Goal: Task Accomplishment & Management: Manage account settings

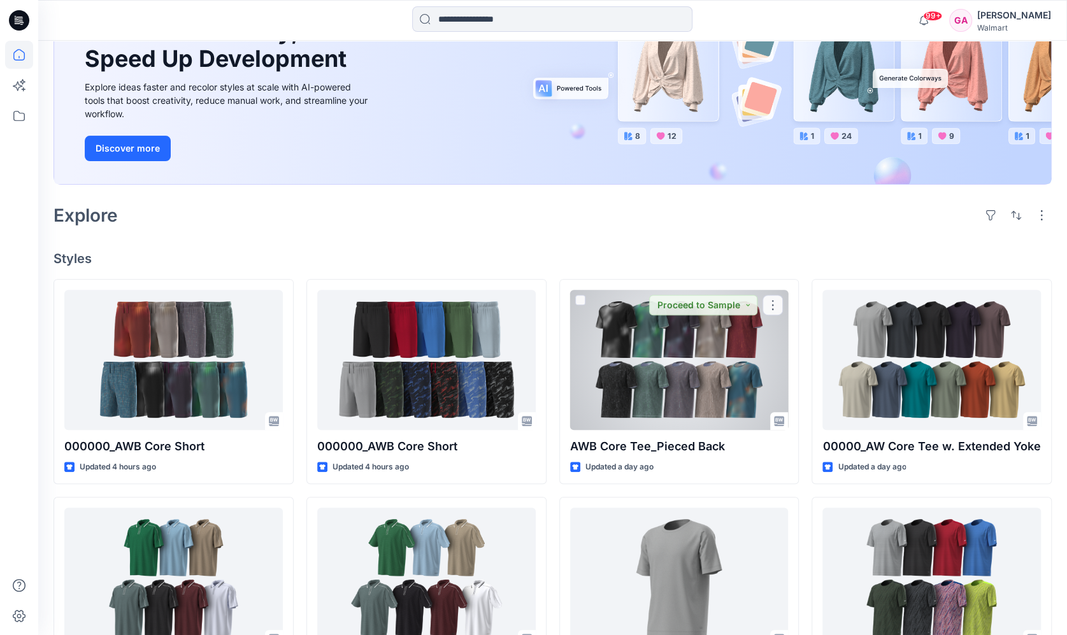
scroll to position [191, 0]
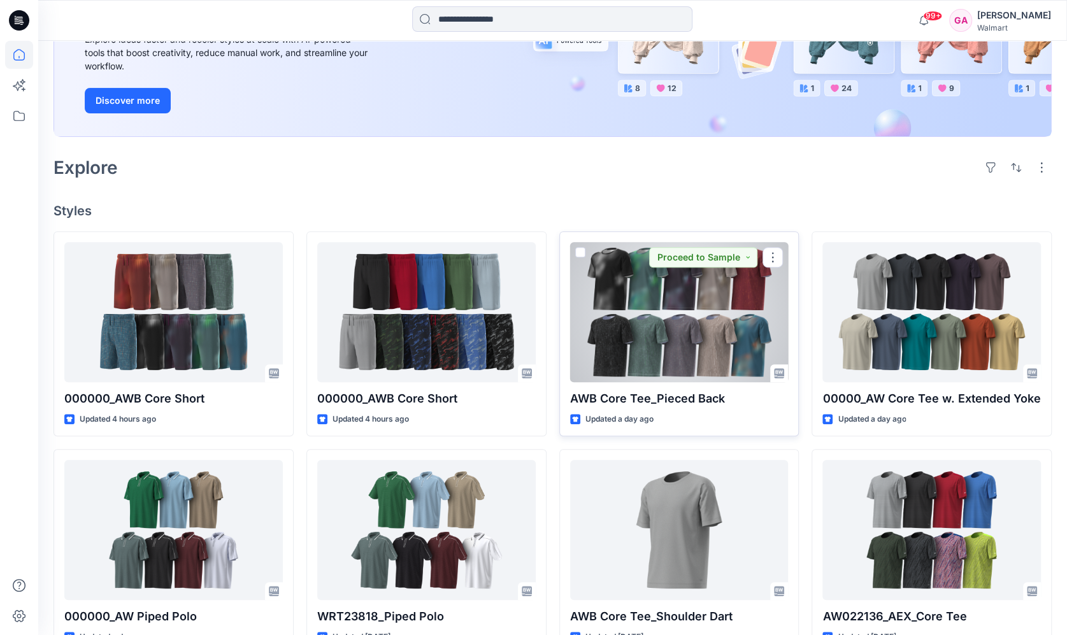
click at [724, 332] on div at bounding box center [679, 312] width 219 height 140
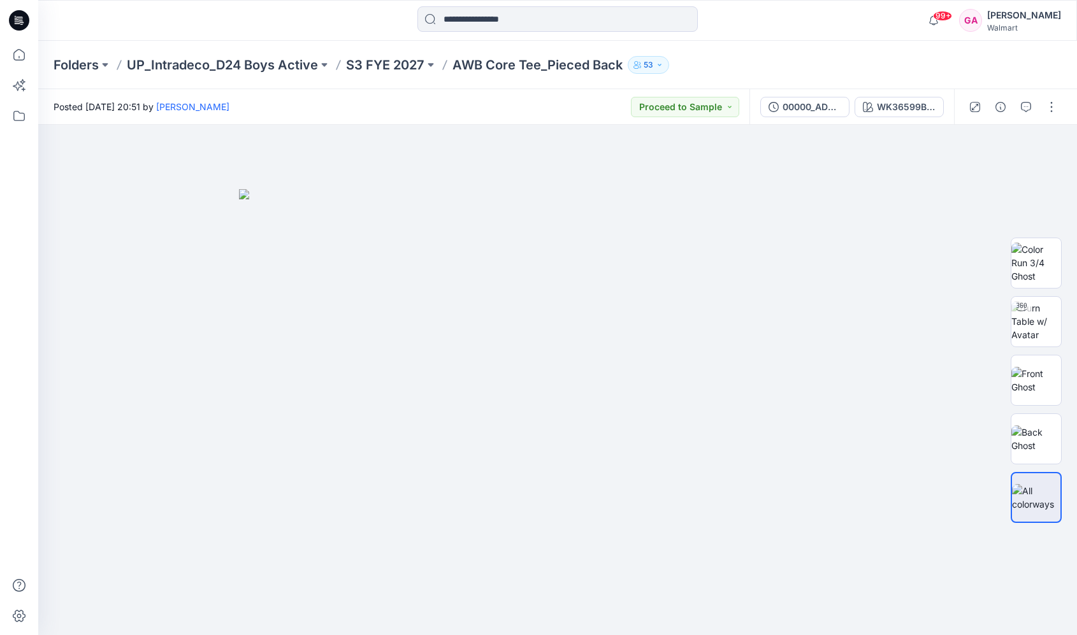
click at [801, 27] on div at bounding box center [557, 20] width 519 height 28
click at [928, 112] on div "WK36599BG NitroZone_Rich Black" at bounding box center [906, 107] width 59 height 14
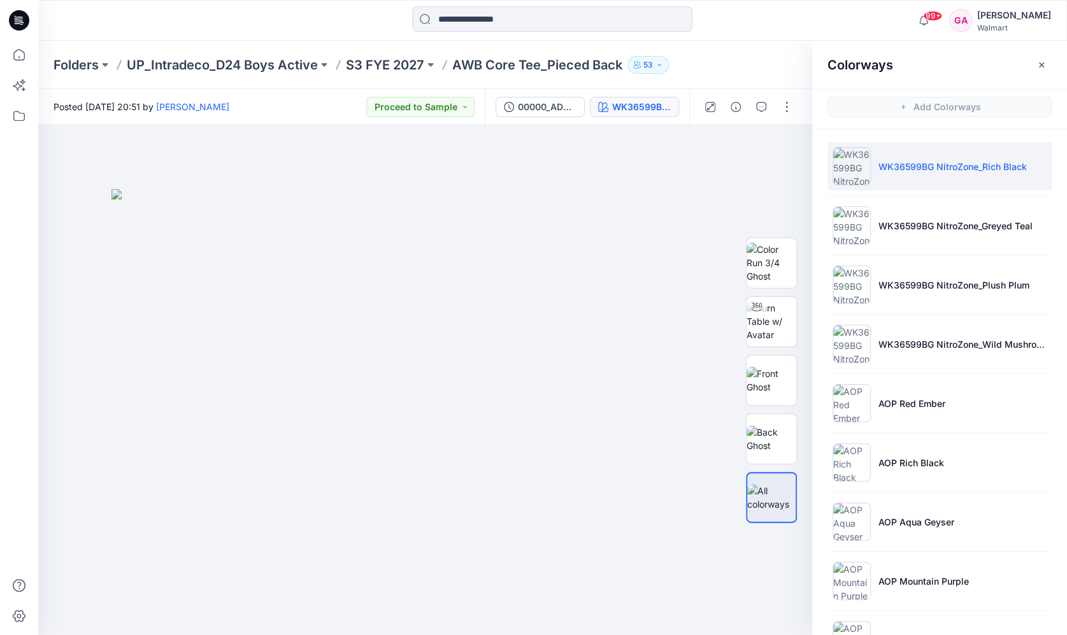
click at [749, 57] on div "Folders UP_Intradeco_D24 Boys Active S3 FYE 2027 AWB Core Tee_Pieced Back 53" at bounding box center [503, 65] width 899 height 18
click at [13, 52] on icon at bounding box center [19, 55] width 28 height 28
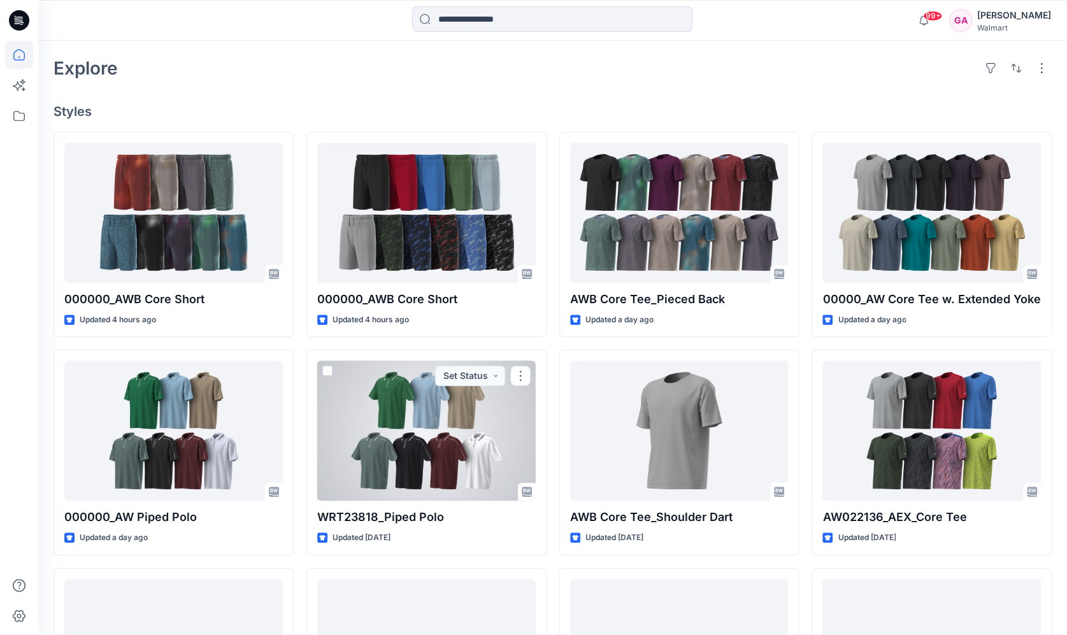
scroll to position [255, 0]
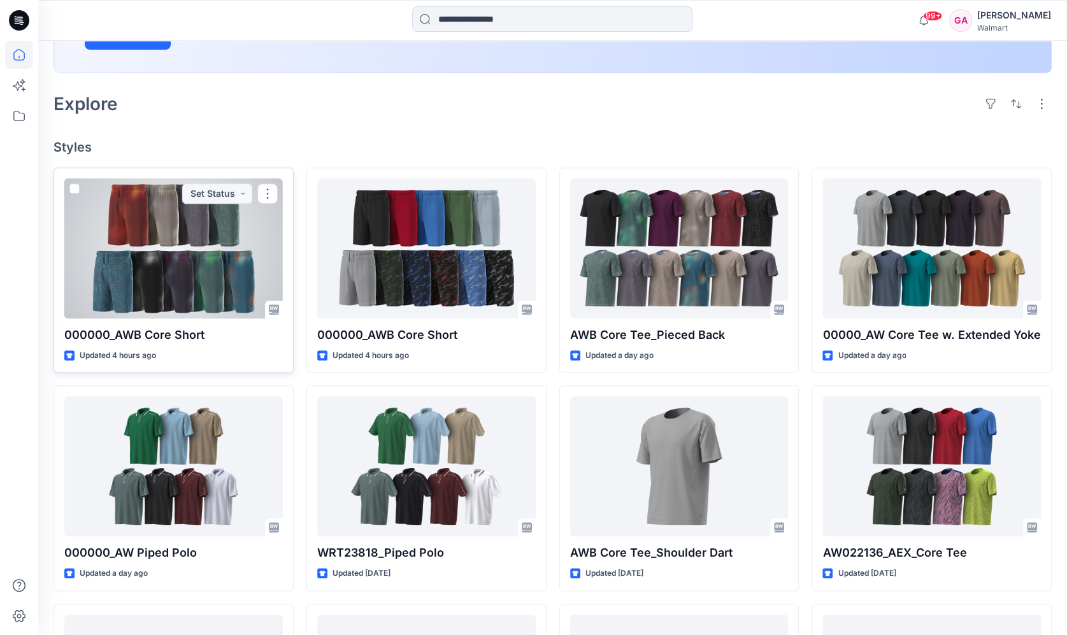
click at [235, 233] on div at bounding box center [173, 248] width 219 height 140
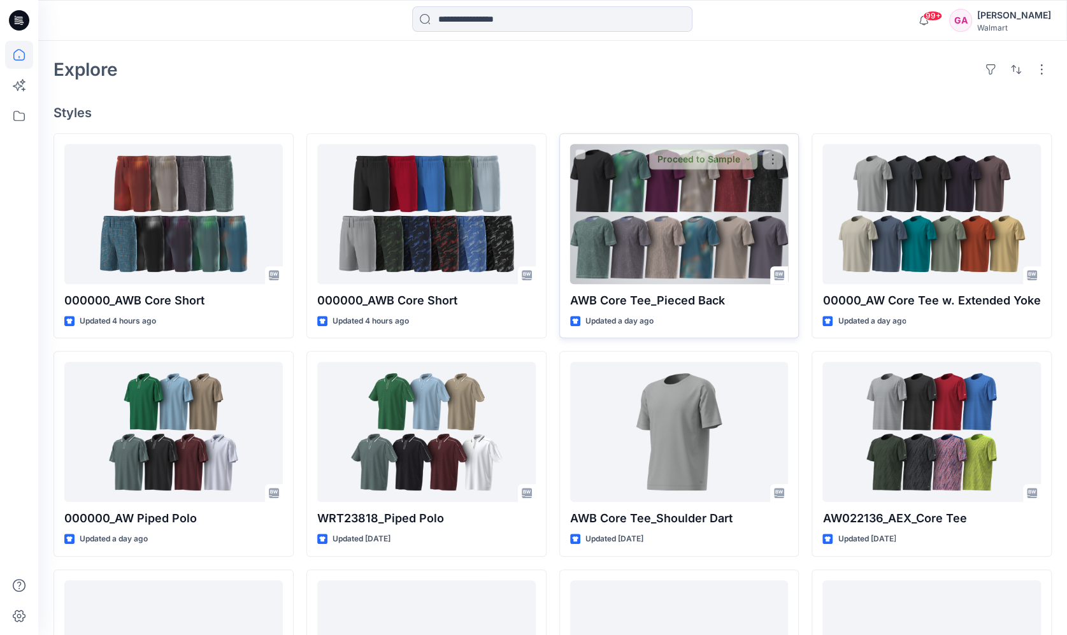
scroll to position [319, 0]
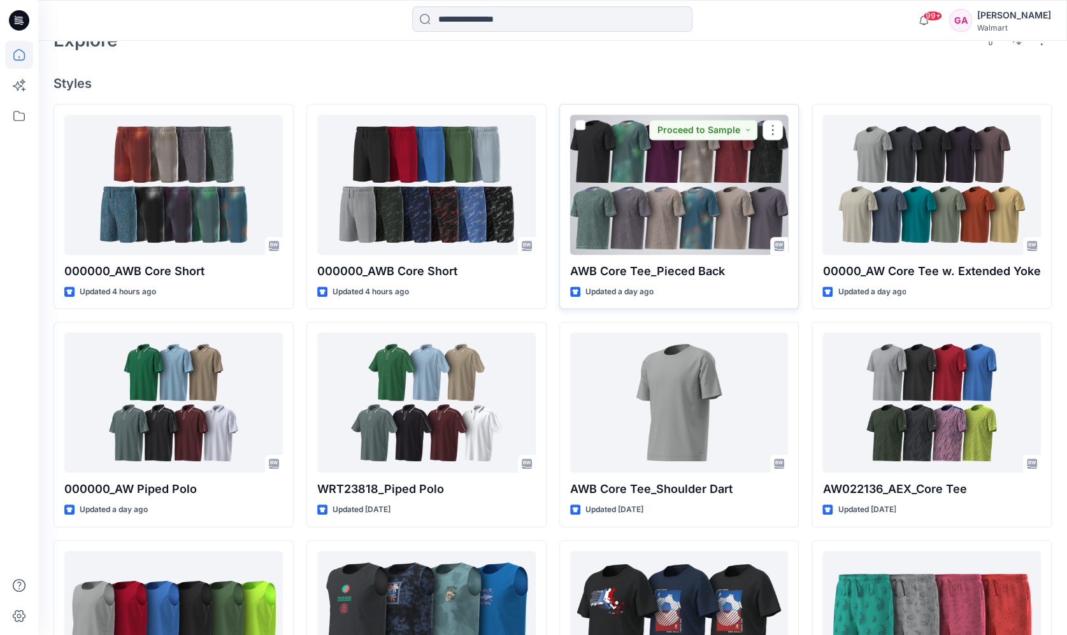
click at [675, 183] on div at bounding box center [679, 185] width 219 height 140
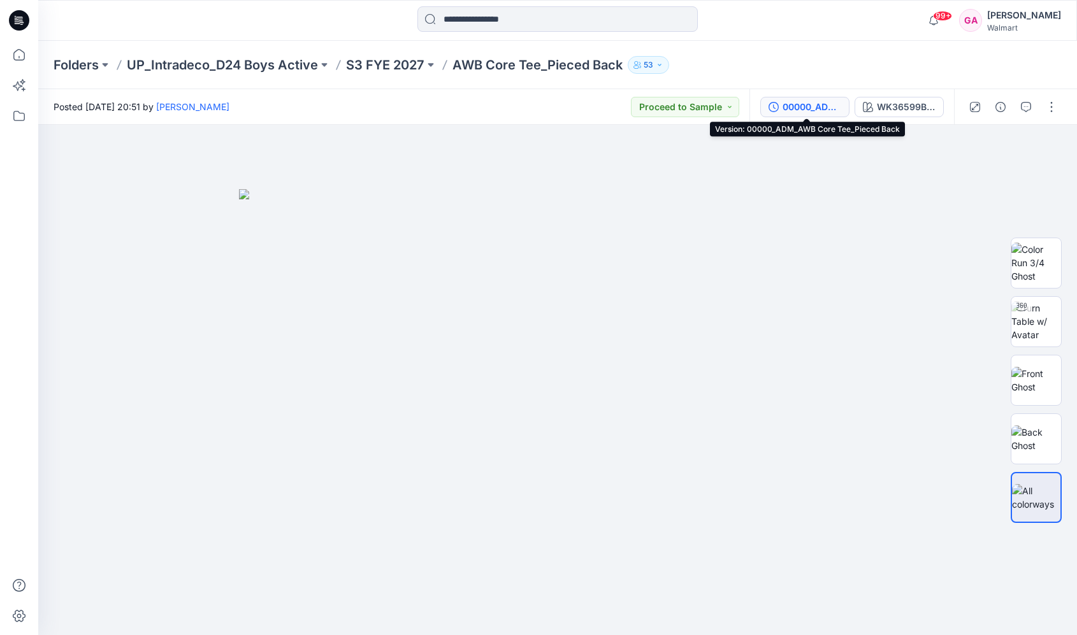
click at [832, 109] on div "00000_ADM_AWB Core Tee_Pieced Back" at bounding box center [812, 107] width 59 height 14
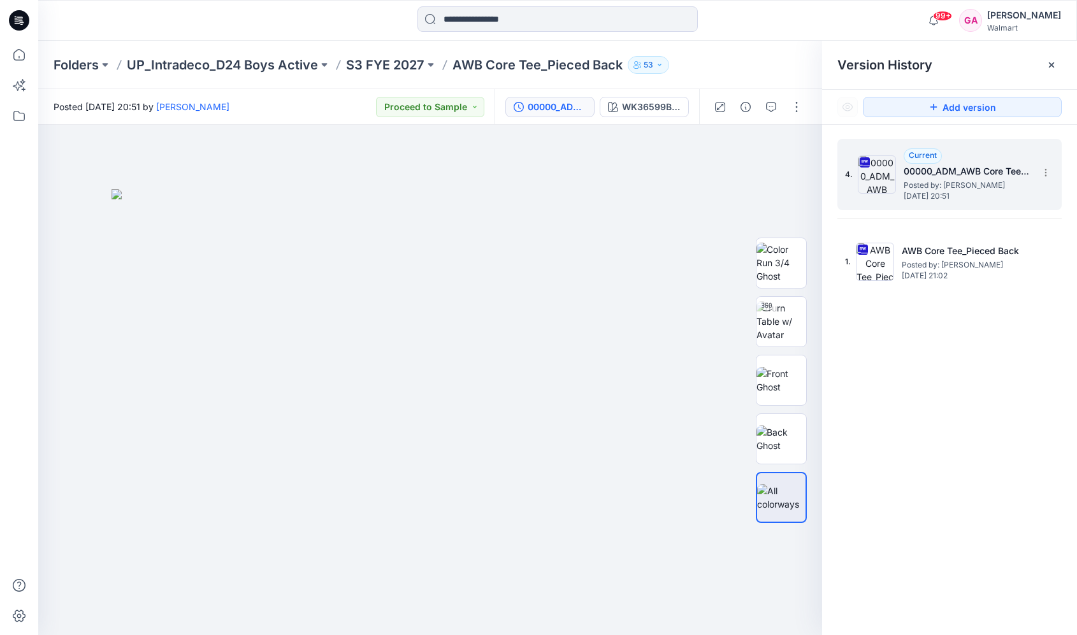
click at [980, 168] on h5 "00000_ADM_AWB Core Tee_Pieced Back" at bounding box center [967, 171] width 127 height 15
click at [23, 53] on icon at bounding box center [19, 55] width 28 height 28
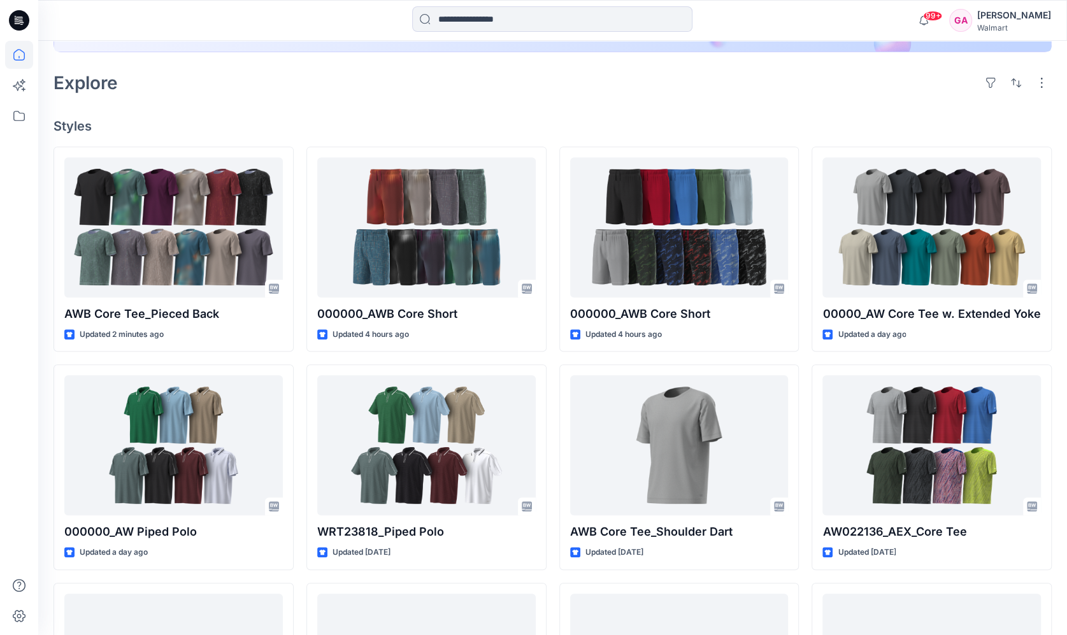
scroll to position [319, 0]
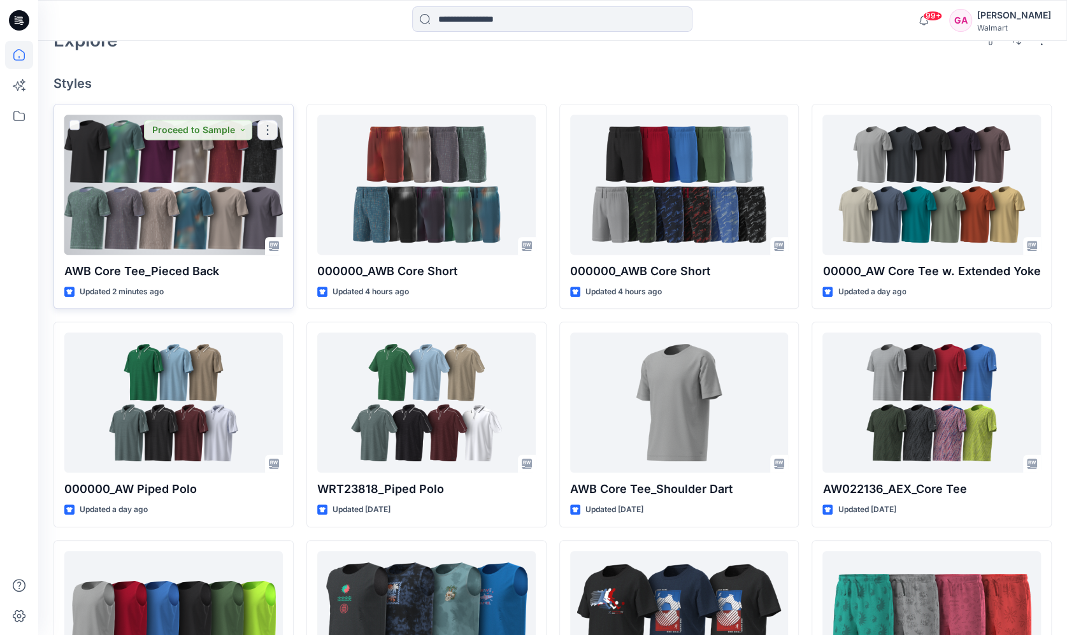
click at [222, 196] on div at bounding box center [173, 185] width 219 height 140
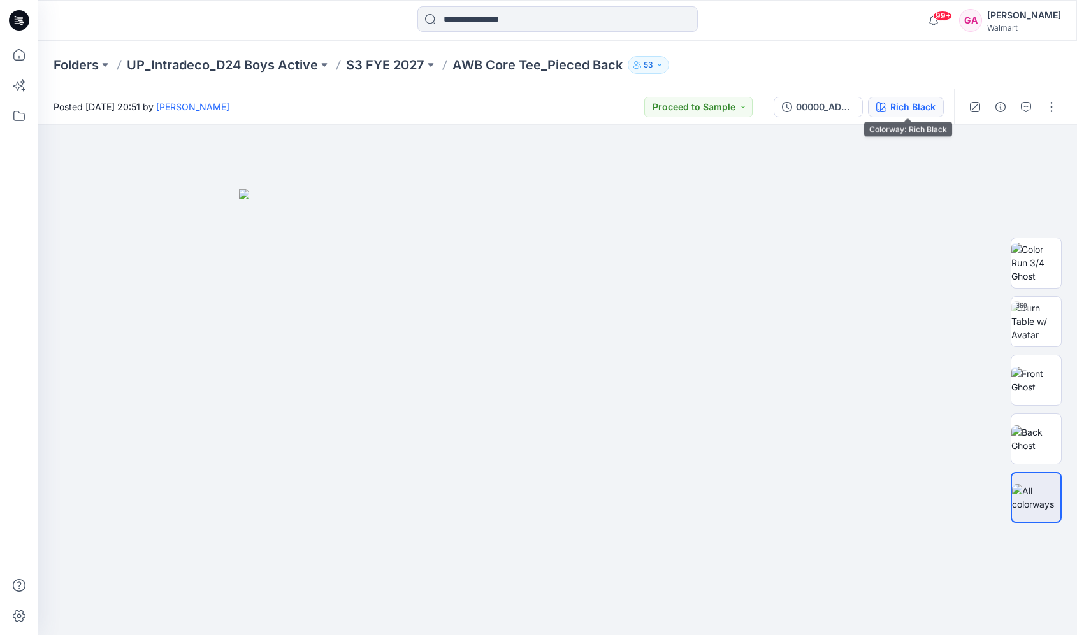
click at [915, 113] on div "Rich Black" at bounding box center [912, 107] width 45 height 14
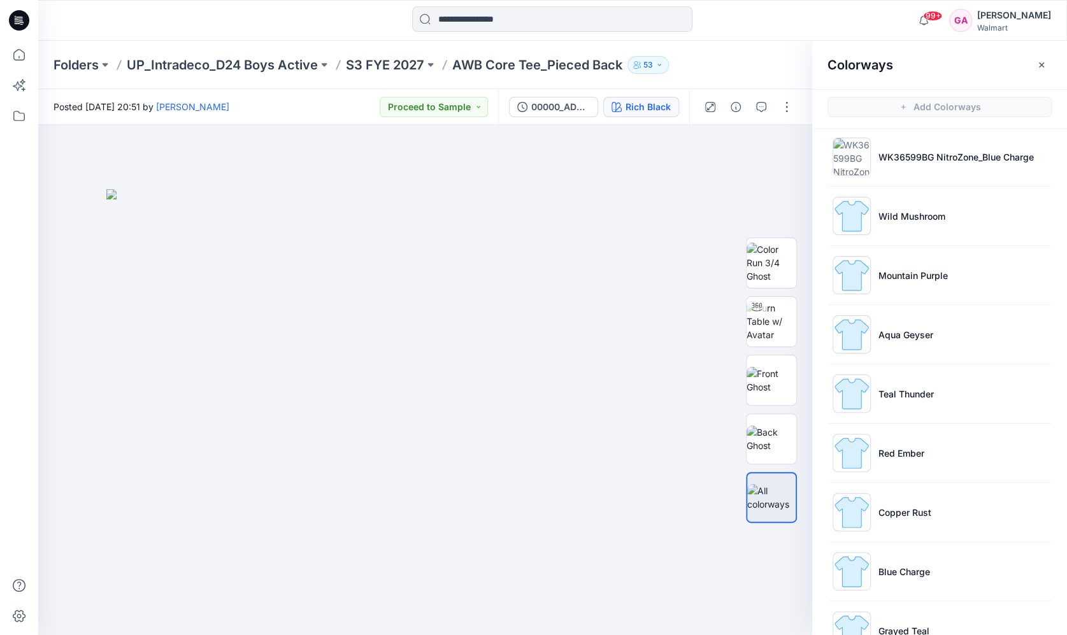
scroll to position [637, 0]
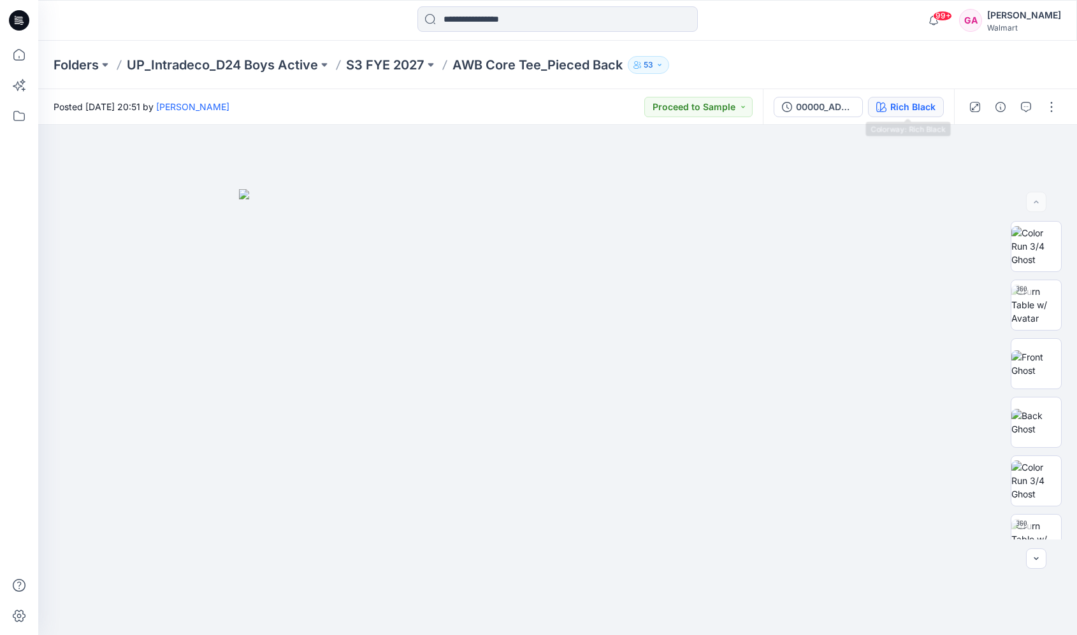
click at [895, 100] on div "Rich Black" at bounding box center [912, 107] width 45 height 14
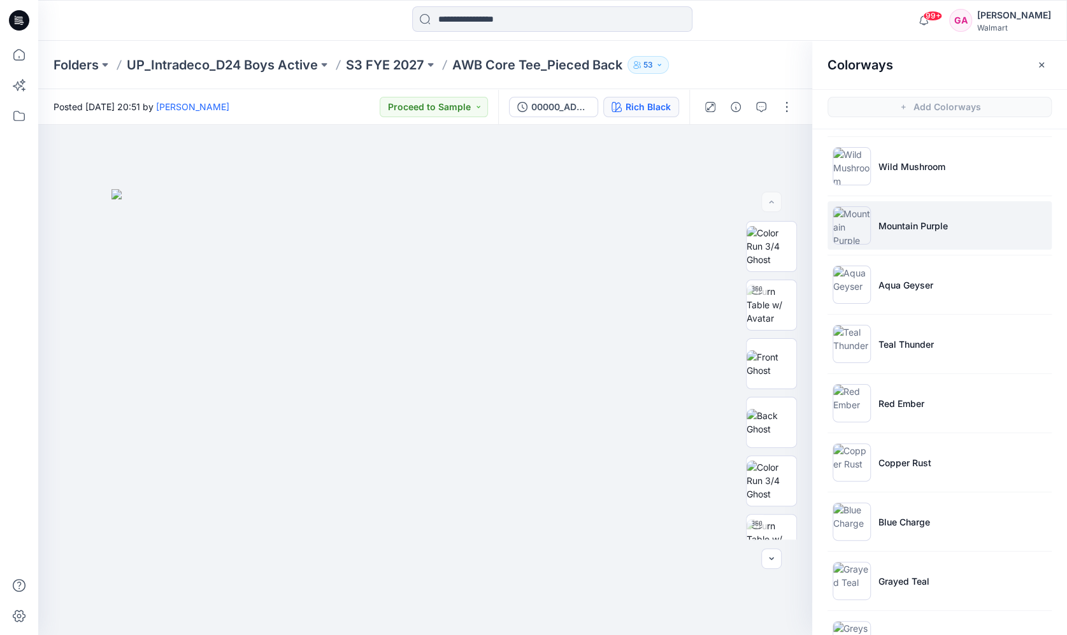
scroll to position [637, 0]
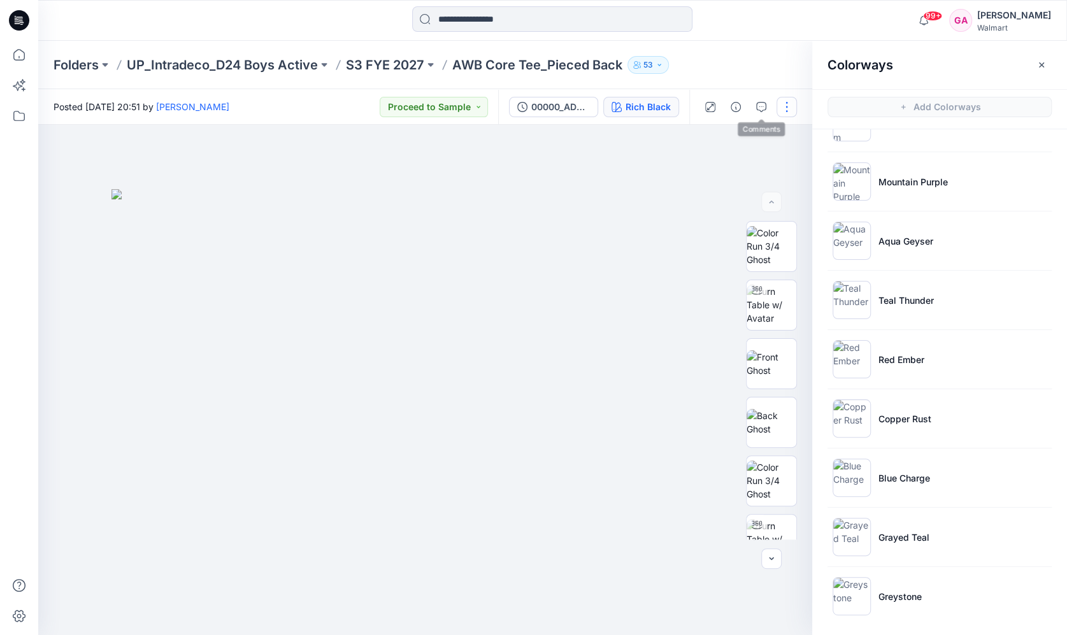
click at [791, 99] on button "button" at bounding box center [787, 107] width 20 height 20
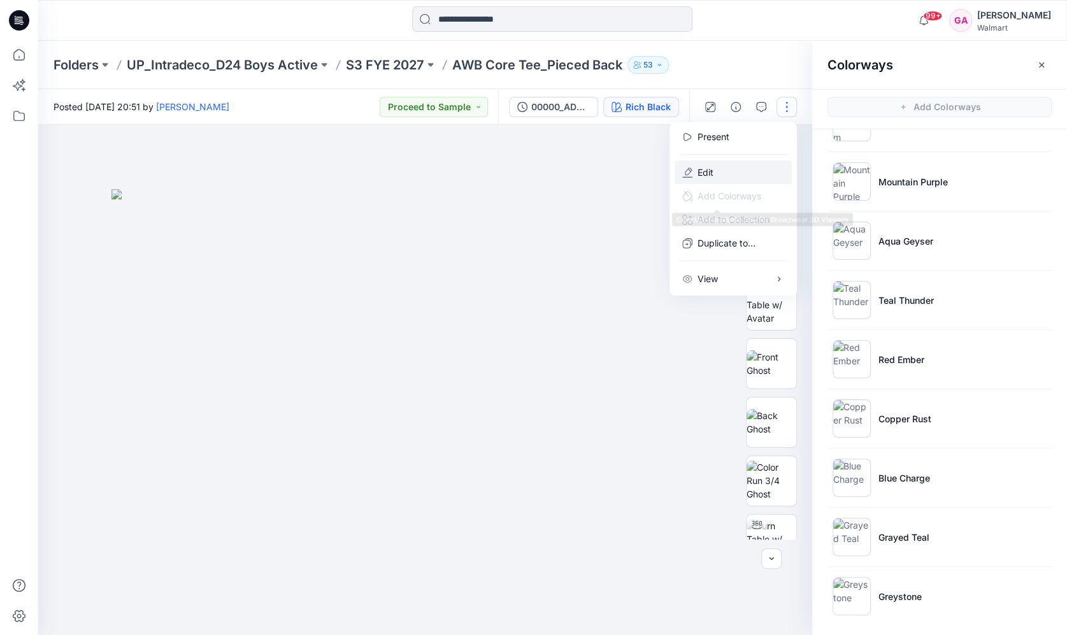
click at [705, 169] on p "Edit" at bounding box center [706, 172] width 16 height 13
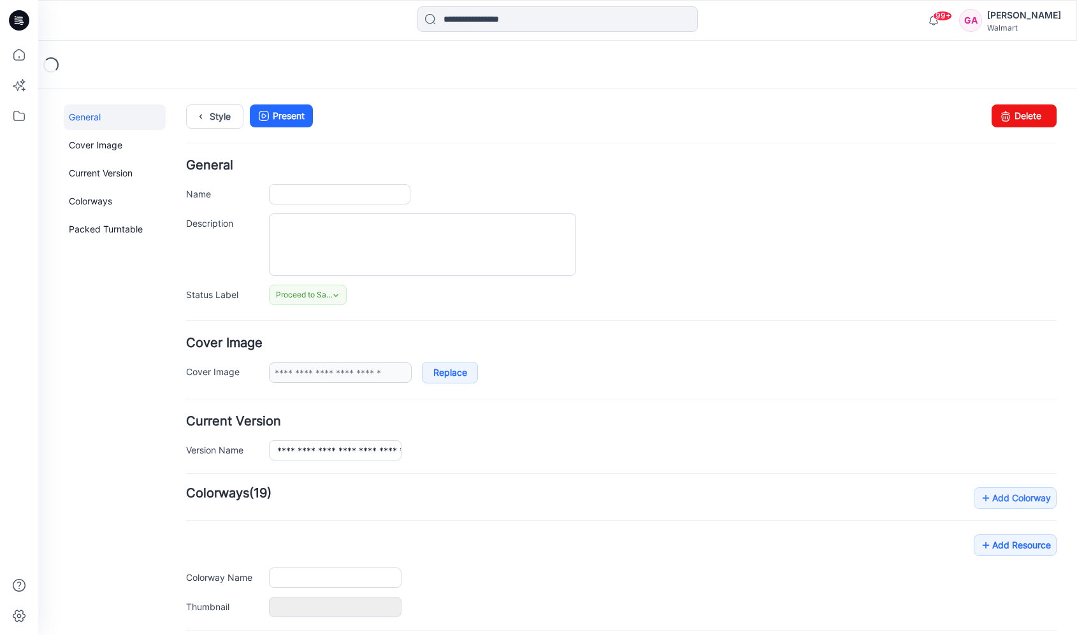
type input "**********"
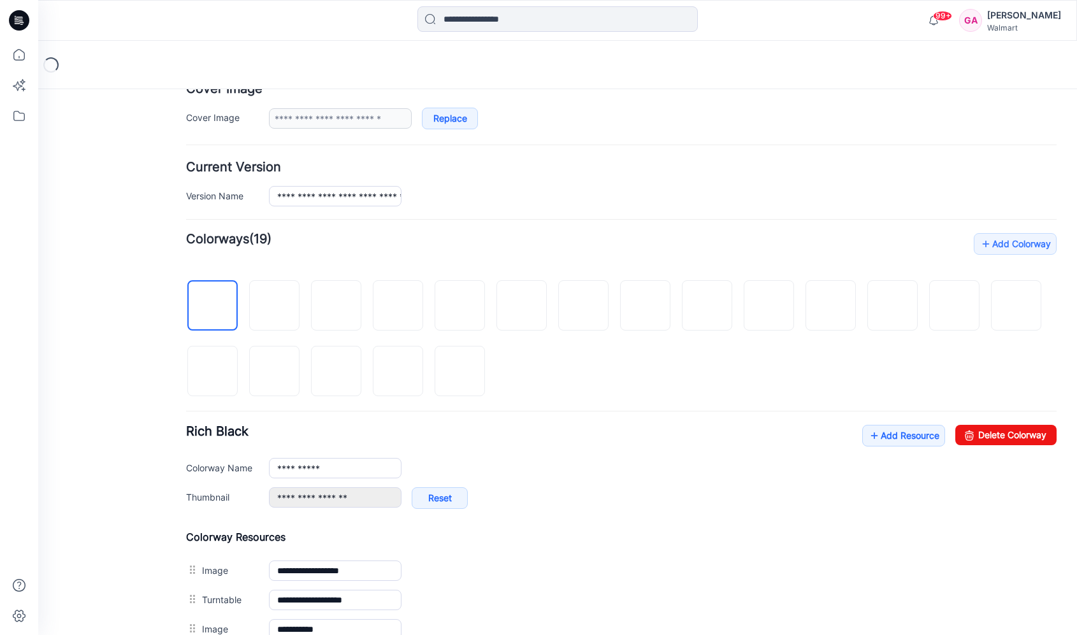
scroll to position [255, 0]
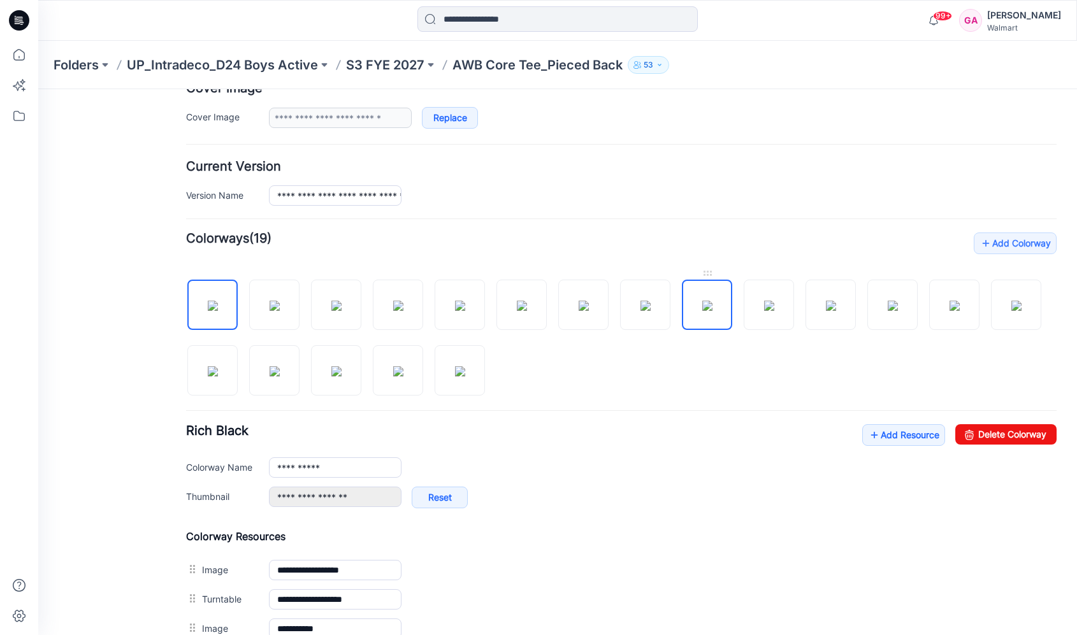
click at [702, 311] on img at bounding box center [707, 306] width 10 height 10
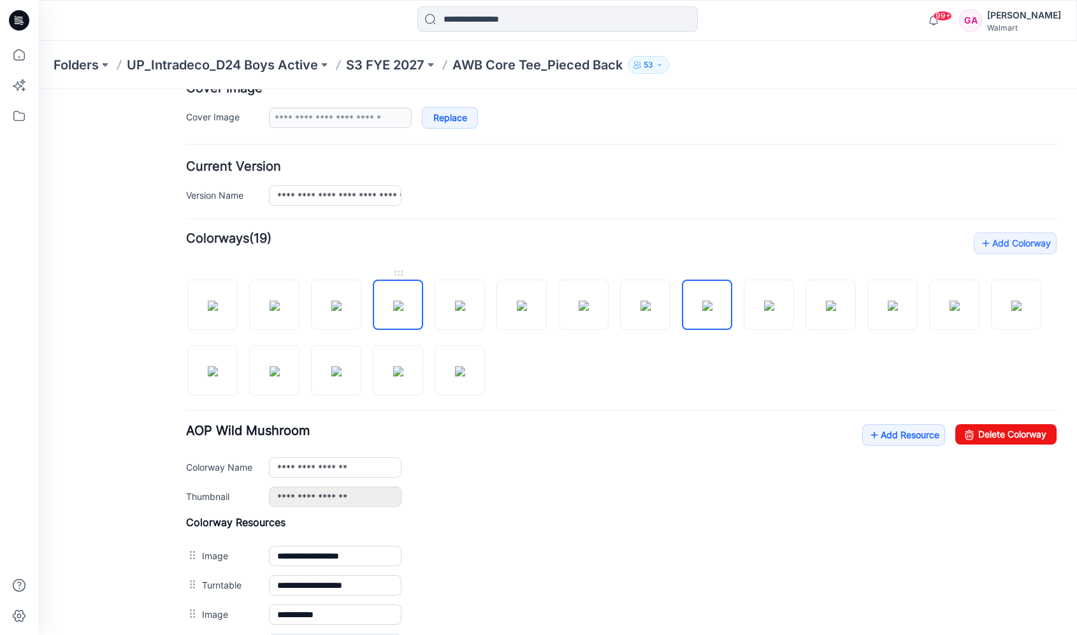
click at [393, 301] on img at bounding box center [398, 306] width 10 height 10
click at [342, 311] on img at bounding box center [336, 306] width 10 height 10
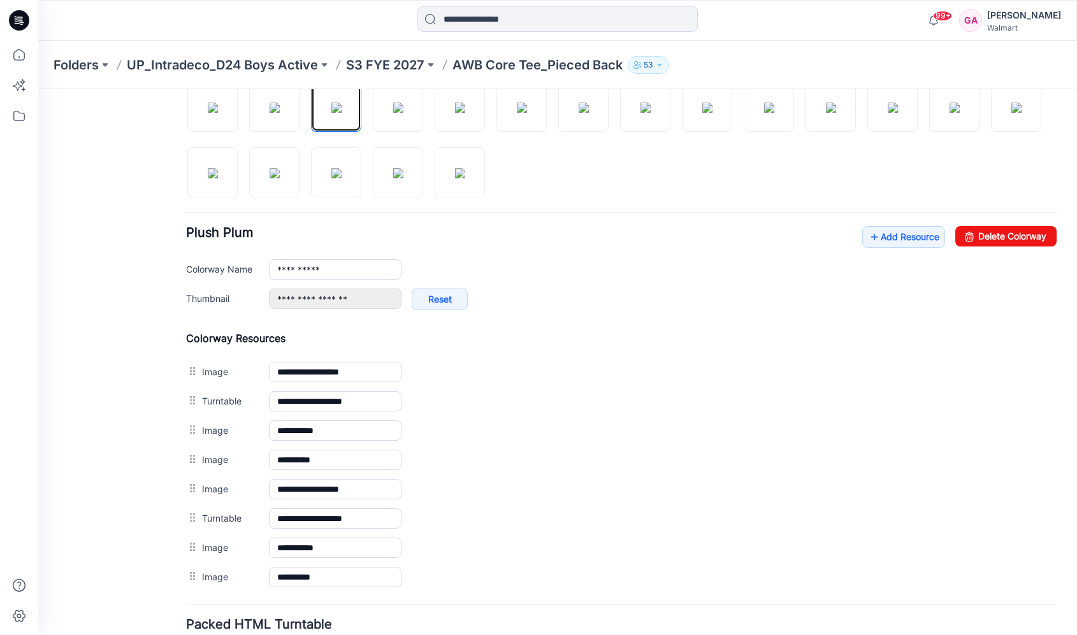
scroll to position [510, 0]
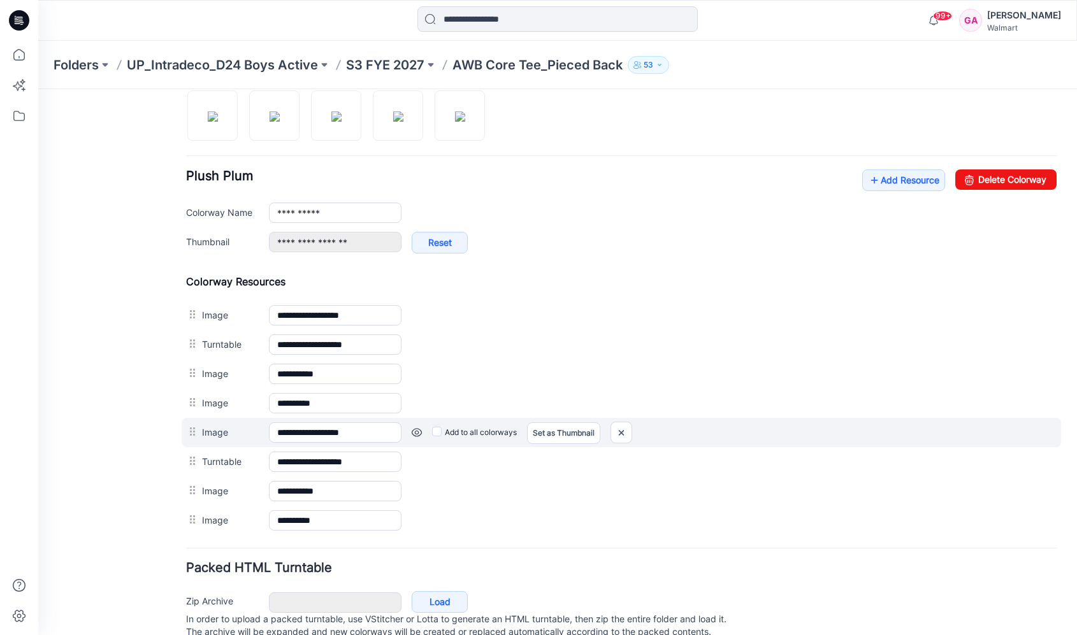
click at [416, 429] on link at bounding box center [417, 433] width 10 height 10
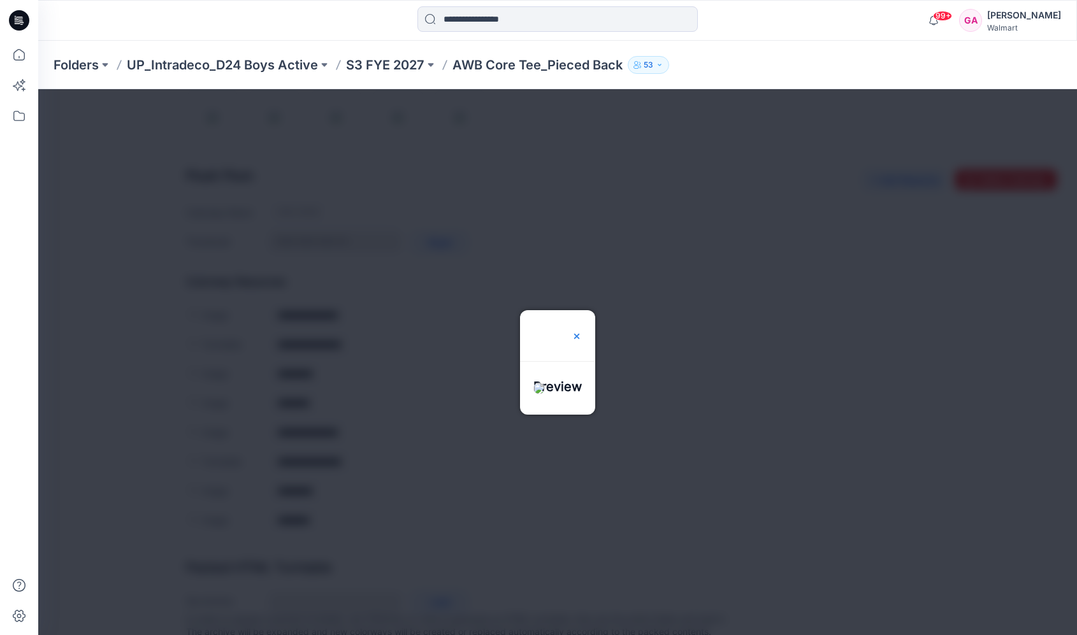
click at [582, 331] on img at bounding box center [577, 336] width 10 height 10
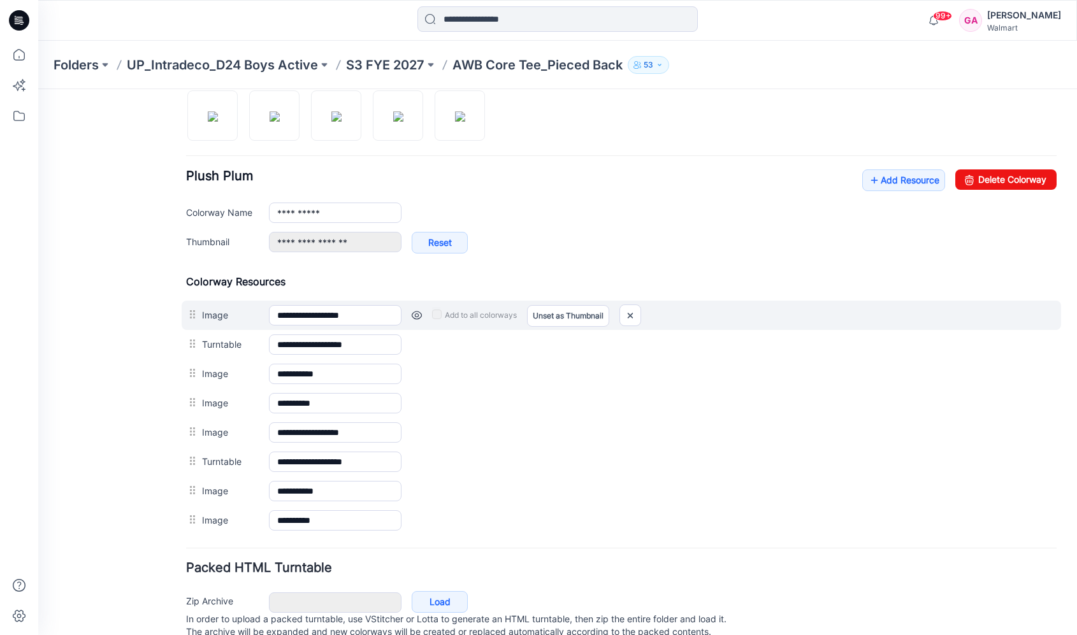
click at [416, 312] on link at bounding box center [417, 315] width 10 height 10
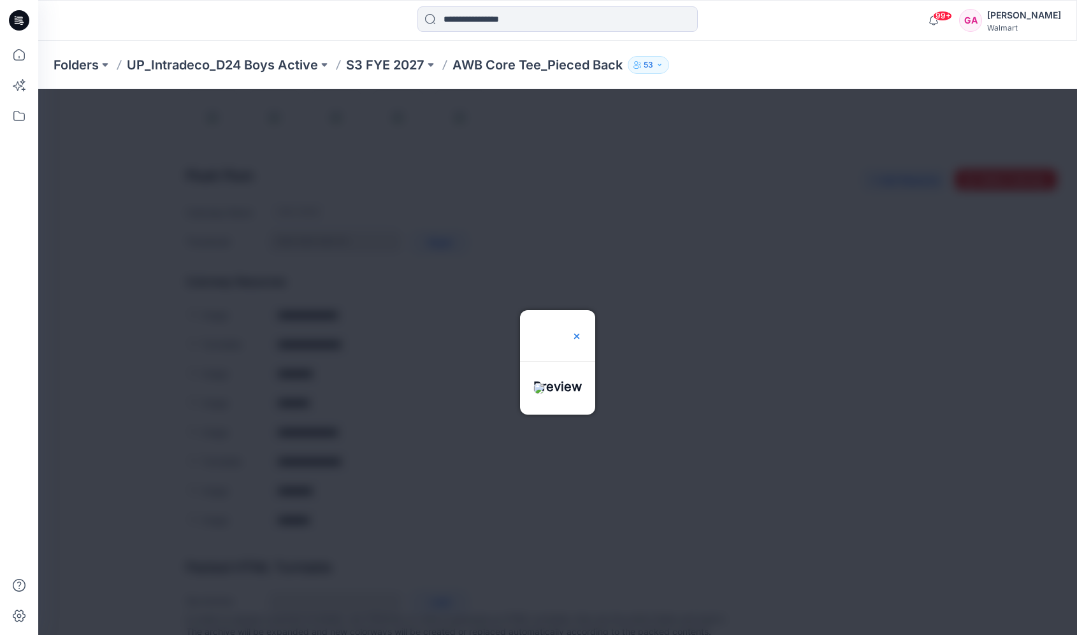
click at [582, 331] on img at bounding box center [577, 336] width 10 height 10
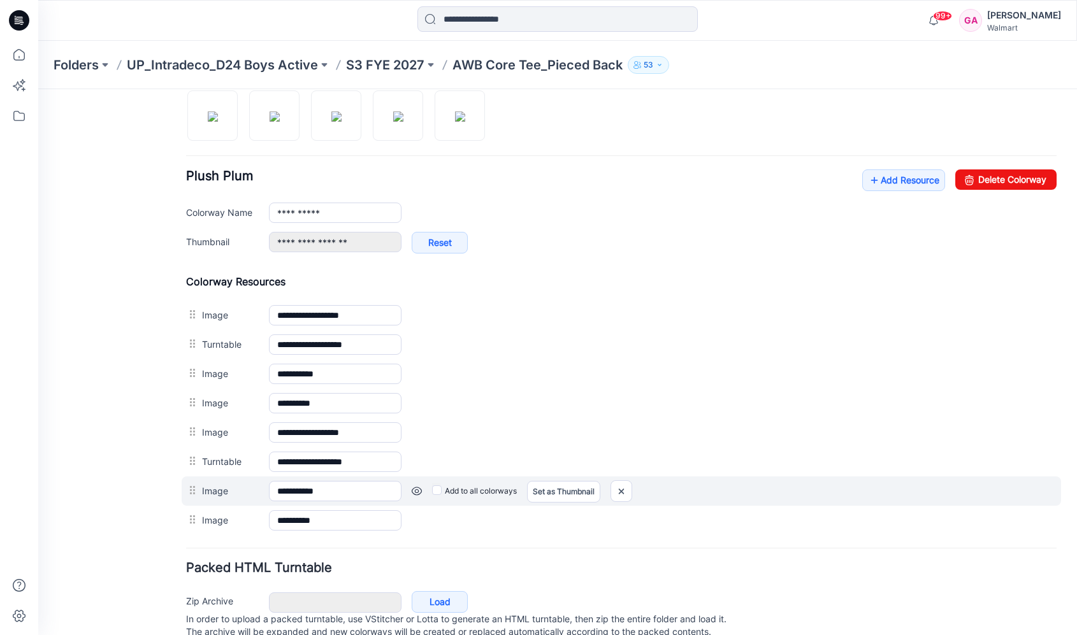
click at [419, 486] on link at bounding box center [417, 491] width 10 height 10
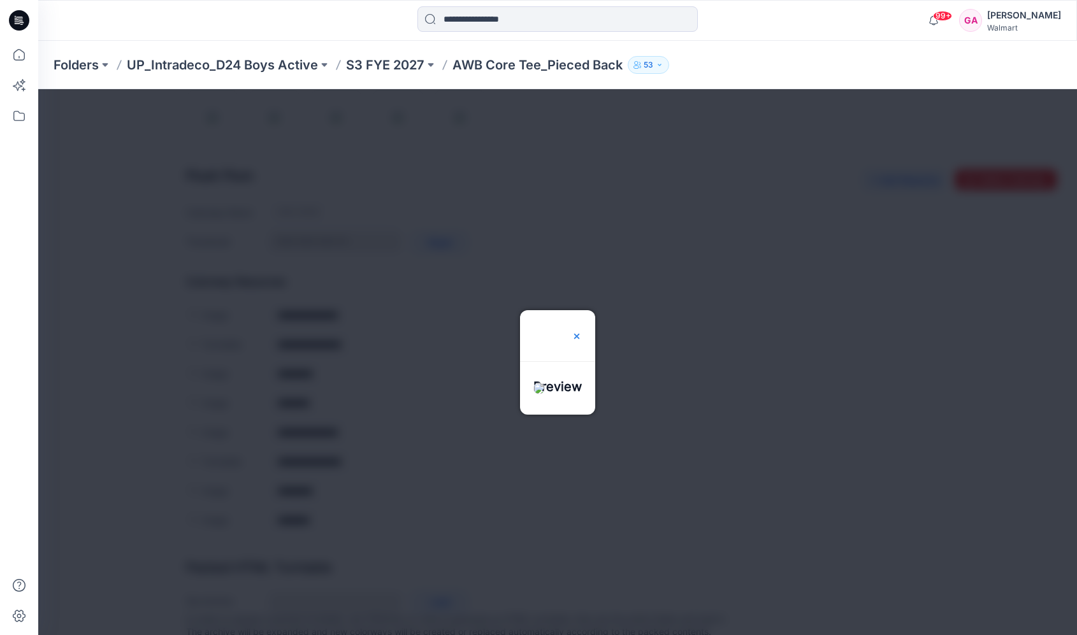
click at [582, 331] on img at bounding box center [577, 336] width 10 height 10
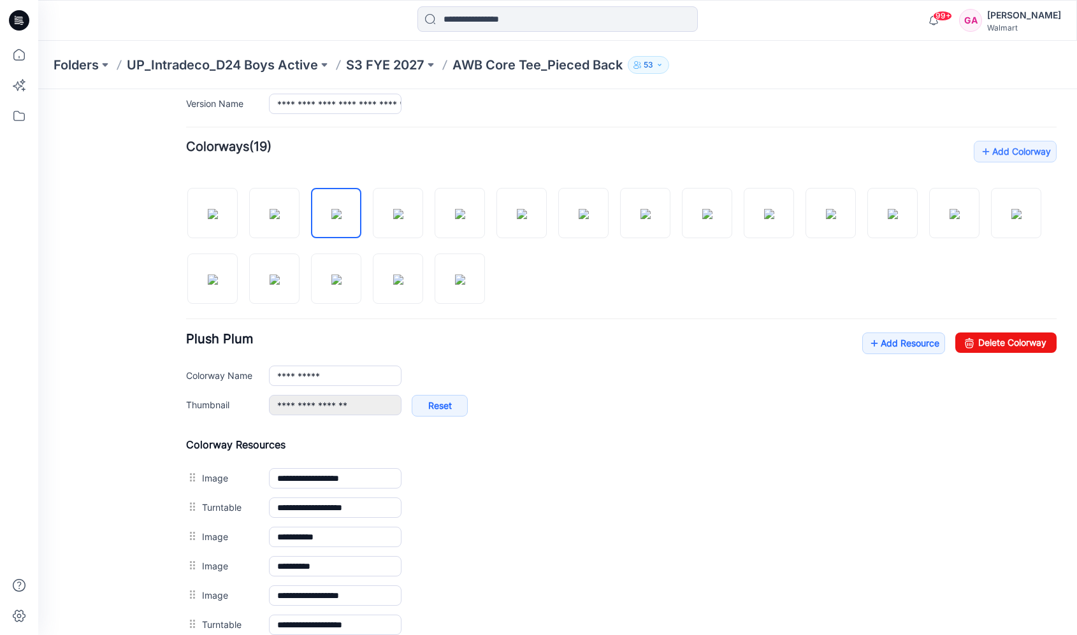
scroll to position [319, 0]
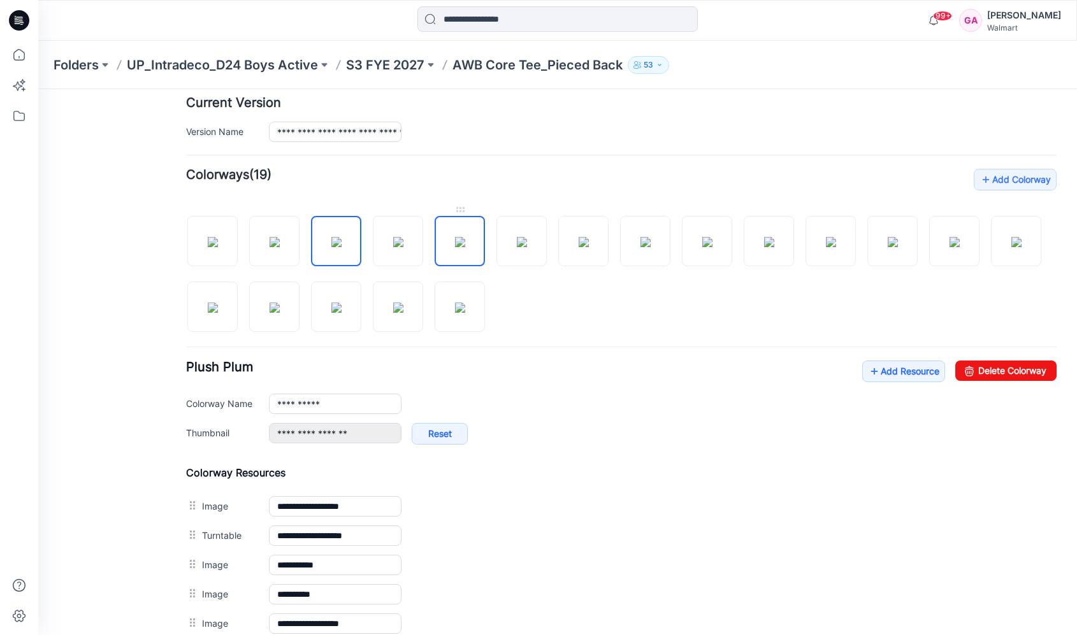
click at [457, 237] on img at bounding box center [460, 242] width 10 height 10
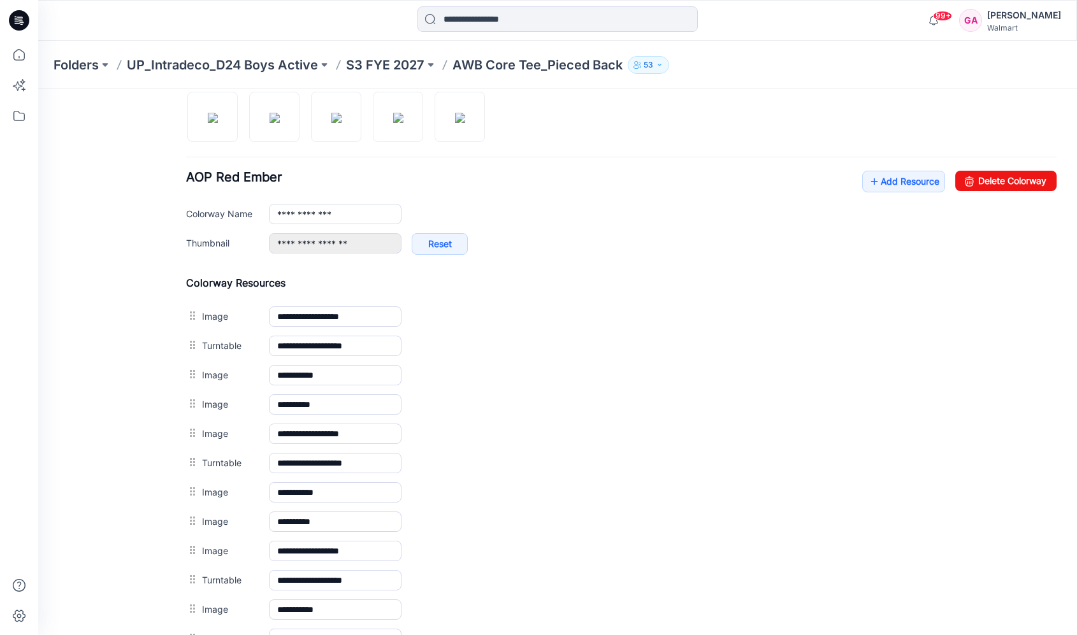
scroll to position [574, 0]
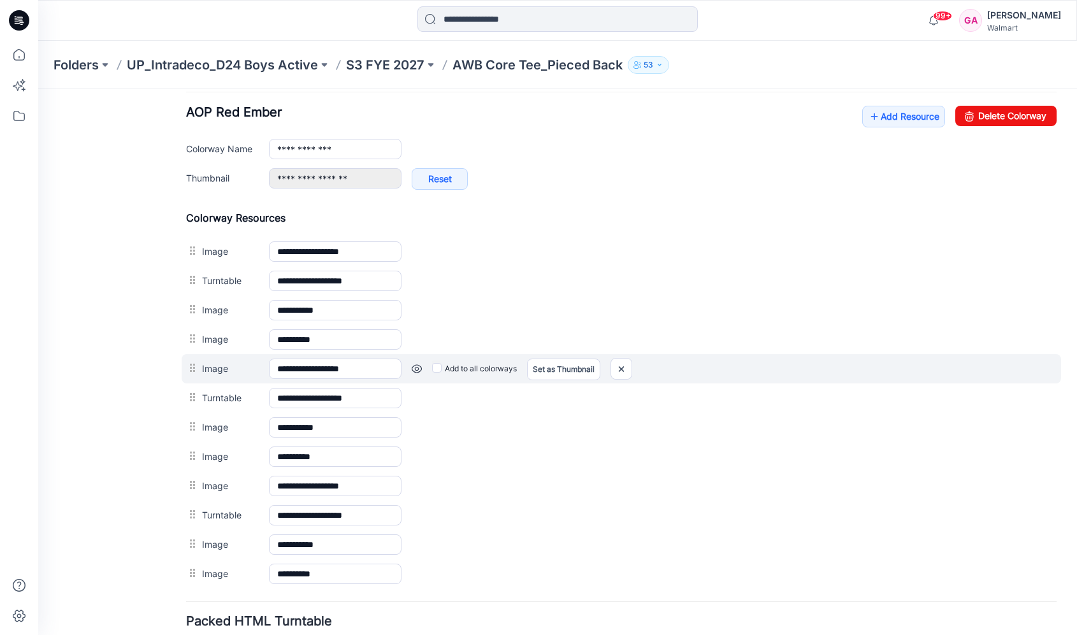
click at [418, 364] on link at bounding box center [417, 369] width 10 height 10
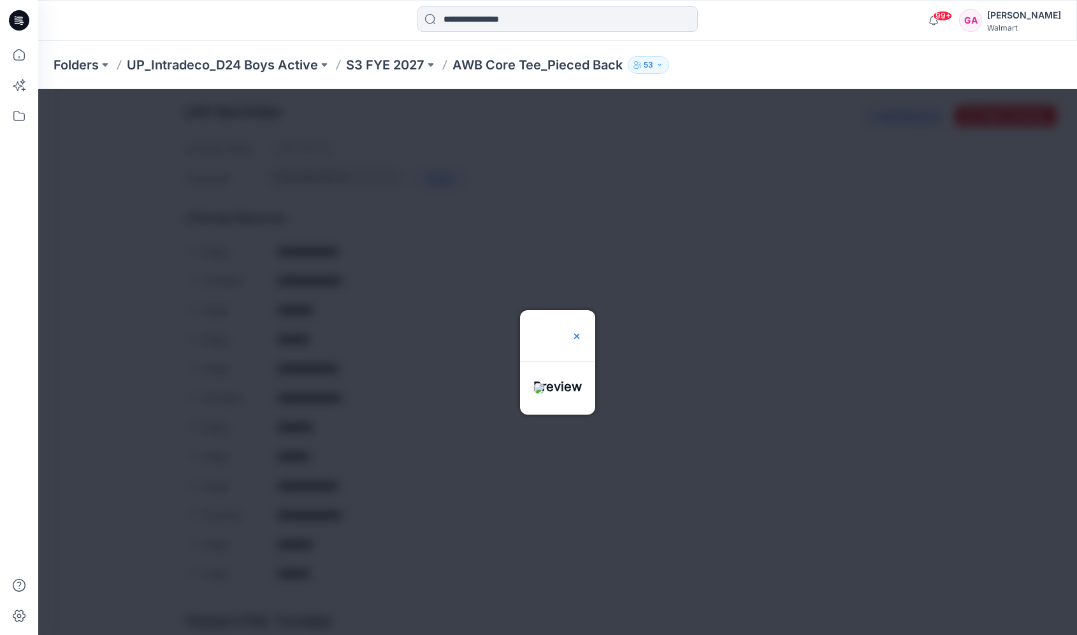
click at [582, 331] on img at bounding box center [577, 336] width 10 height 10
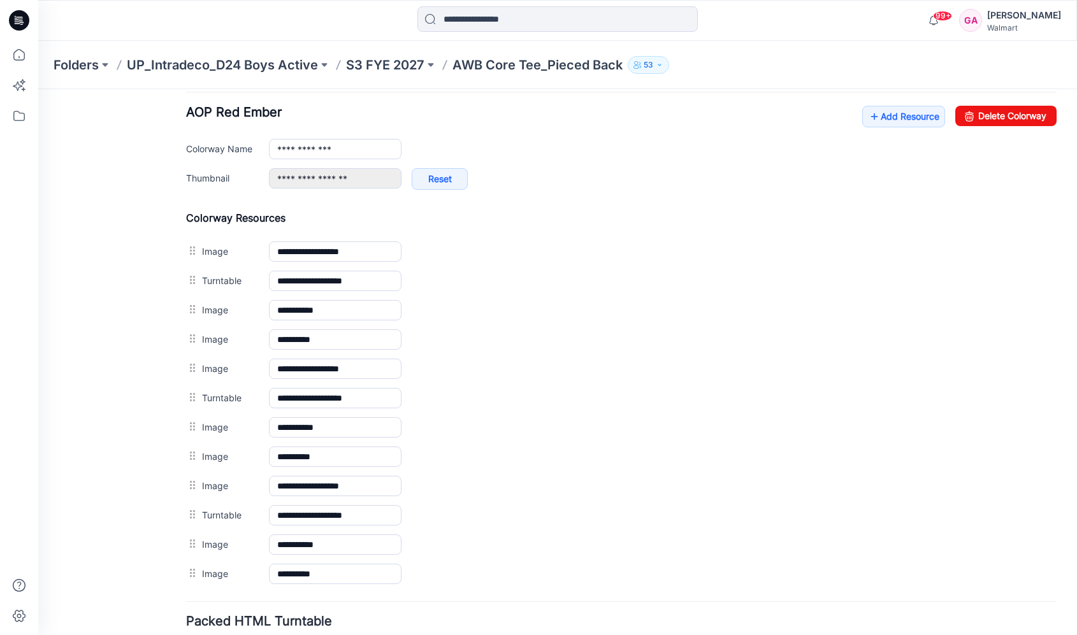
click at [38, 89] on div "Add to all colorways Set as Thumbnail Unset as Thumbnail" at bounding box center [38, 89] width 0 height 0
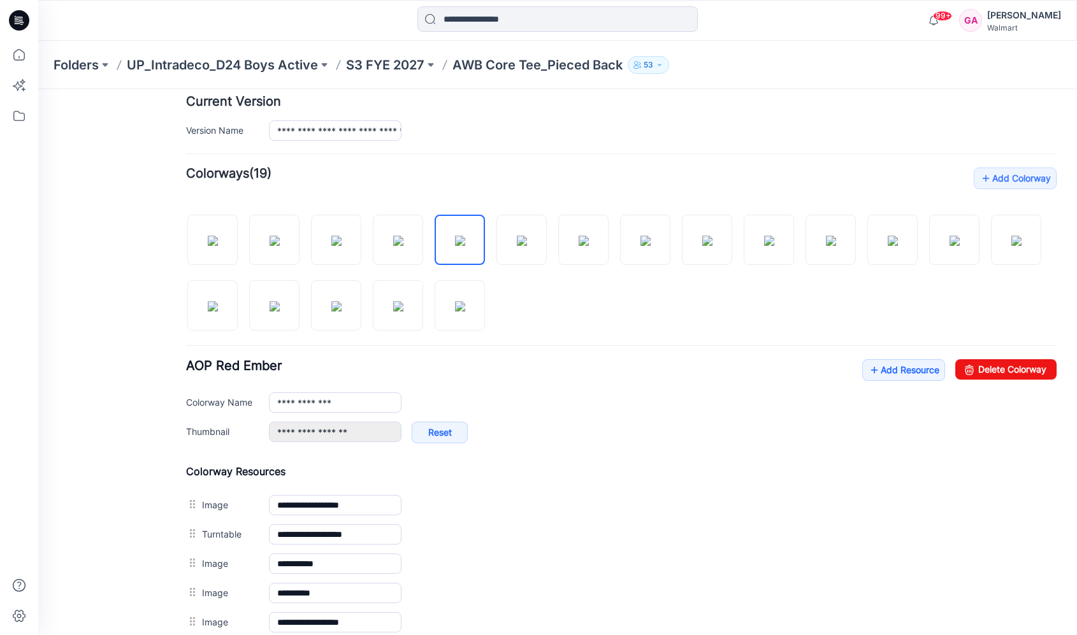
scroll to position [319, 0]
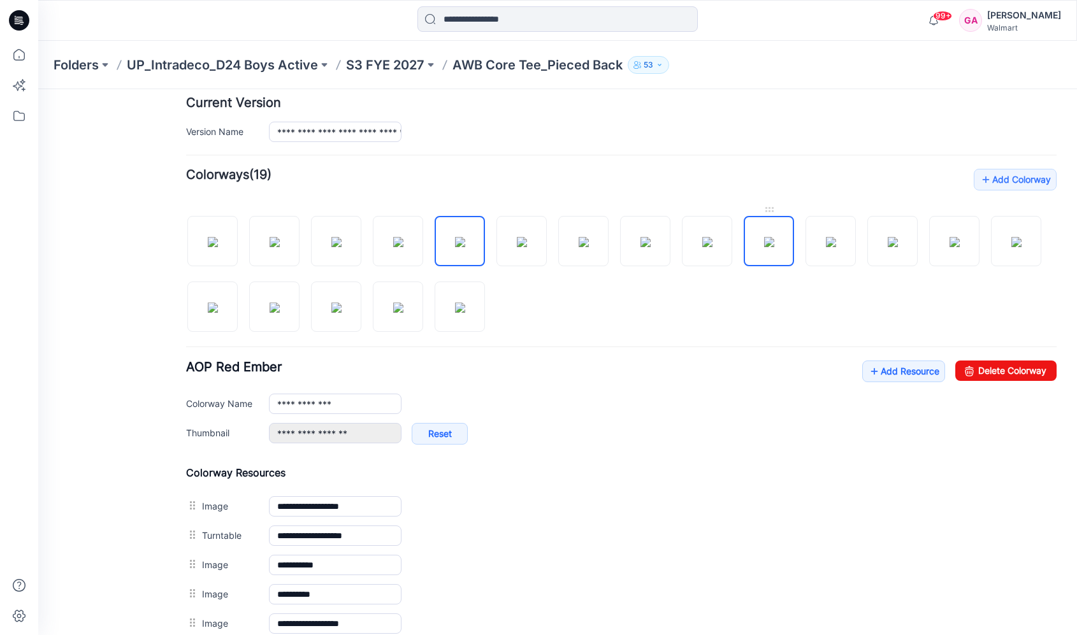
click at [774, 247] on img at bounding box center [769, 242] width 10 height 10
type input "**********"
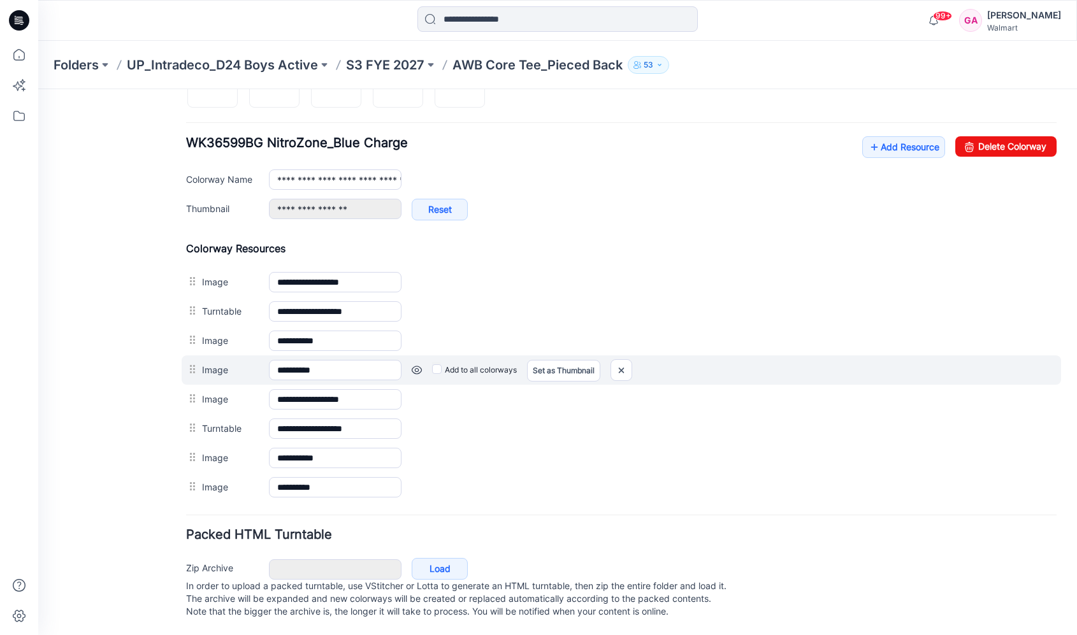
scroll to position [548, 0]
click at [419, 365] on link at bounding box center [417, 370] width 10 height 10
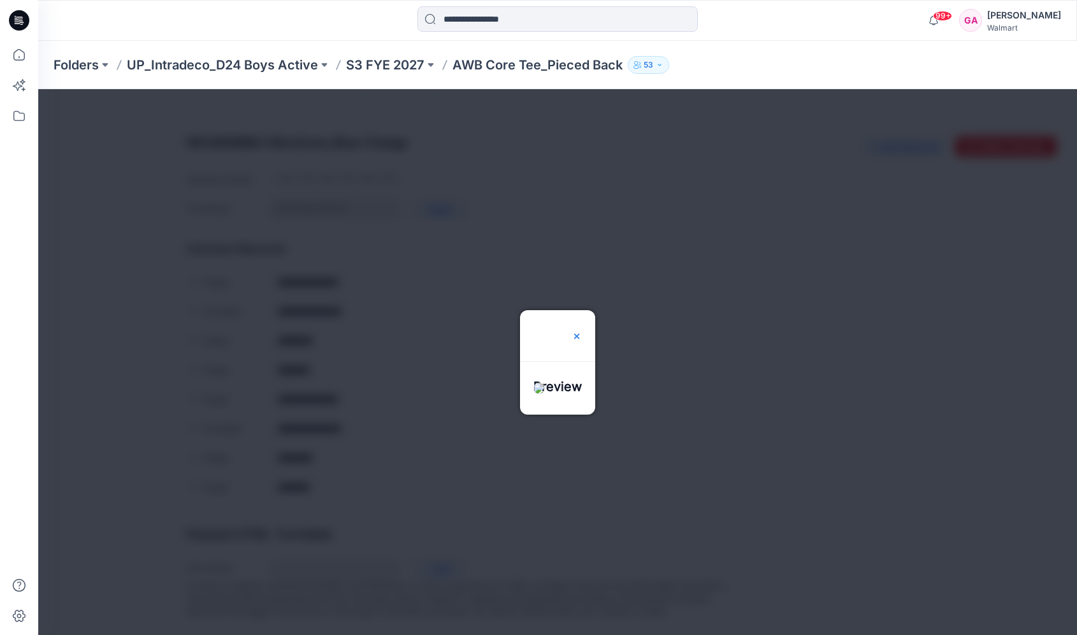
click at [582, 331] on img at bounding box center [577, 336] width 10 height 10
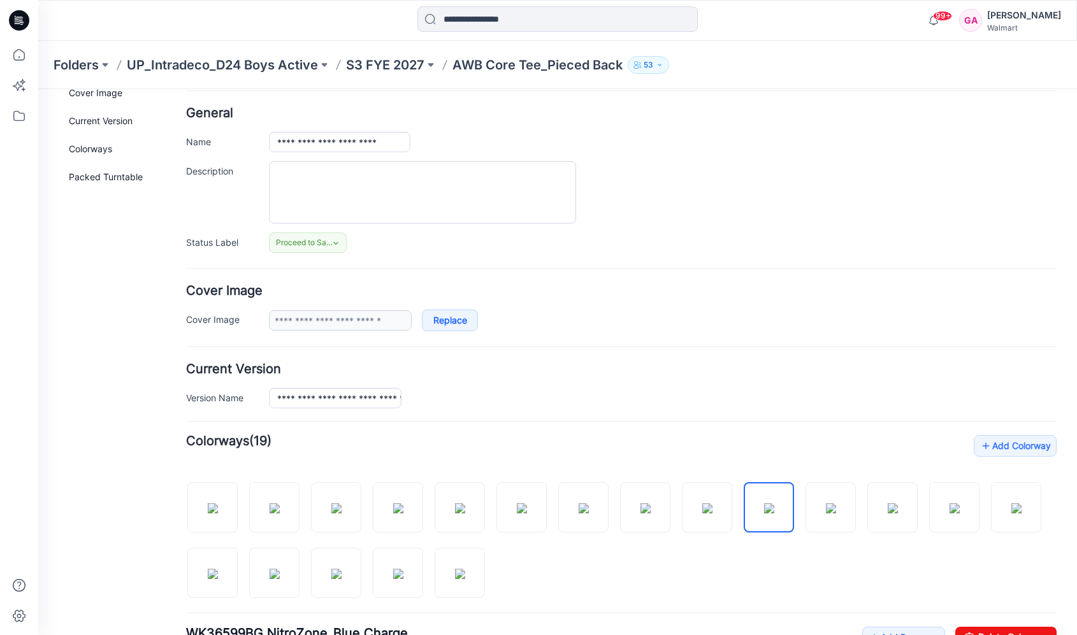
scroll to position [0, 0]
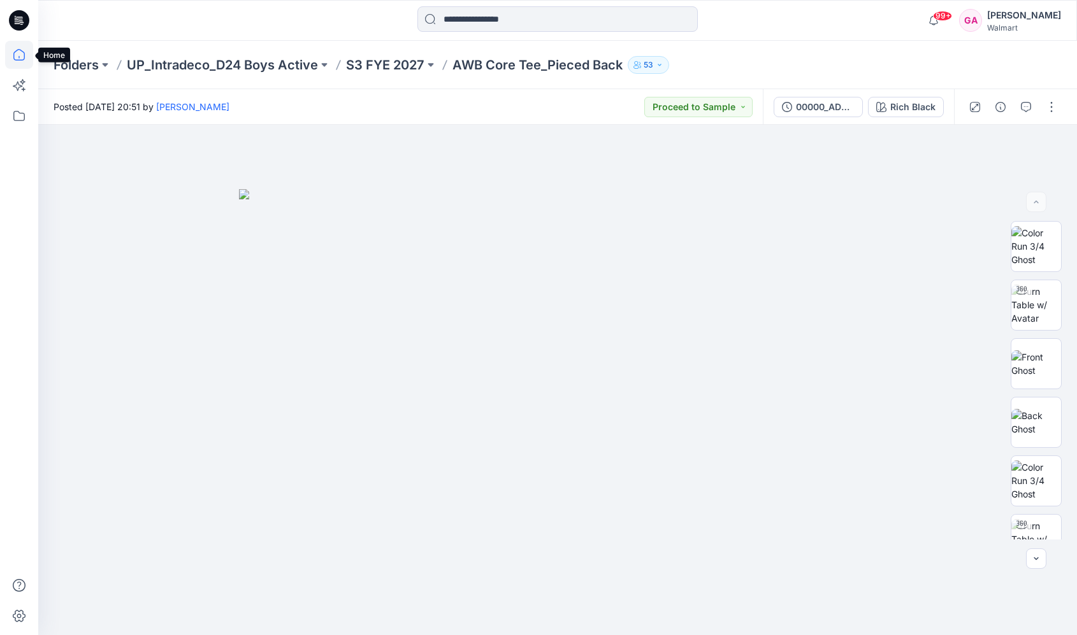
click at [18, 54] on icon at bounding box center [19, 55] width 28 height 28
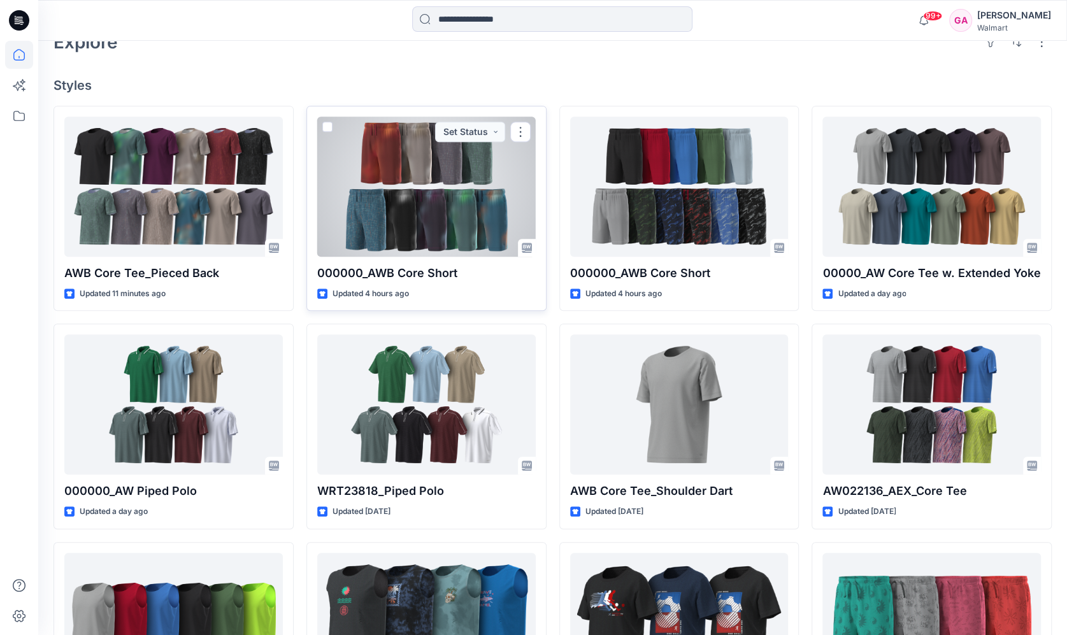
scroll to position [319, 0]
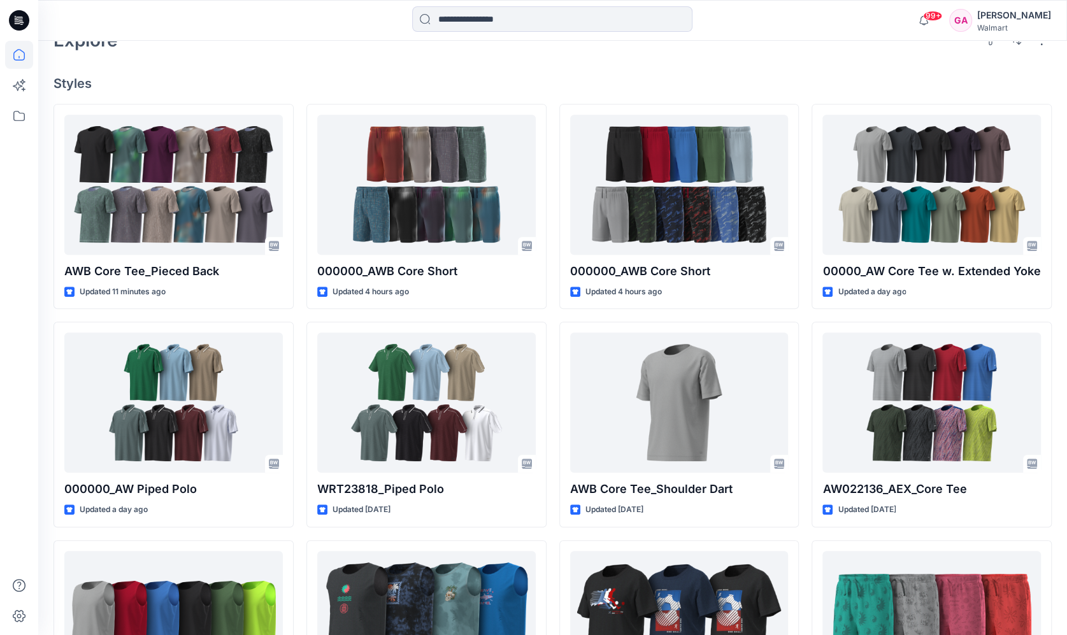
click at [621, 59] on div "Welcome back, Gabriela New New Unleash Creativity, Speed Up Development Explore…" at bounding box center [552, 264] width 1029 height 1085
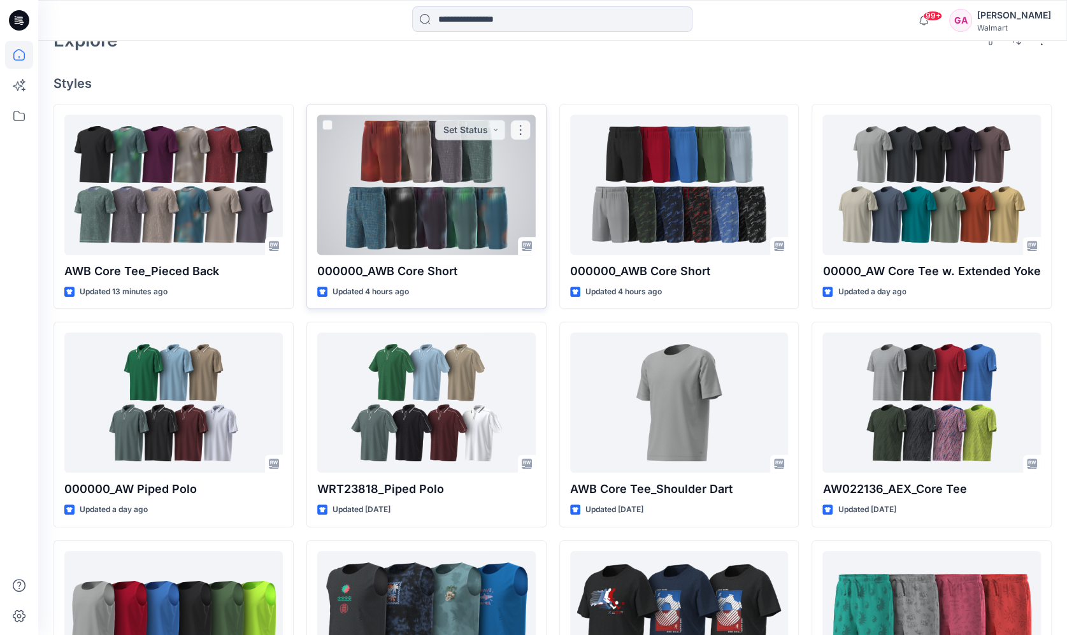
click at [372, 166] on div at bounding box center [426, 185] width 219 height 140
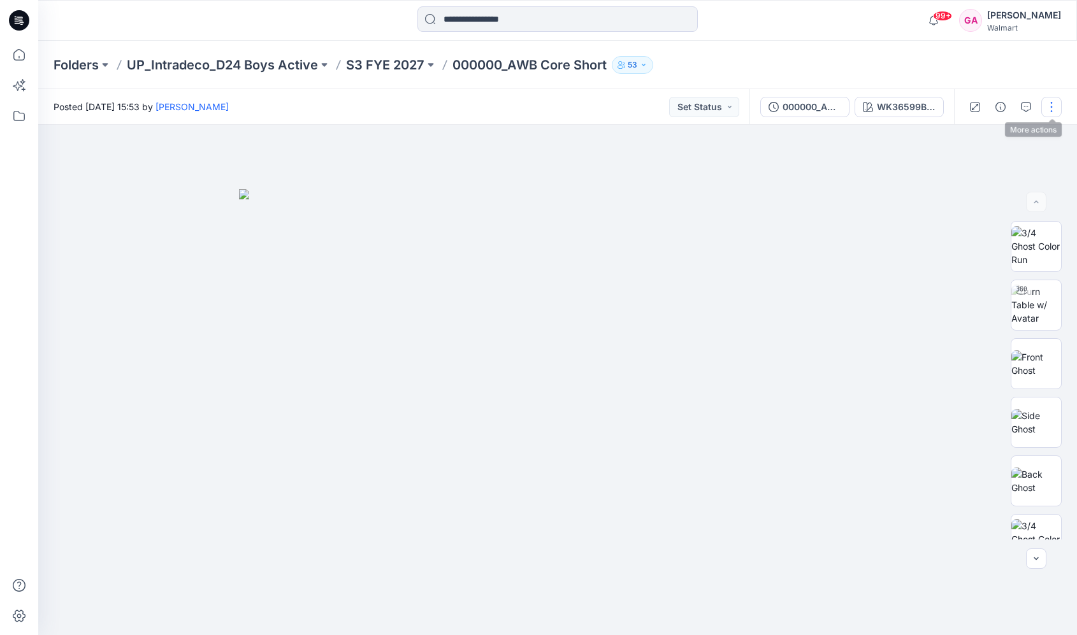
click at [1052, 106] on button "button" at bounding box center [1051, 107] width 20 height 20
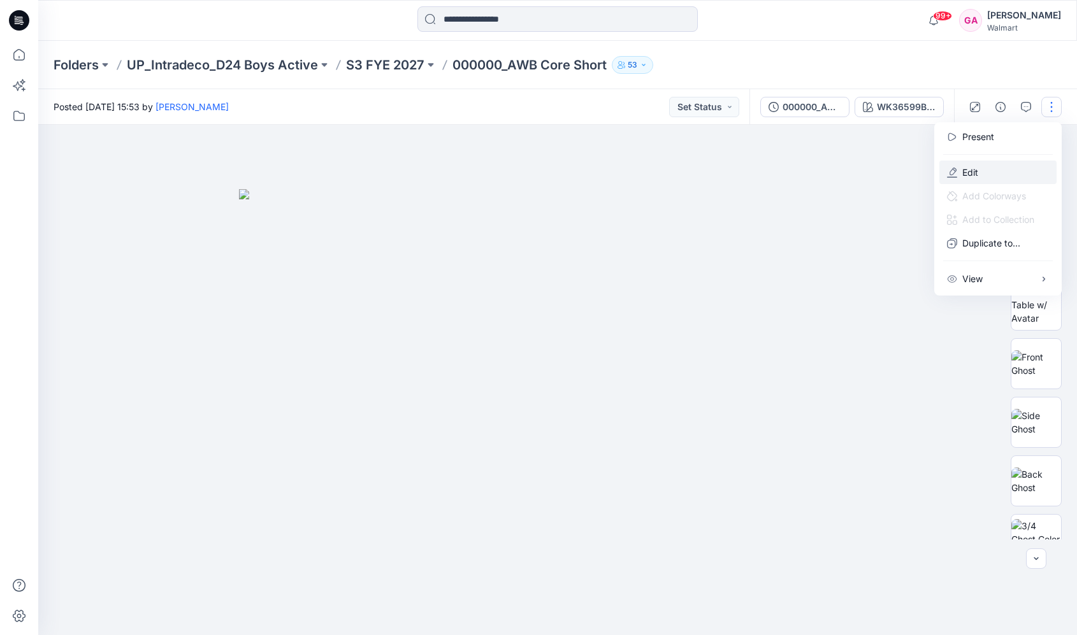
click at [973, 173] on p "Edit" at bounding box center [970, 172] width 16 height 13
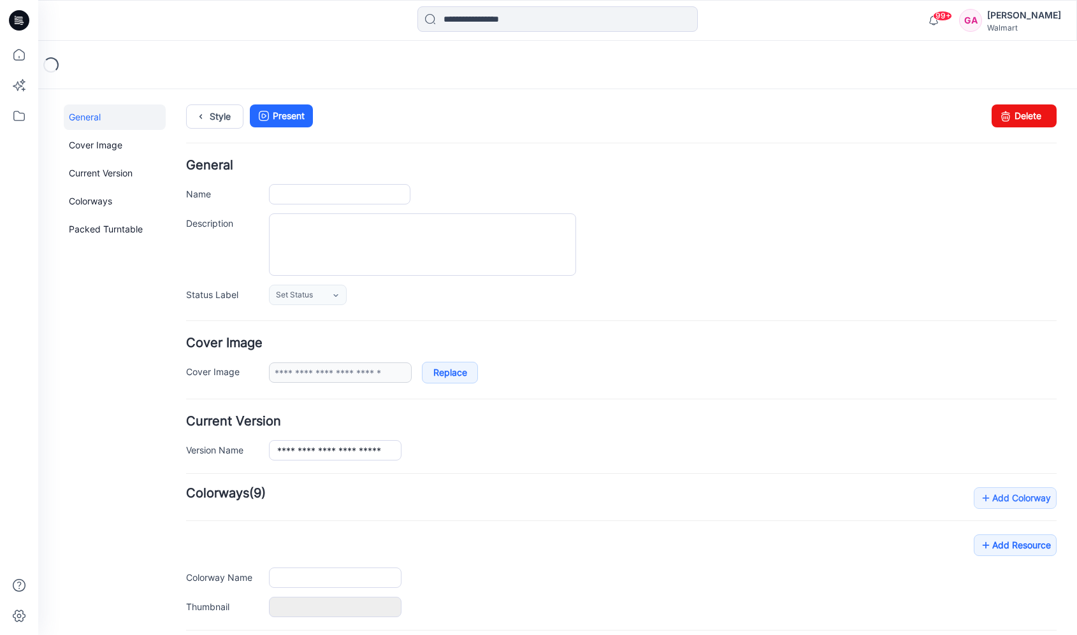
type input "**********"
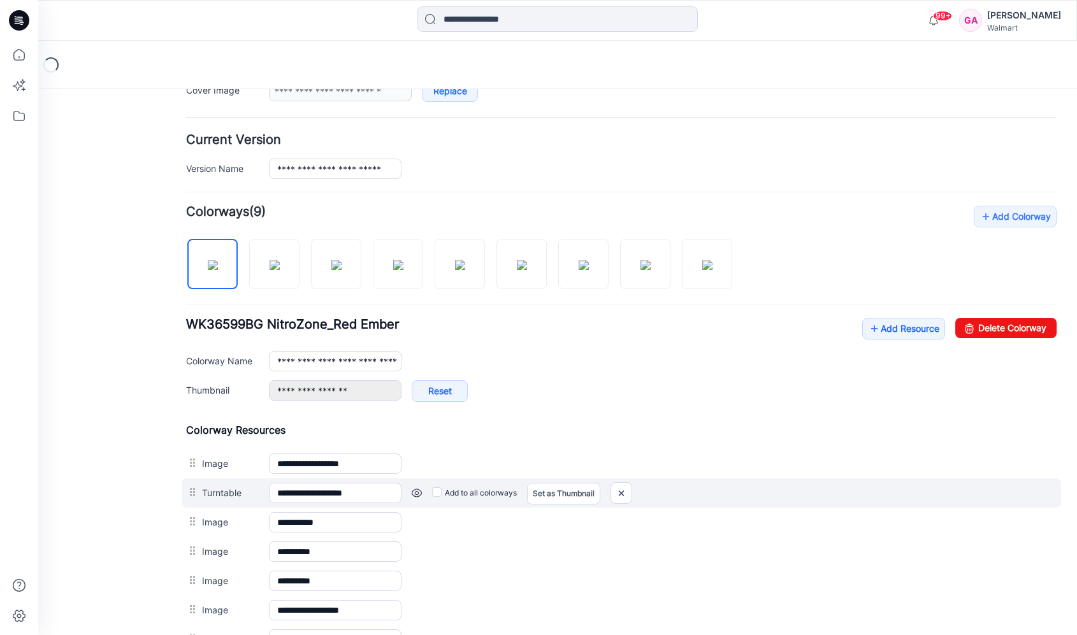
scroll to position [255, 0]
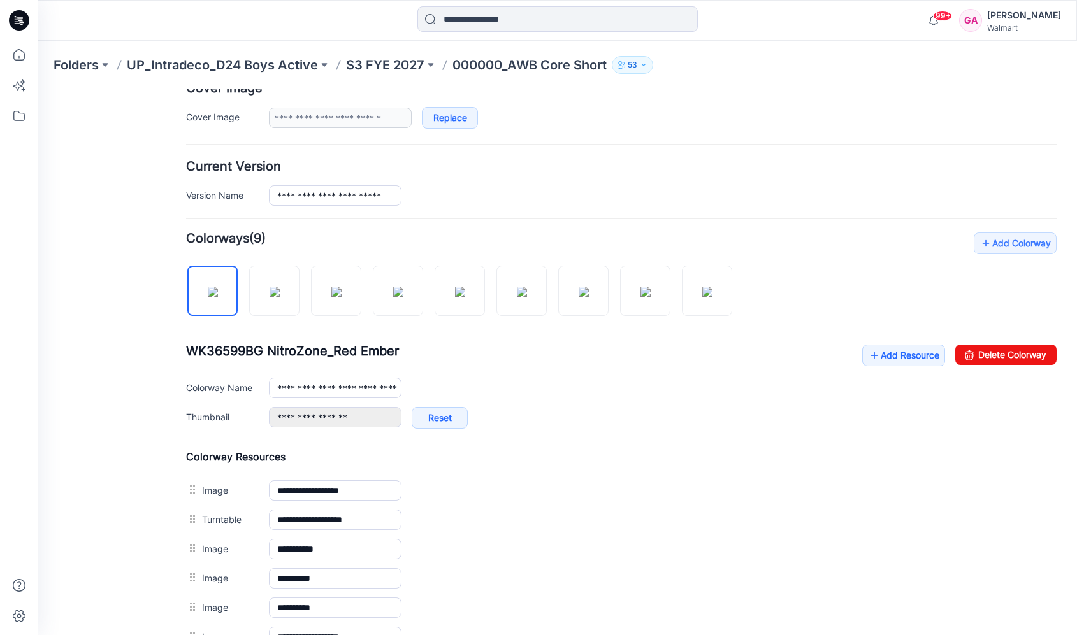
click at [938, 452] on h4 "Colorway Resources" at bounding box center [621, 457] width 871 height 13
click at [713, 296] on img at bounding box center [707, 292] width 10 height 10
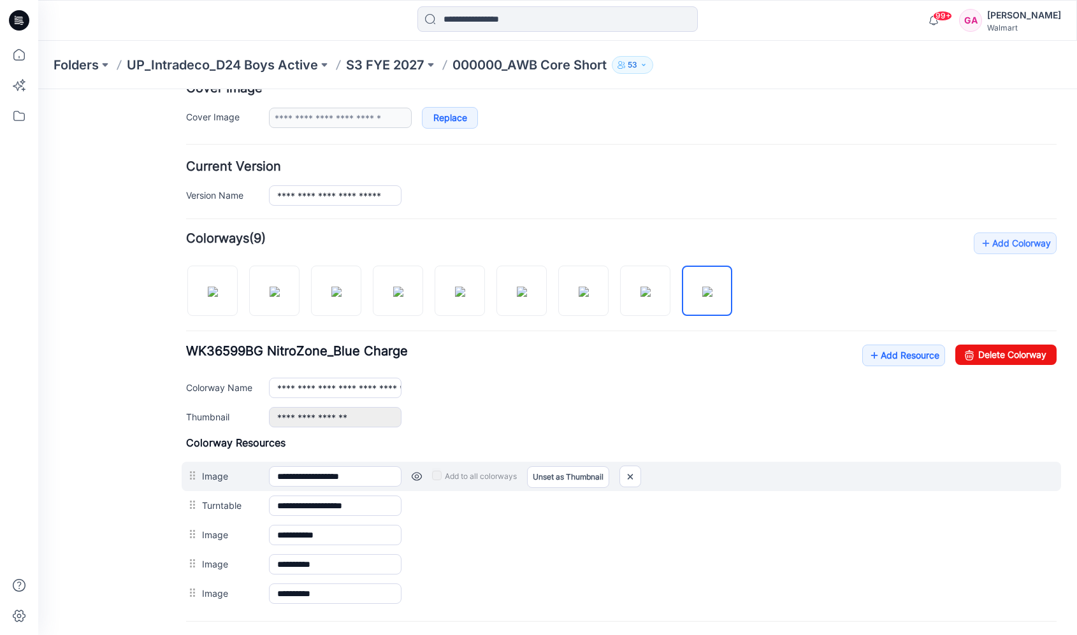
click at [955, 482] on div "Add to all colorways Set as Thumbnail Unset as Thumbnail" at bounding box center [729, 477] width 655 height 20
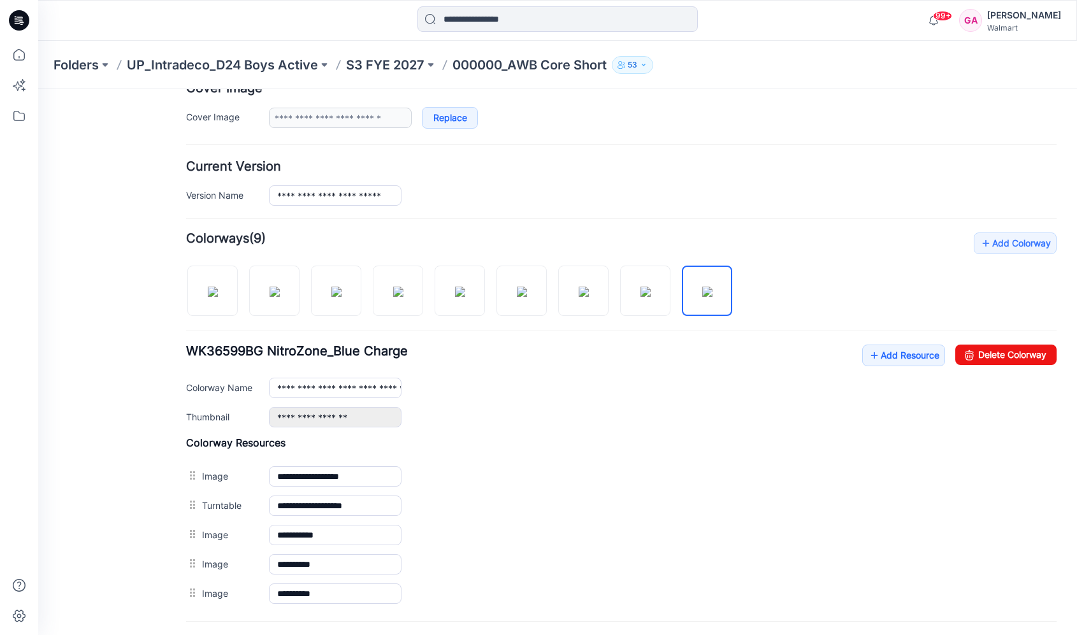
click at [913, 233] on h4 "Add Colorway Colorways (9)" at bounding box center [621, 239] width 871 height 13
drag, startPoint x: 626, startPoint y: 148, endPoint x: 975, endPoint y: 352, distance: 404.1
click at [975, 352] on link "Delete Colorway" at bounding box center [1005, 355] width 101 height 20
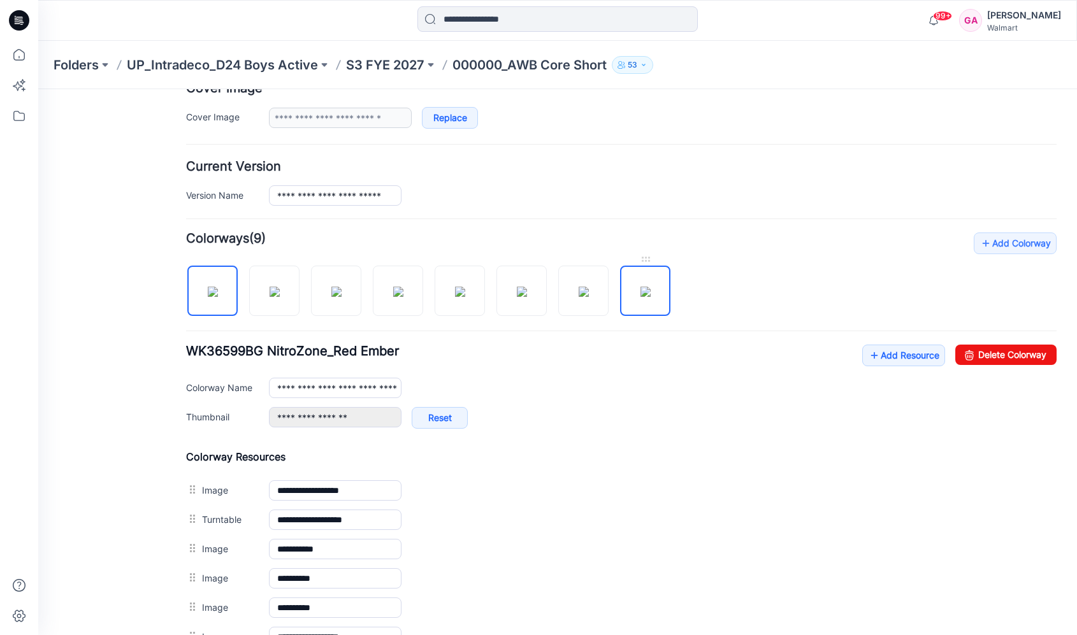
click at [649, 297] on img at bounding box center [645, 292] width 10 height 10
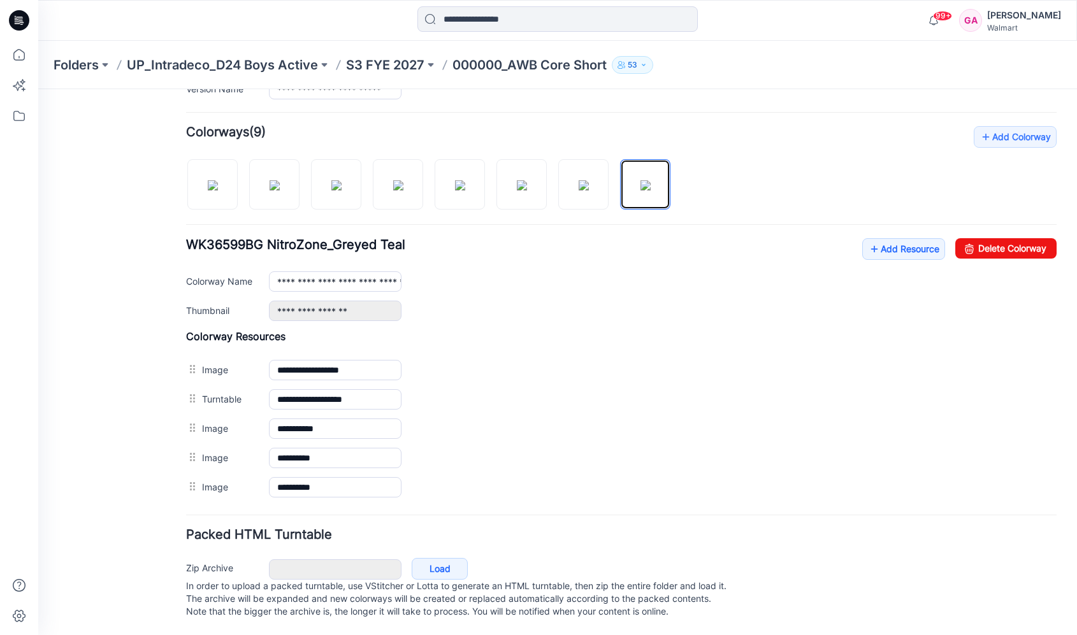
scroll to position [368, 0]
click at [581, 180] on img at bounding box center [584, 185] width 10 height 10
click at [975, 238] on link "Delete Colorway" at bounding box center [1005, 248] width 101 height 20
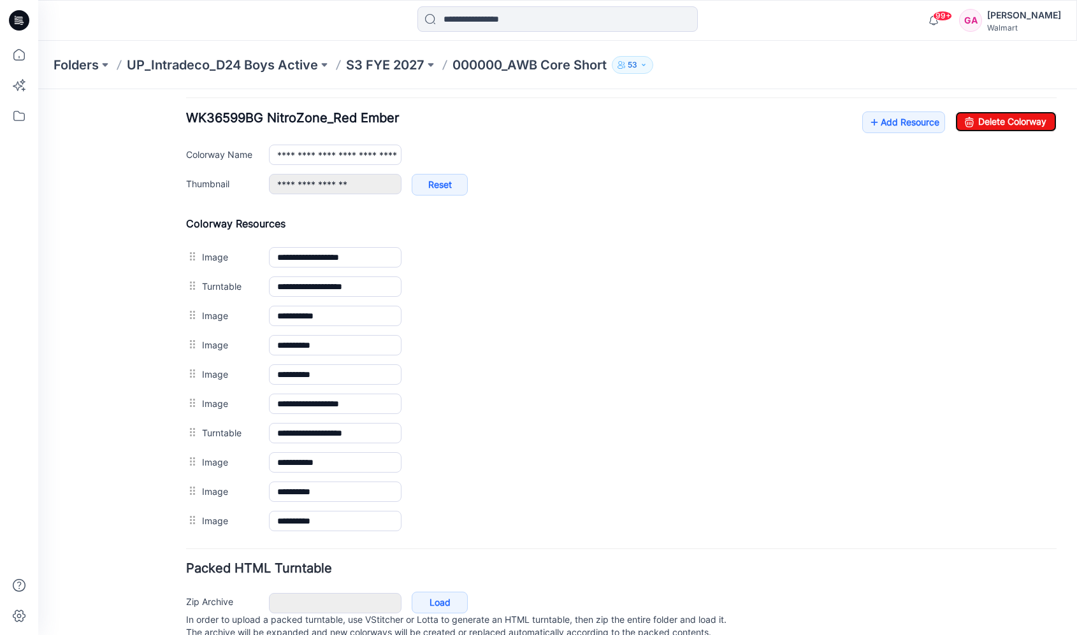
scroll to position [496, 0]
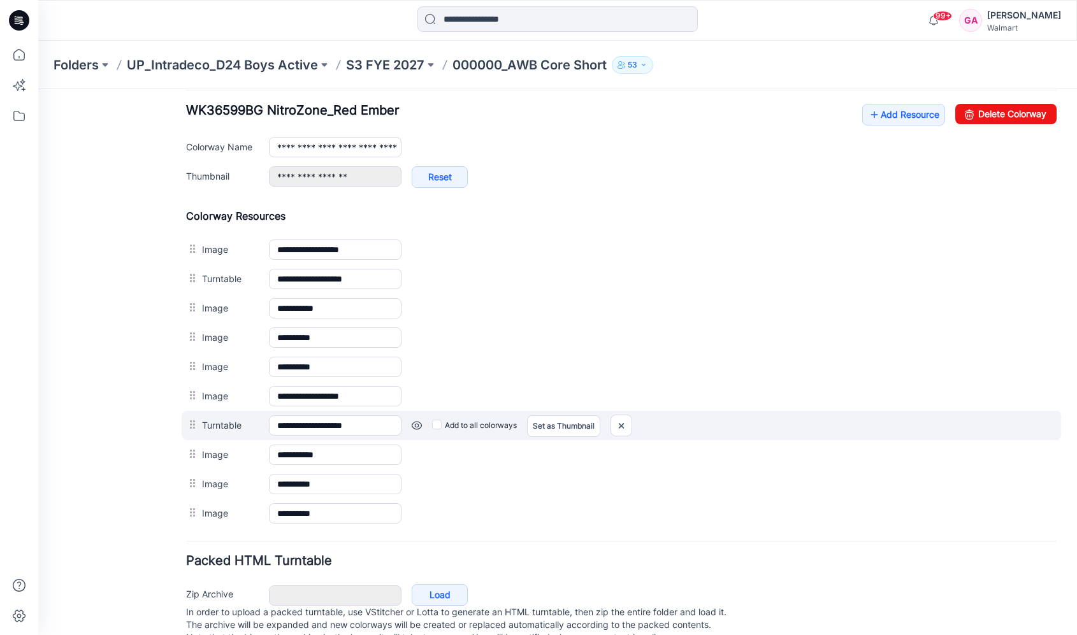
click at [417, 421] on link at bounding box center [417, 426] width 10 height 10
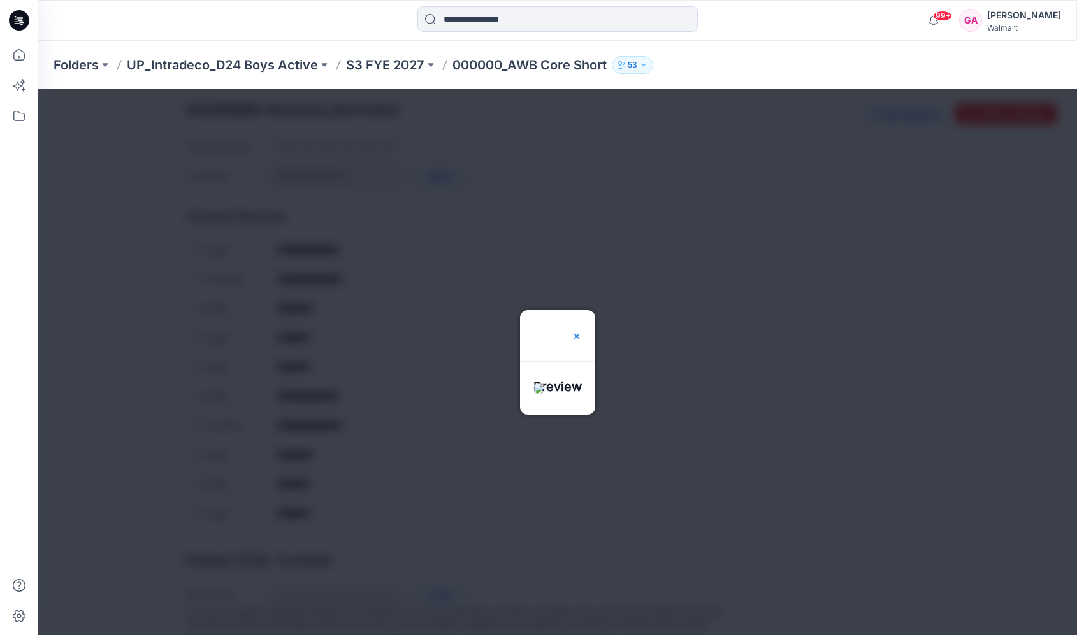
click at [582, 331] on img at bounding box center [577, 336] width 10 height 10
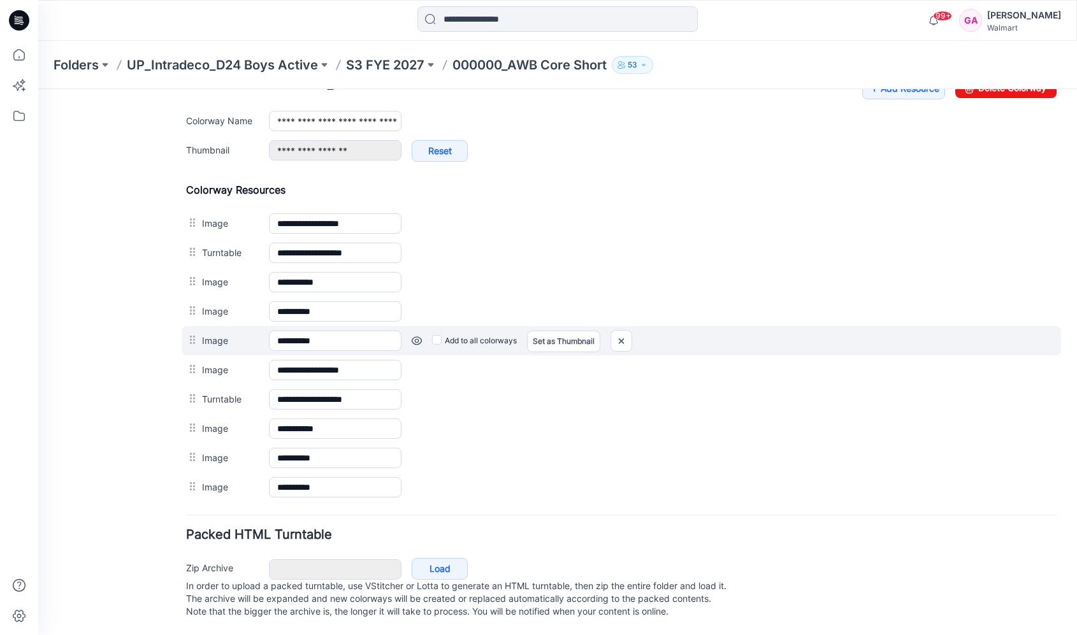
scroll to position [272, 0]
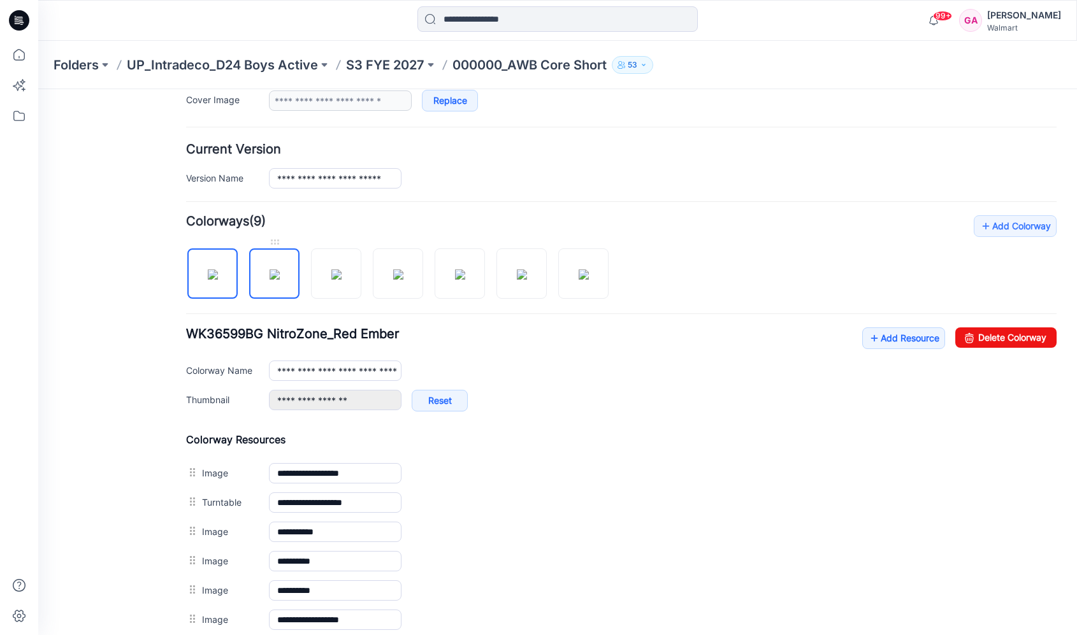
click at [270, 279] on img at bounding box center [275, 275] width 10 height 10
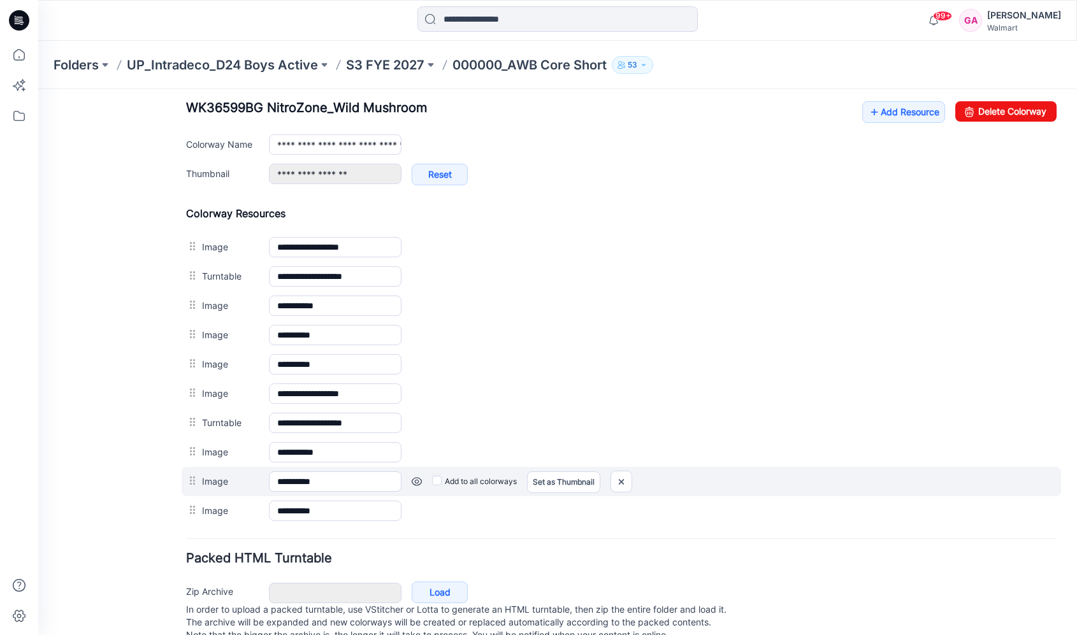
scroll to position [527, 0]
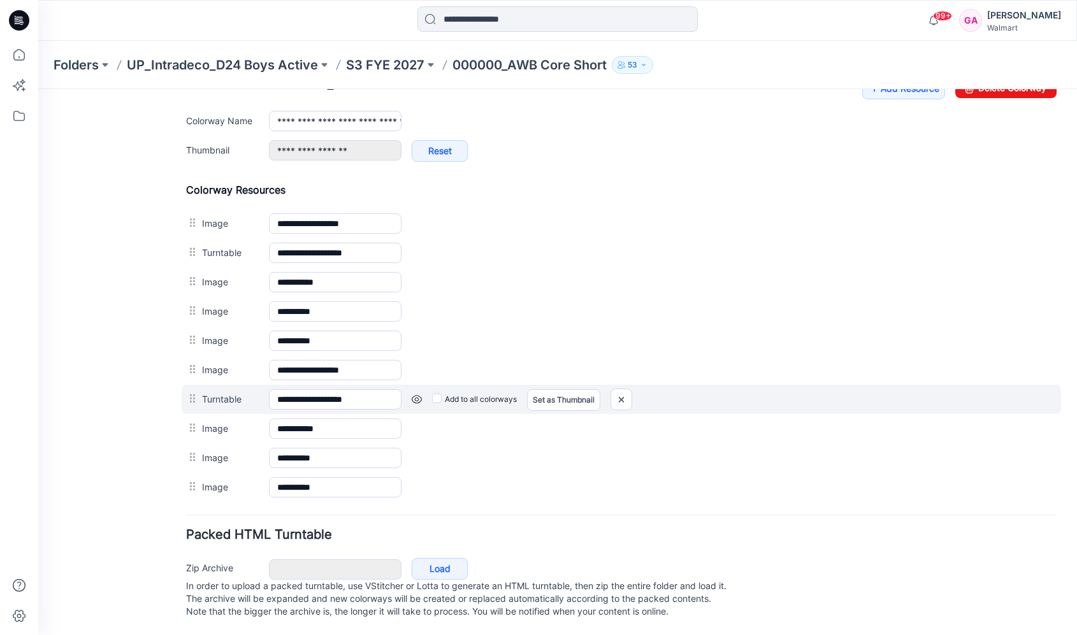
click at [417, 394] on link at bounding box center [417, 399] width 10 height 10
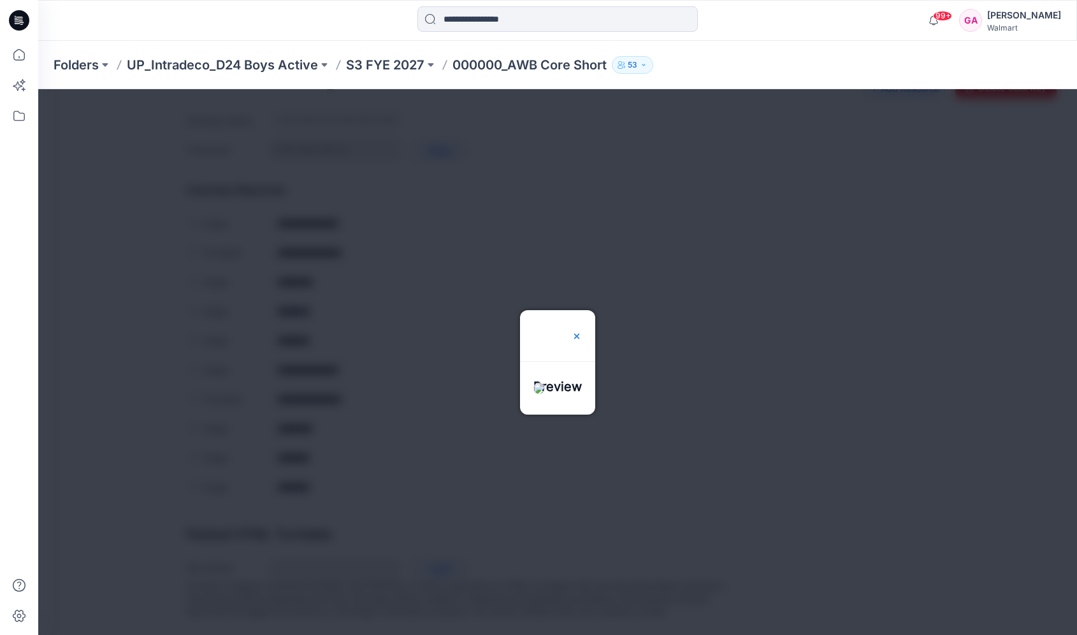
click at [582, 310] on div at bounding box center [577, 335] width 10 height 51
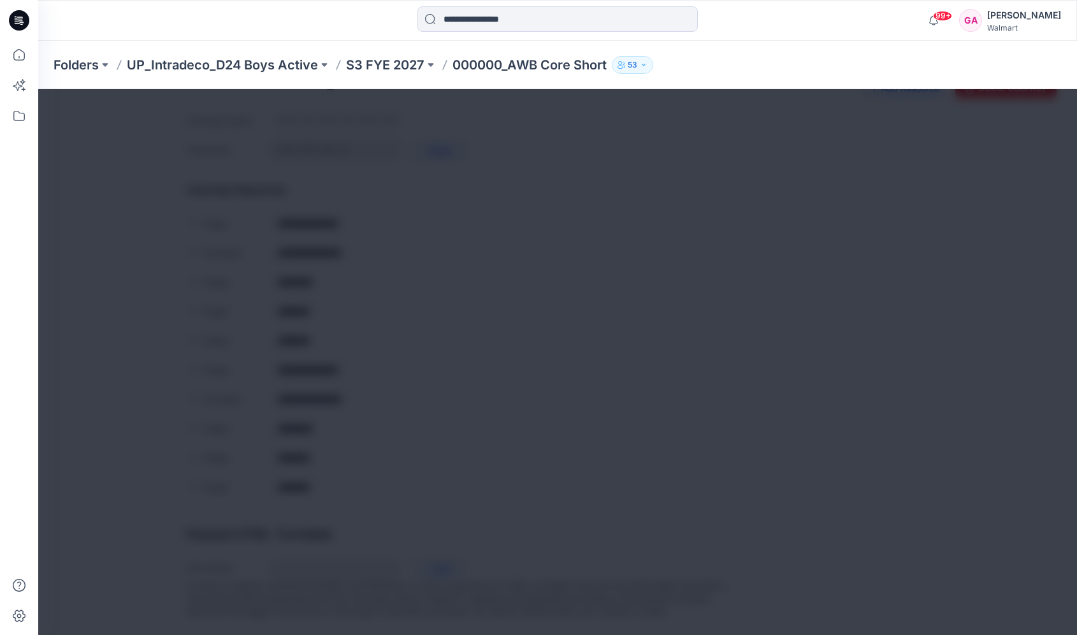
click at [598, 288] on div at bounding box center [557, 362] width 1039 height 546
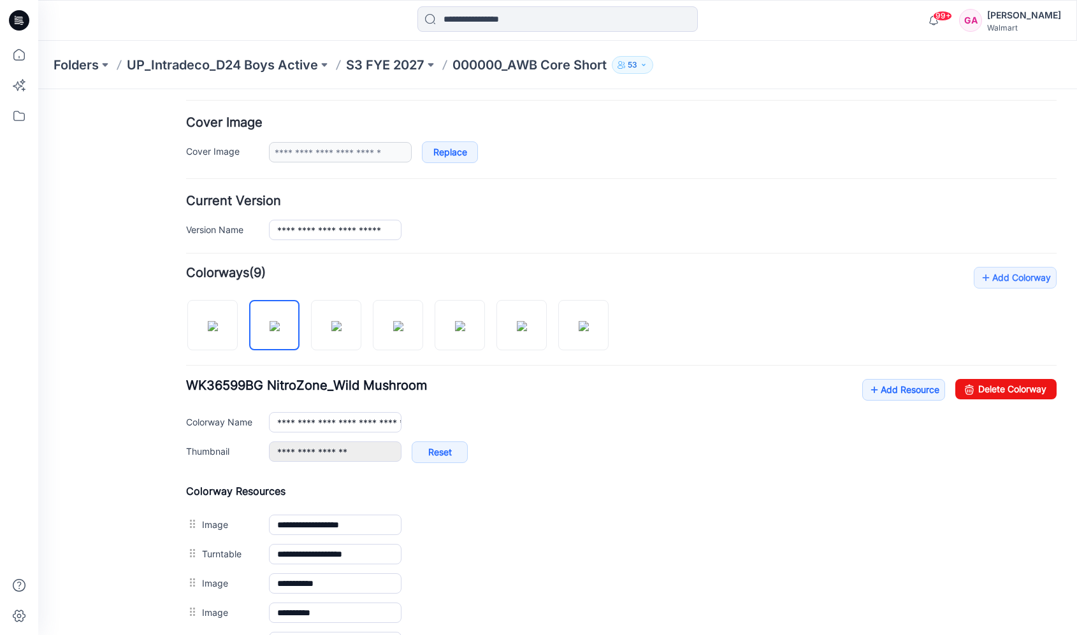
scroll to position [208, 0]
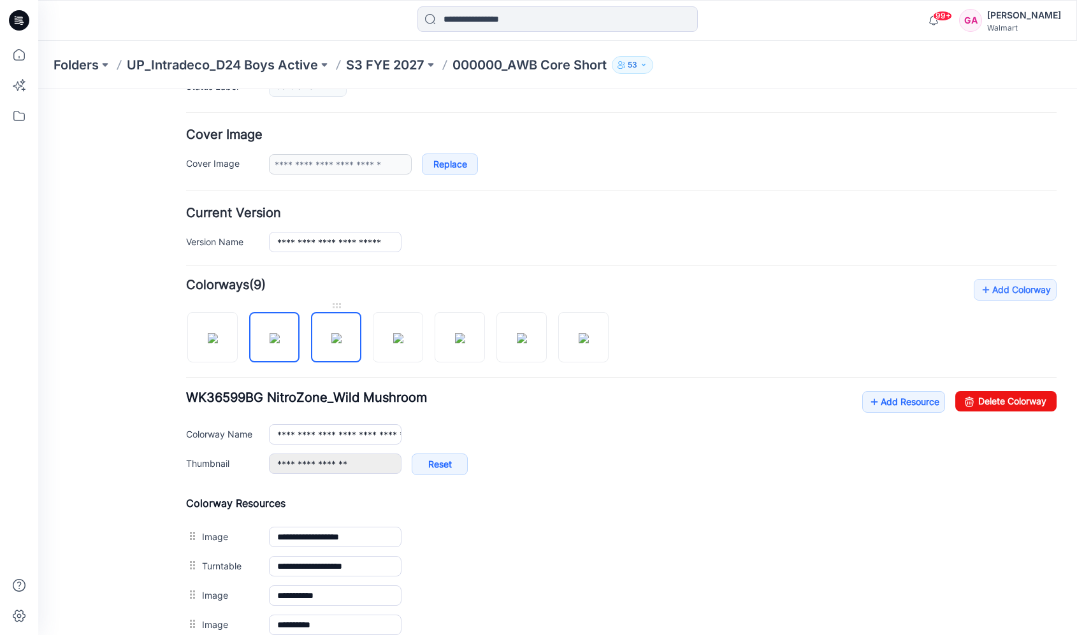
click at [342, 335] on img at bounding box center [336, 338] width 10 height 10
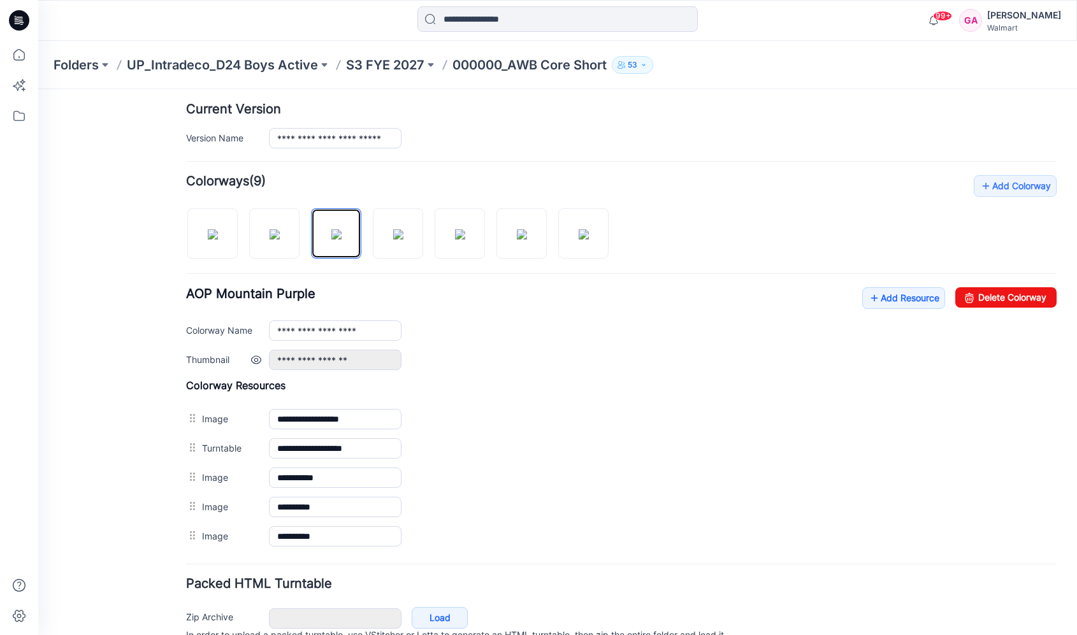
scroll to position [368, 0]
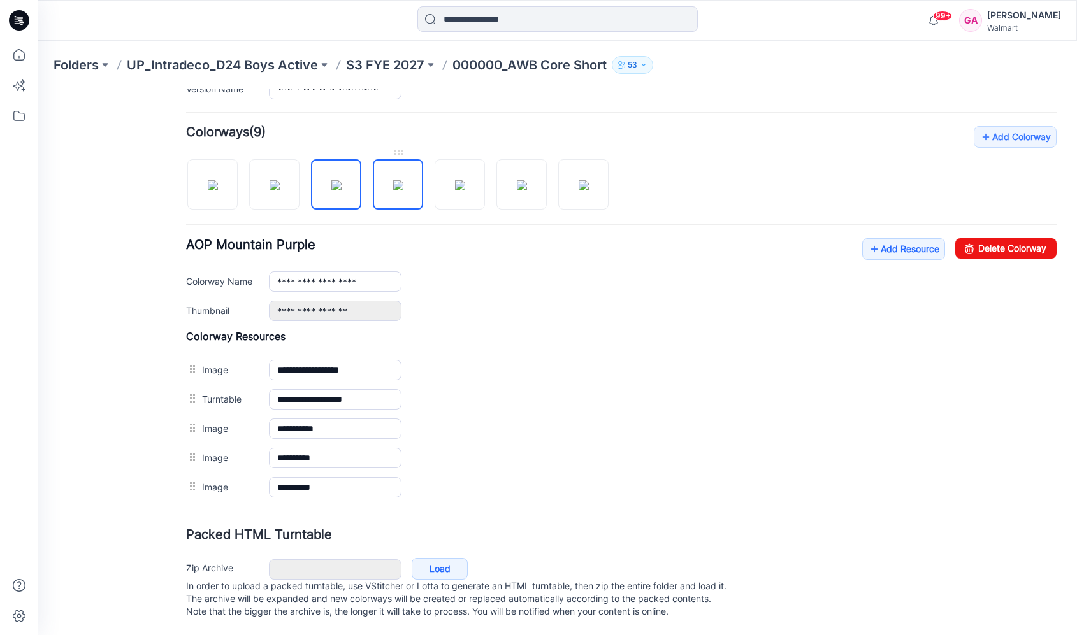
click at [393, 180] on img at bounding box center [398, 185] width 10 height 10
click at [461, 185] on img at bounding box center [460, 185] width 10 height 10
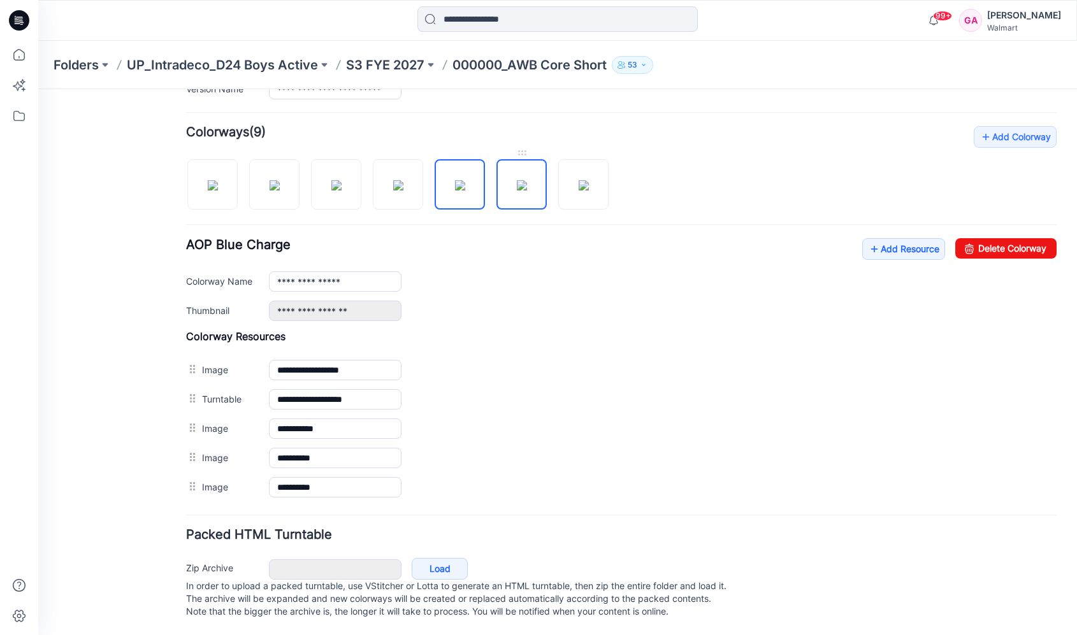
click at [517, 180] on img at bounding box center [522, 185] width 10 height 10
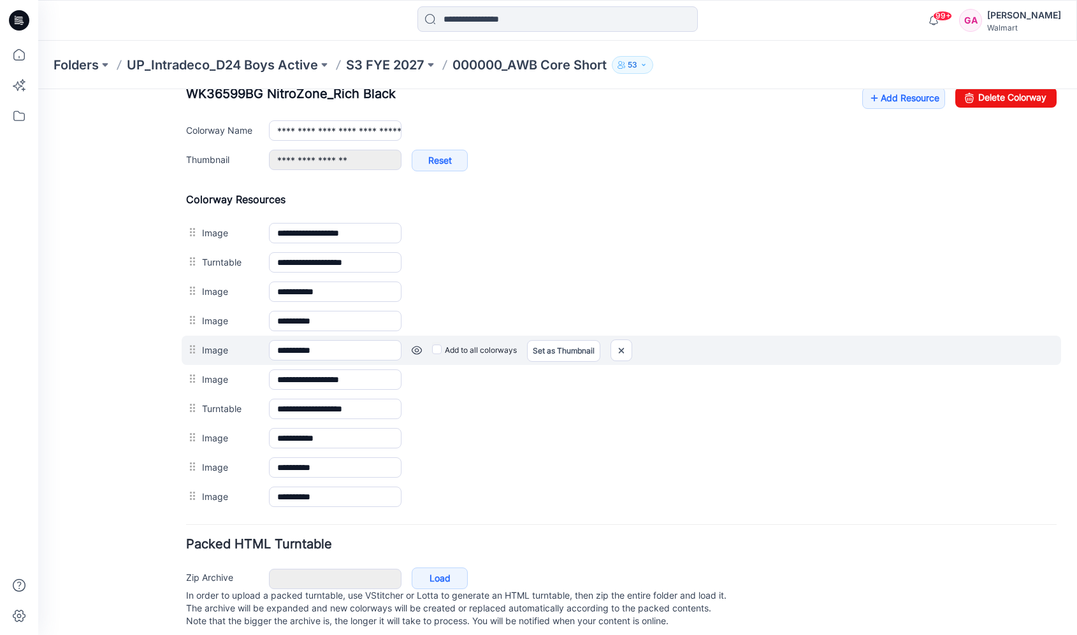
scroll to position [528, 0]
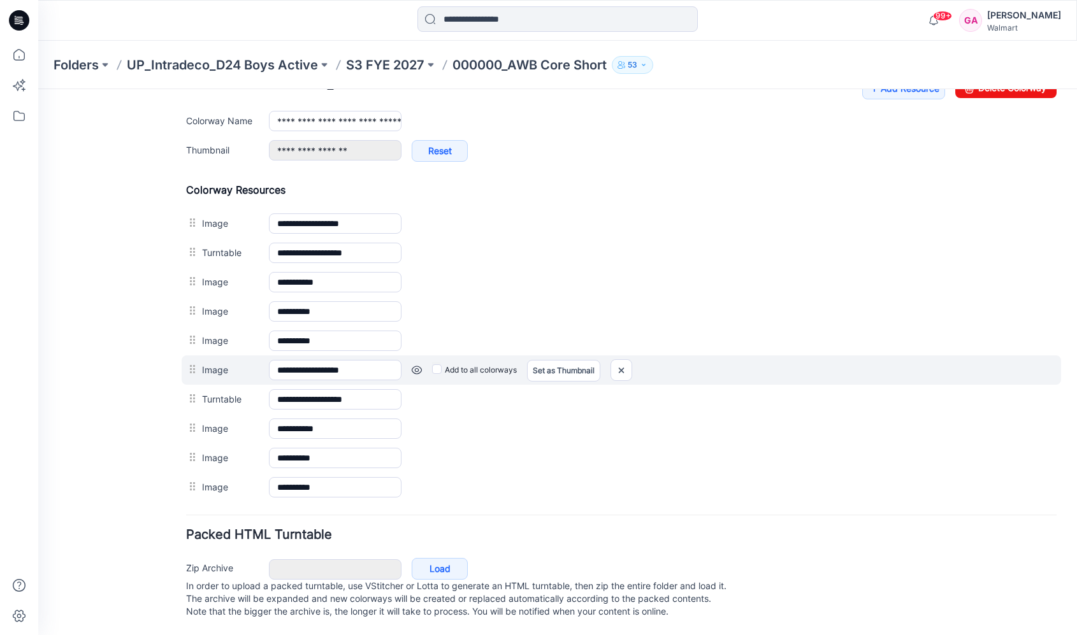
click at [416, 365] on link at bounding box center [417, 370] width 10 height 10
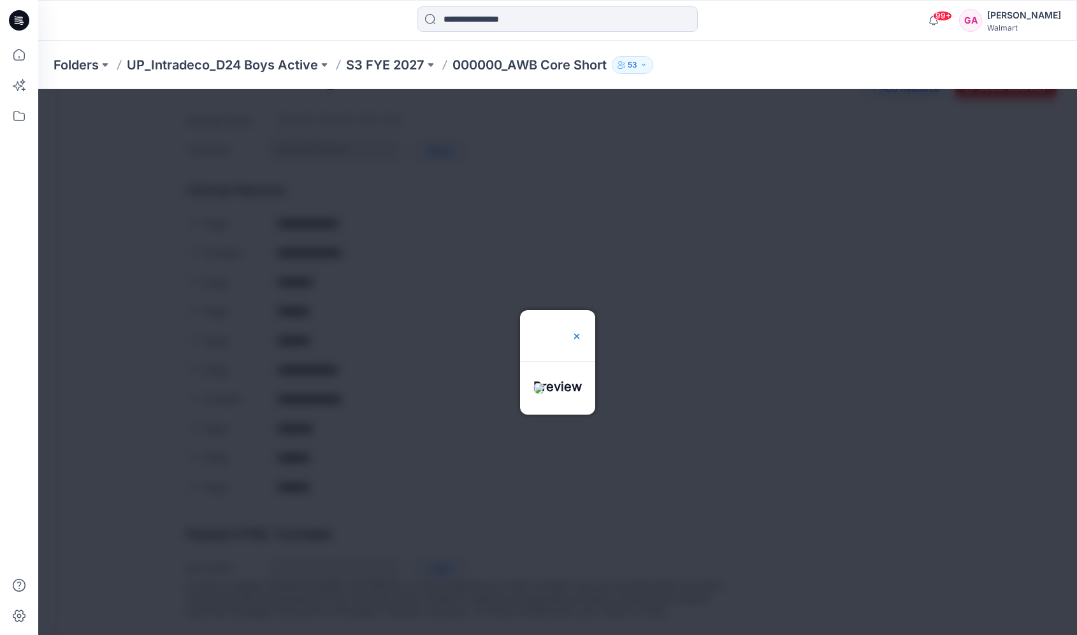
click at [582, 331] on img at bounding box center [577, 336] width 10 height 10
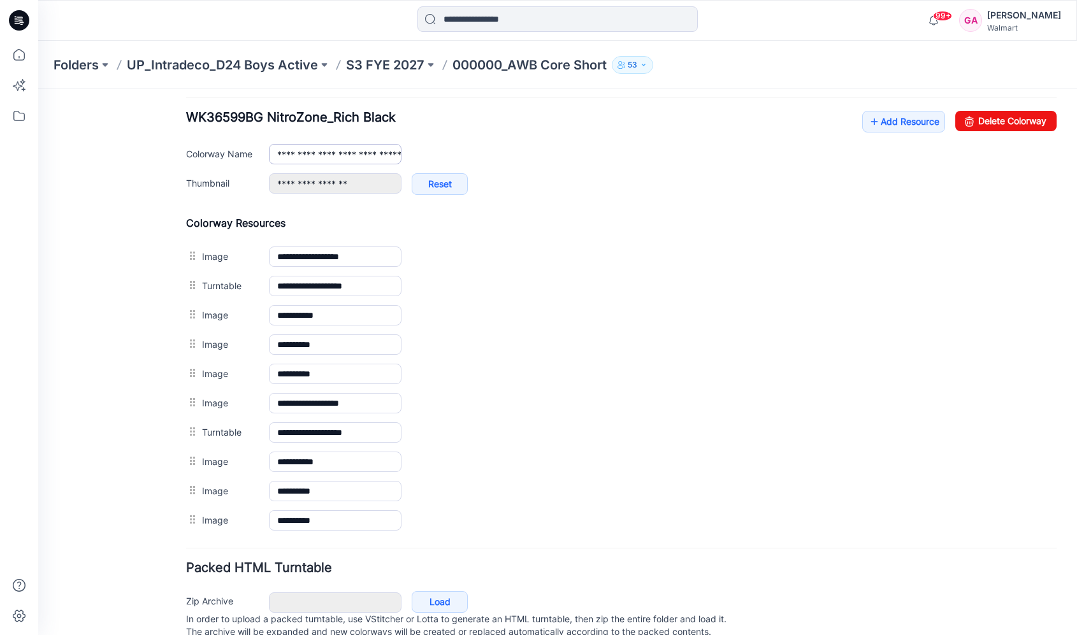
scroll to position [400, 0]
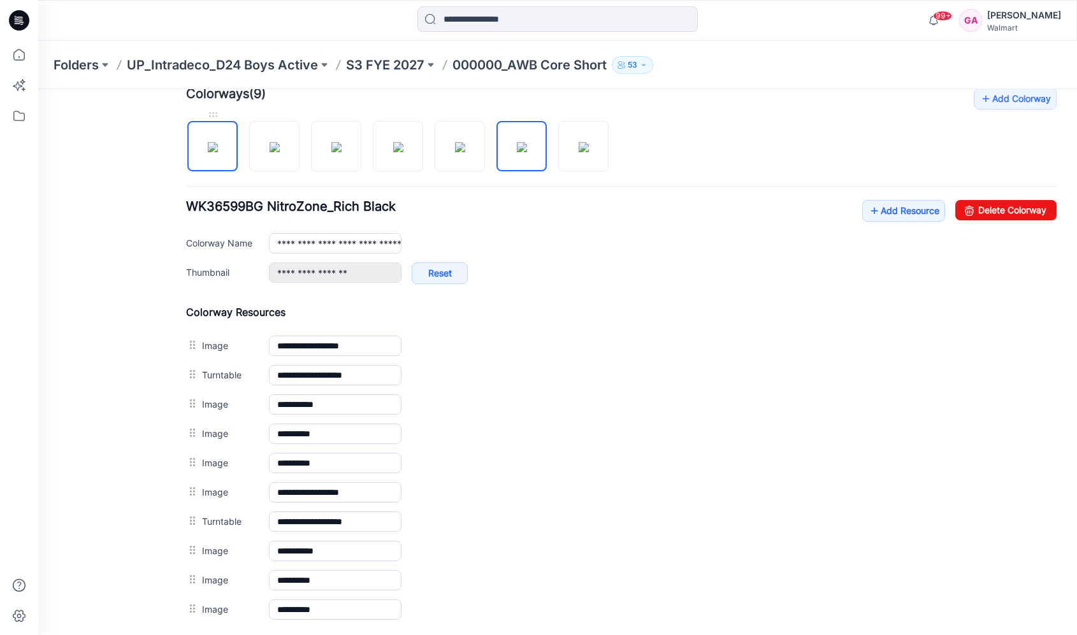
click at [218, 145] on img at bounding box center [213, 147] width 10 height 10
click at [280, 152] on img at bounding box center [275, 147] width 10 height 10
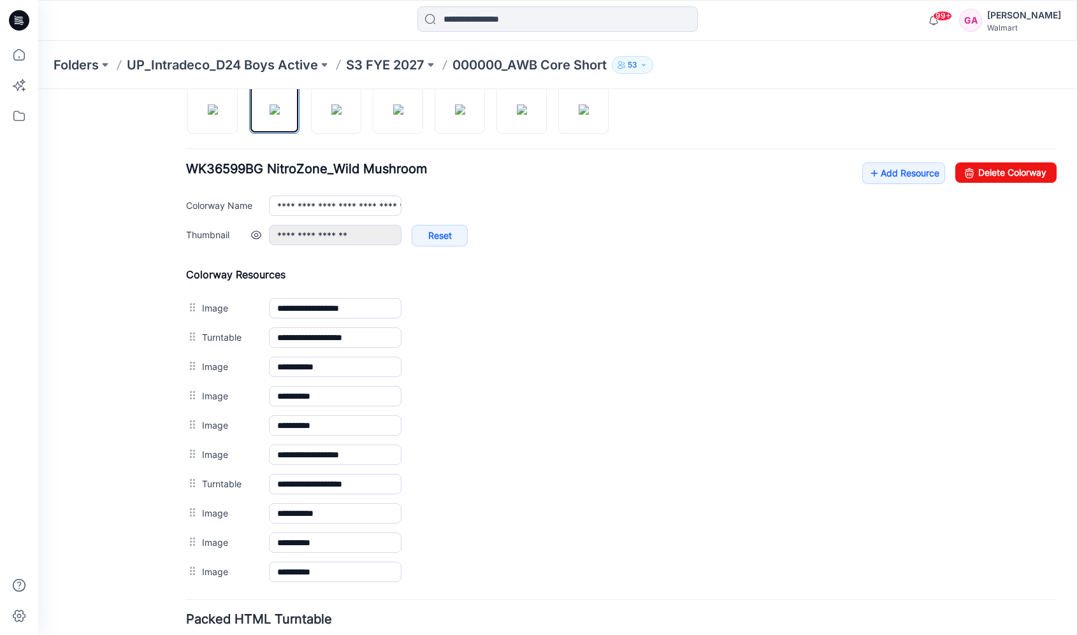
scroll to position [463, 0]
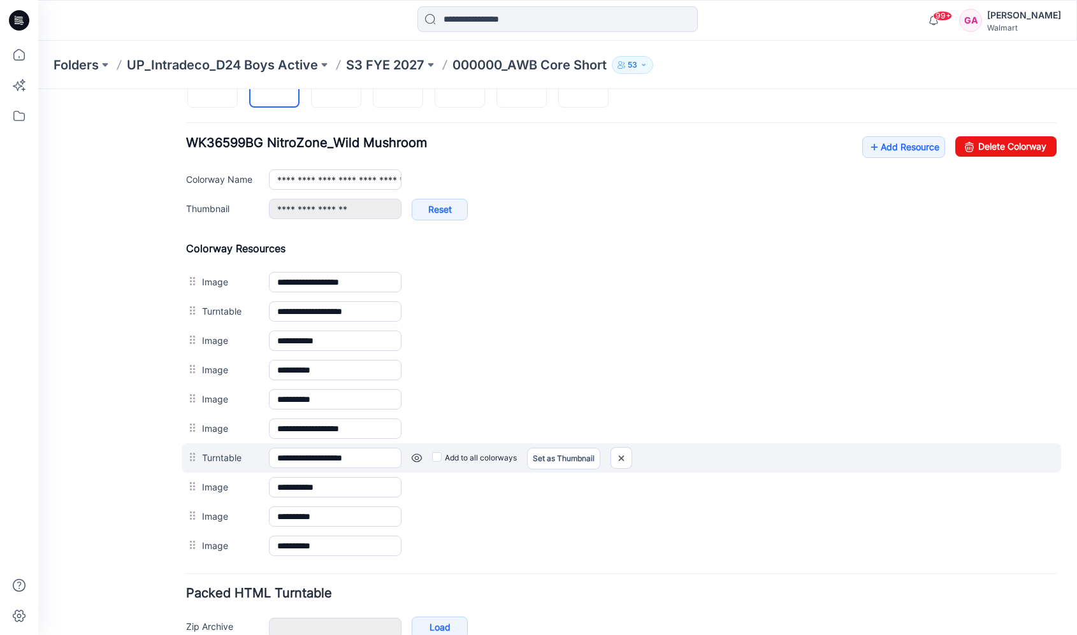
click at [413, 453] on link at bounding box center [417, 458] width 10 height 10
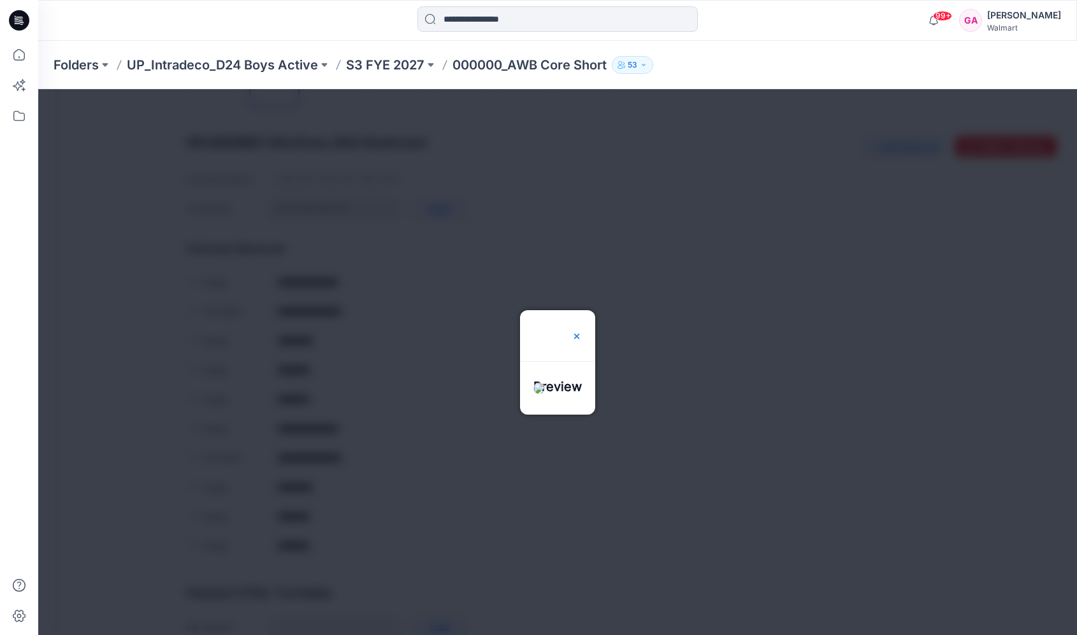
click at [582, 331] on img at bounding box center [577, 336] width 10 height 10
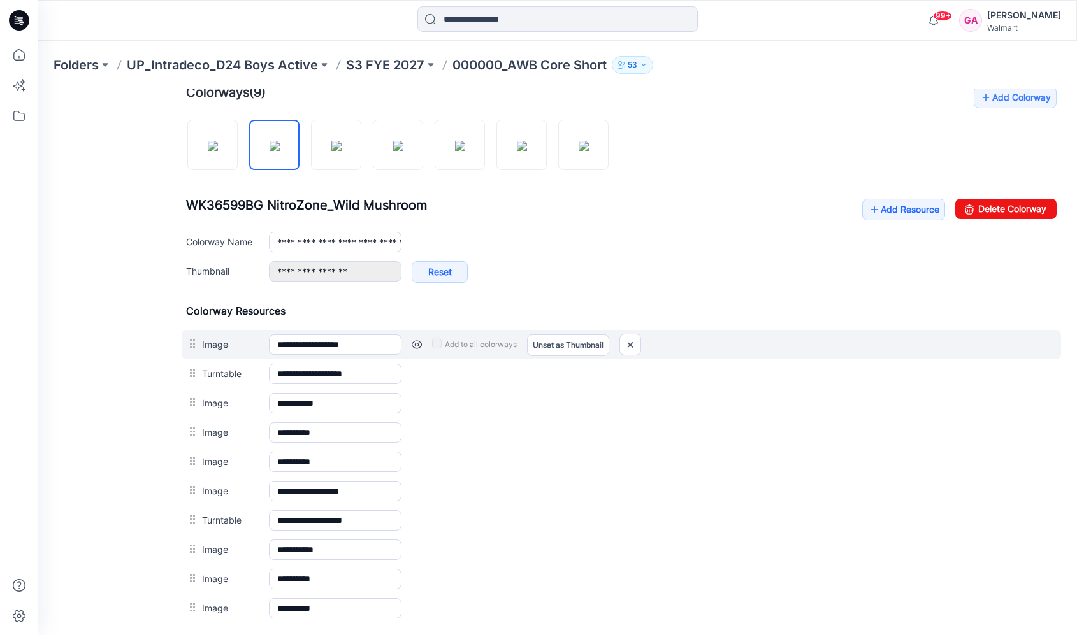
scroll to position [400, 0]
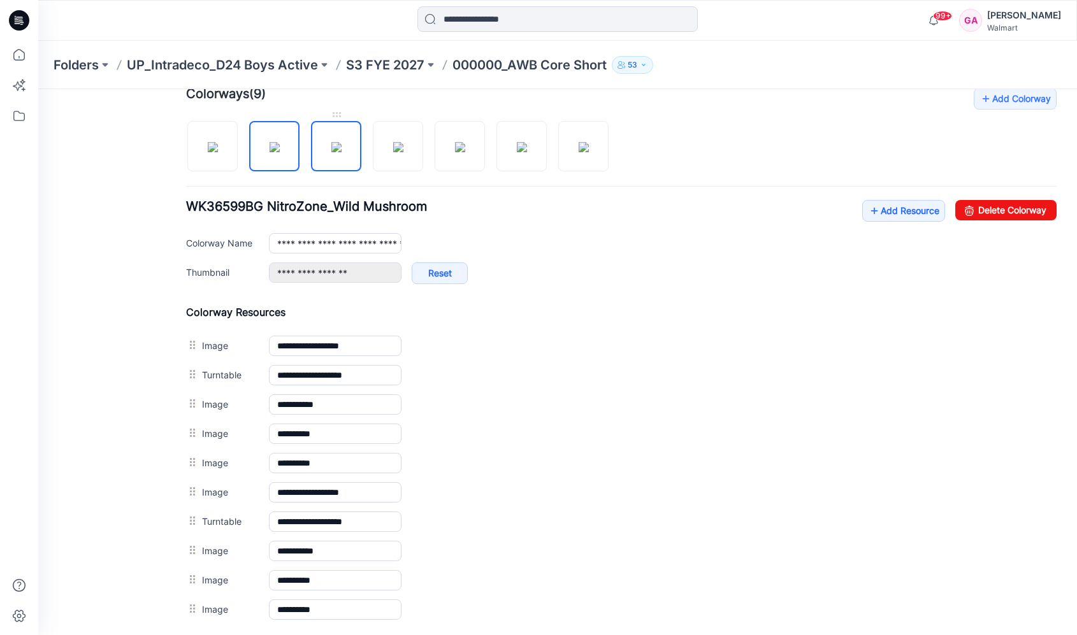
click at [335, 147] on img at bounding box center [336, 147] width 10 height 10
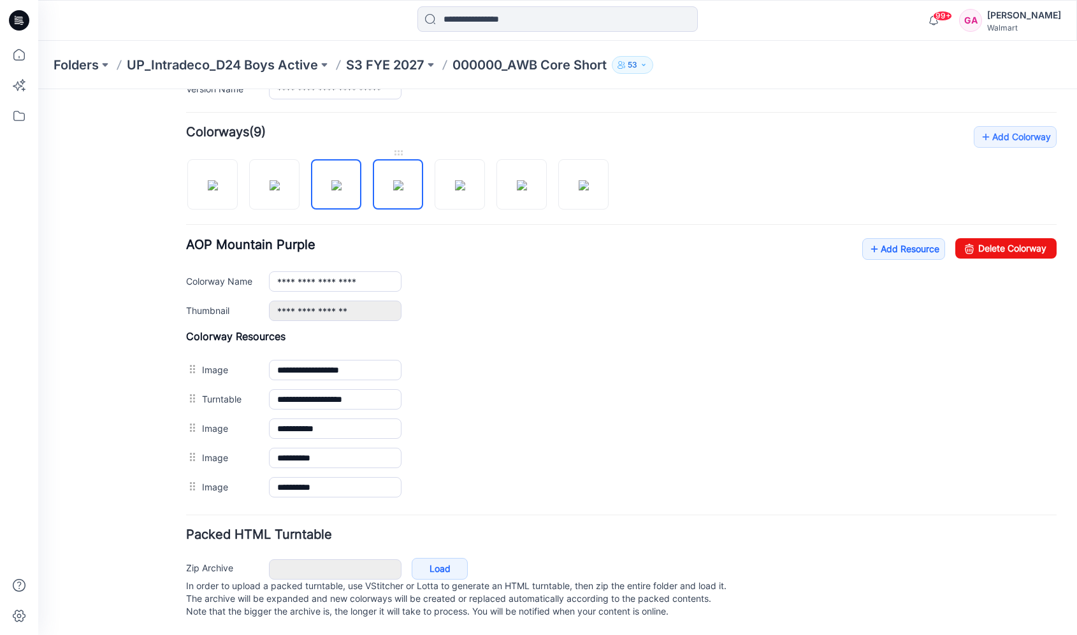
click at [397, 180] on img at bounding box center [398, 185] width 10 height 10
click at [455, 182] on img at bounding box center [460, 185] width 10 height 10
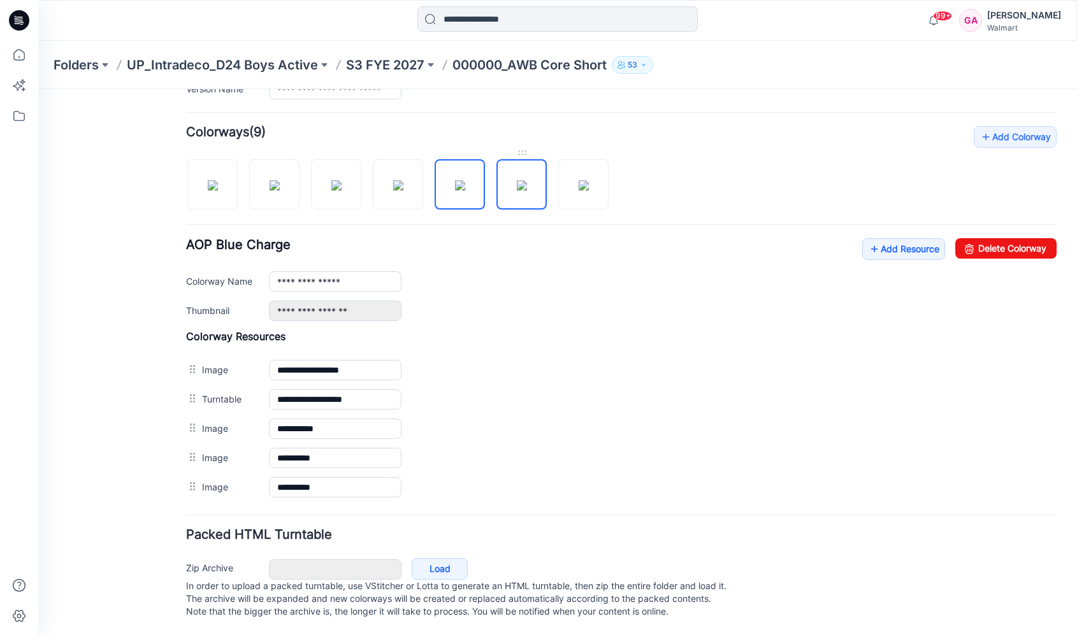
click at [527, 184] on img at bounding box center [522, 185] width 10 height 10
type input "**********"
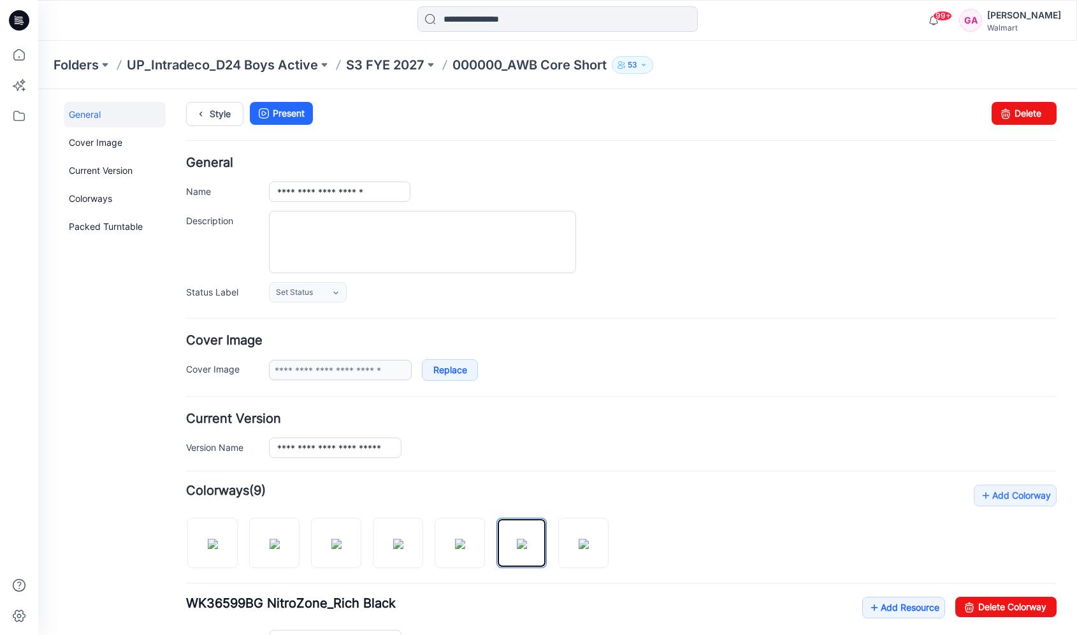
scroll to position [0, 0]
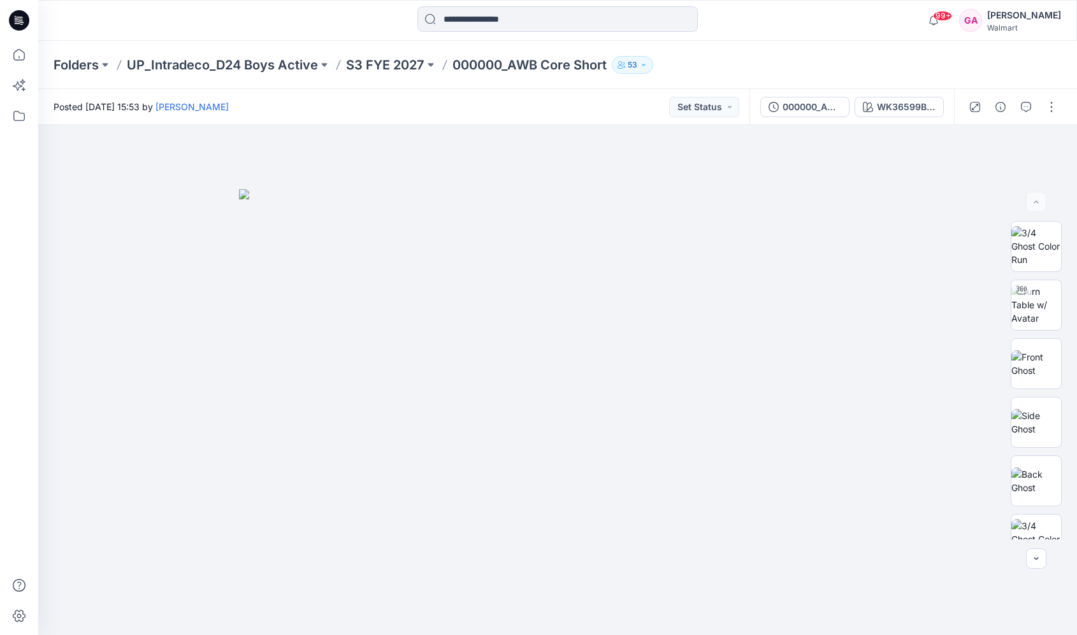
click at [955, 70] on div "Folders UP_Intradeco_D24 Boys Active S3 FYE 2027 000000_AWB Core Short 53" at bounding box center [508, 65] width 909 height 18
click at [893, 105] on div "WK36599BG NitroZone_Red Ember" at bounding box center [906, 107] width 59 height 14
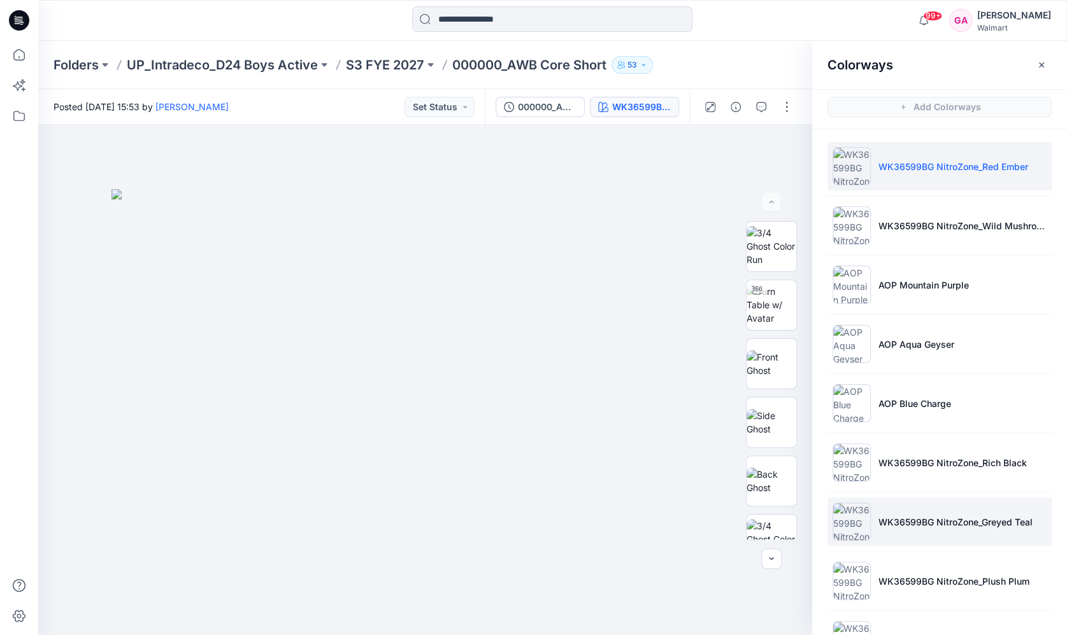
click at [886, 519] on p "WK36599BG NitroZone_Greyed Teal" at bounding box center [956, 522] width 154 height 13
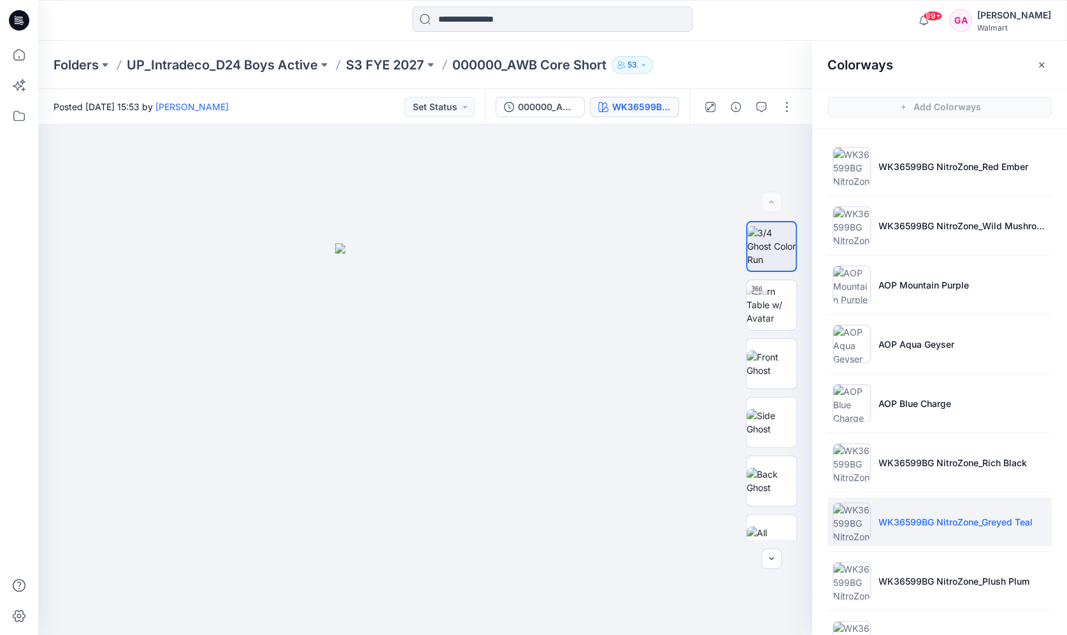
click at [15, 301] on div at bounding box center [19, 338] width 28 height 595
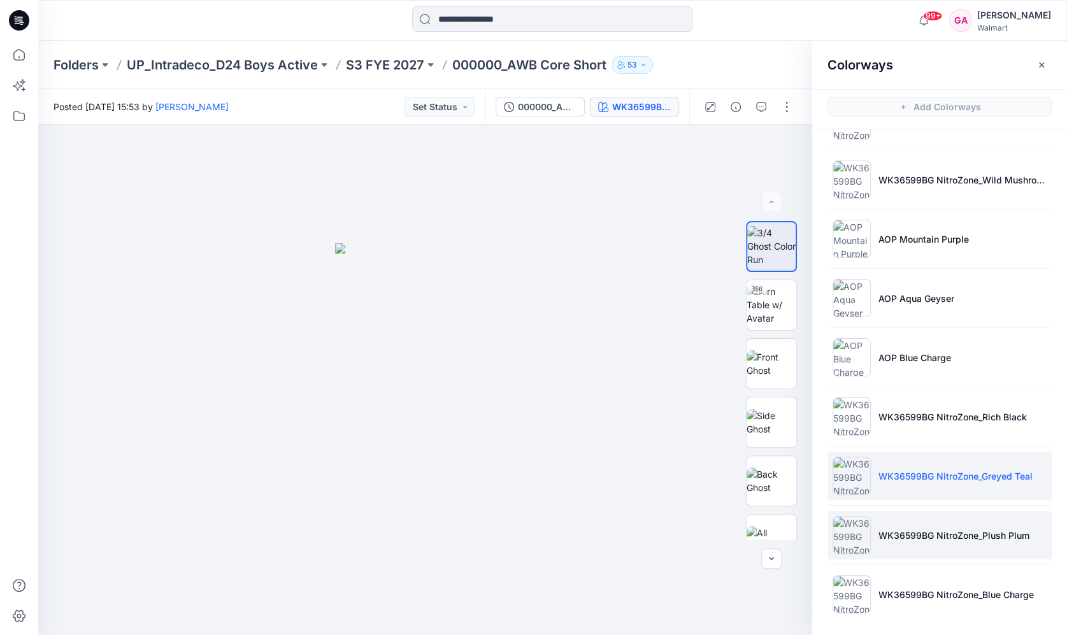
scroll to position [46, 0]
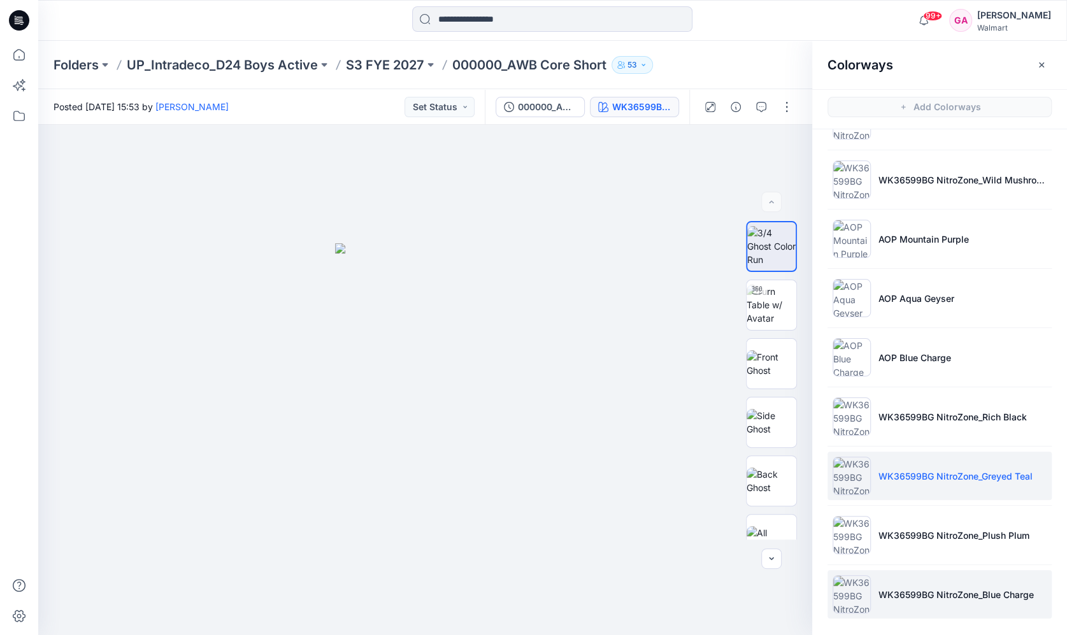
click at [894, 589] on p "WK36599BG NitroZone_Blue Charge" at bounding box center [957, 594] width 156 height 13
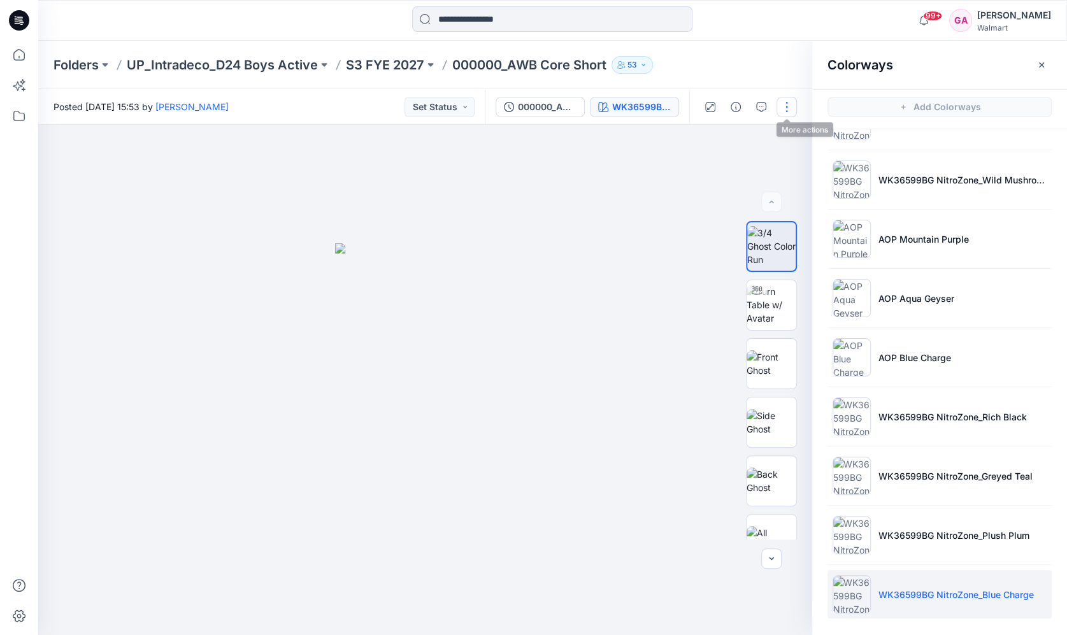
click at [781, 115] on button "button" at bounding box center [787, 107] width 20 height 20
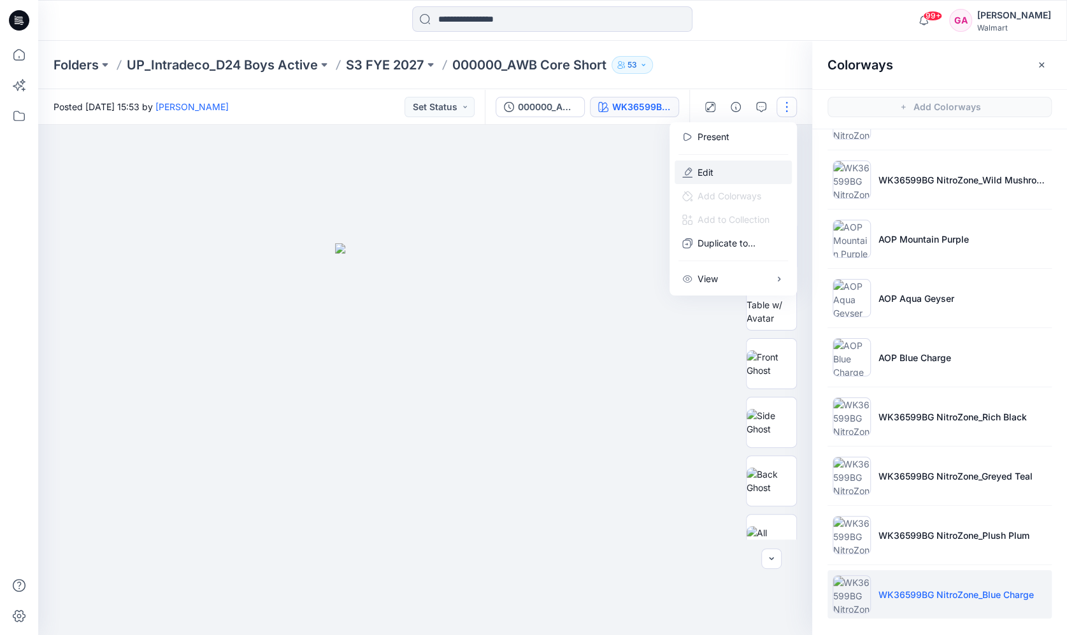
click at [702, 163] on button "Edit" at bounding box center [733, 173] width 117 height 24
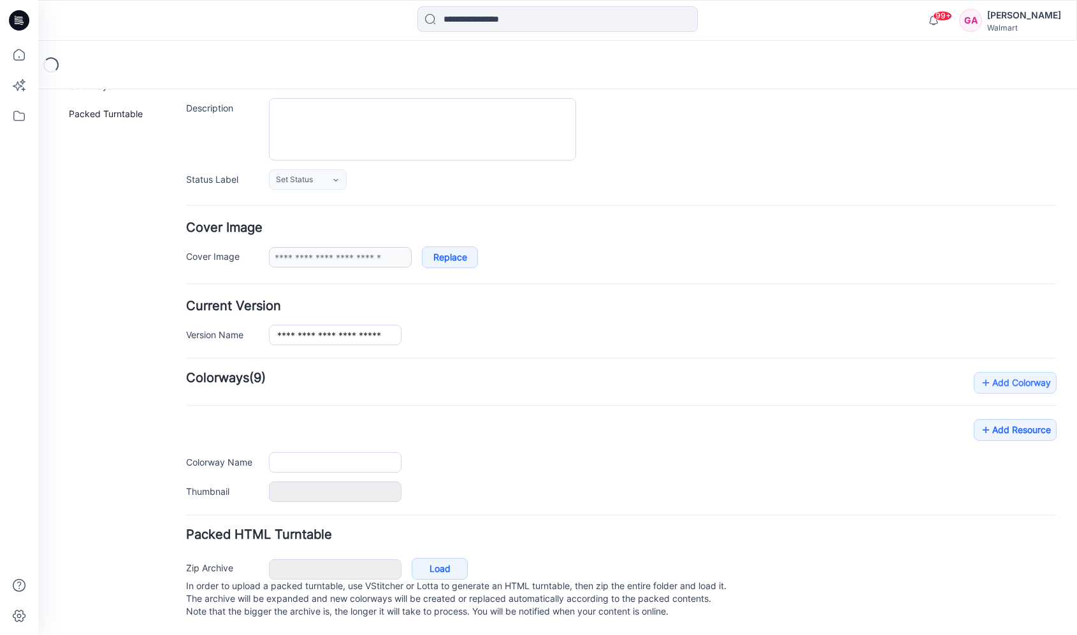
type input "**********"
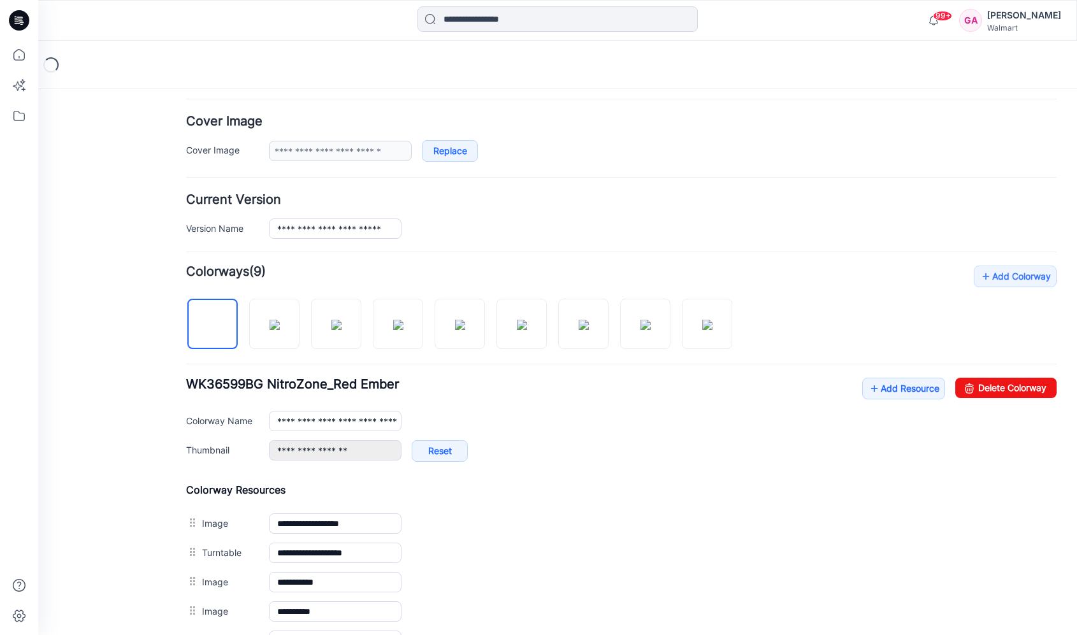
scroll to position [251, 0]
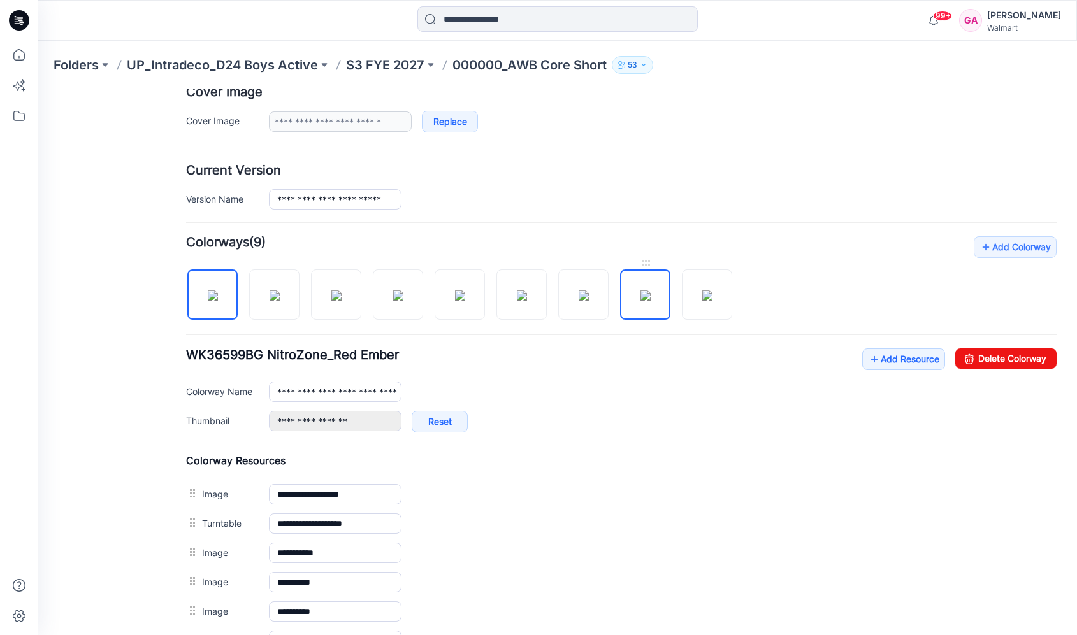
click at [642, 300] on img at bounding box center [645, 296] width 10 height 10
type input "**********"
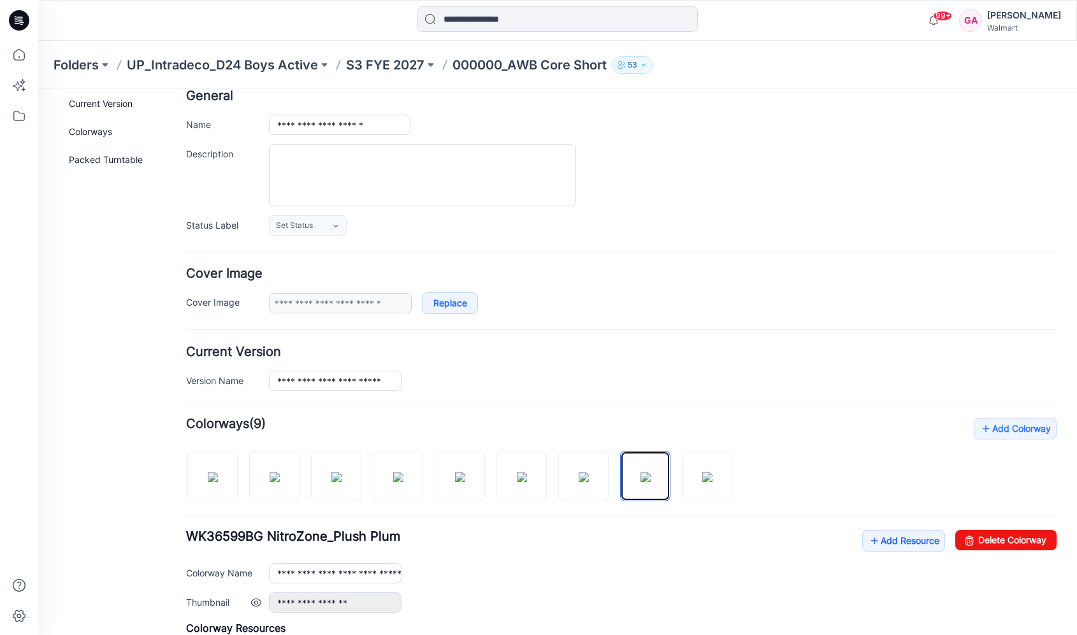
scroll to position [0, 0]
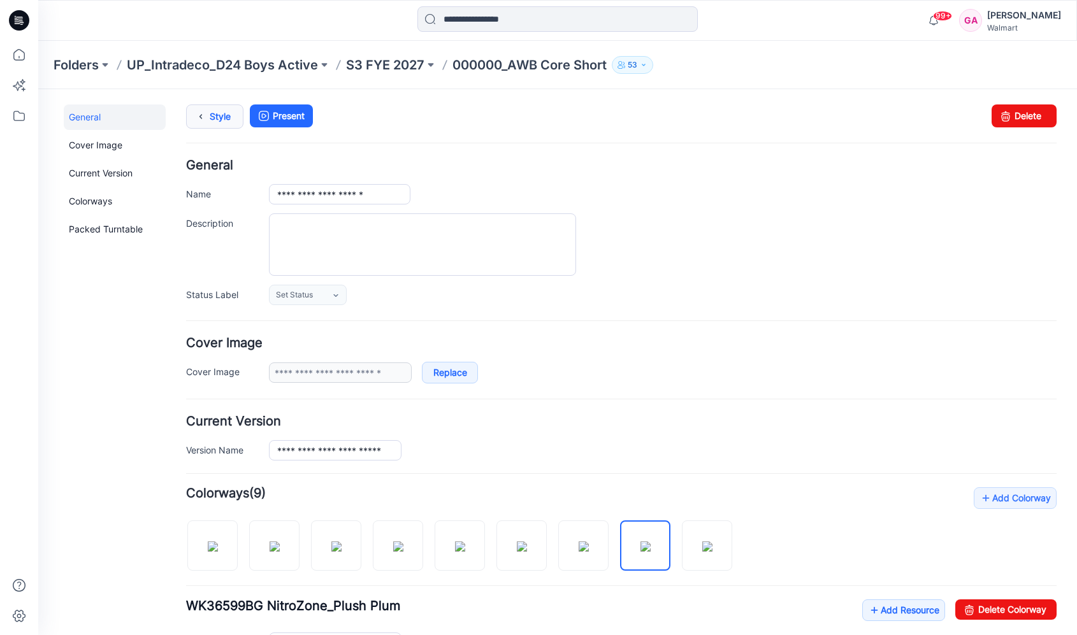
click at [201, 113] on icon at bounding box center [201, 116] width 18 height 23
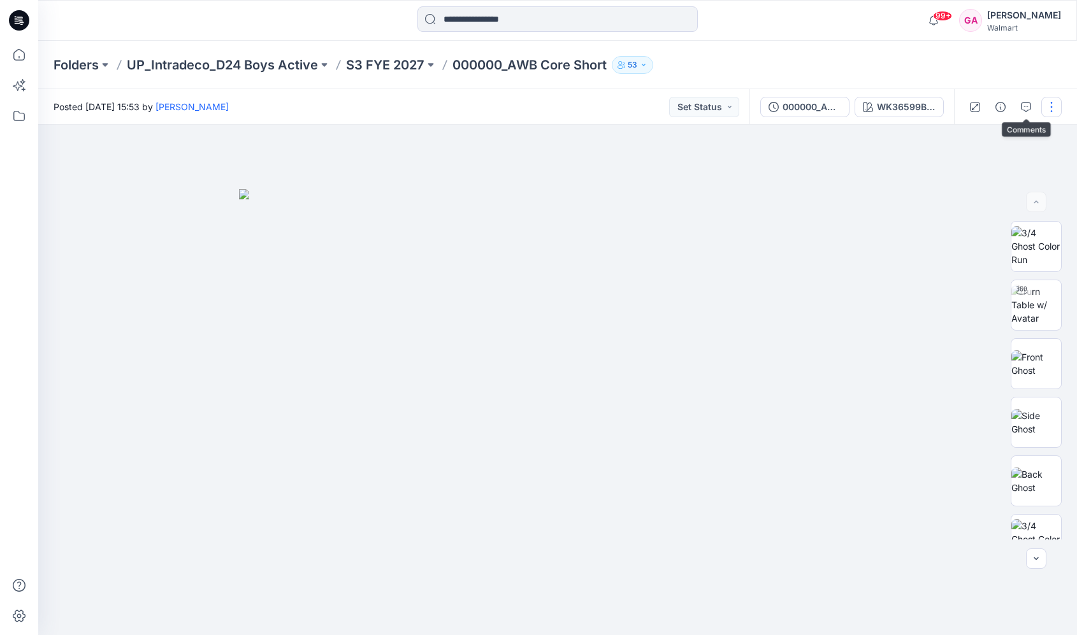
click at [1053, 101] on button "button" at bounding box center [1051, 107] width 20 height 20
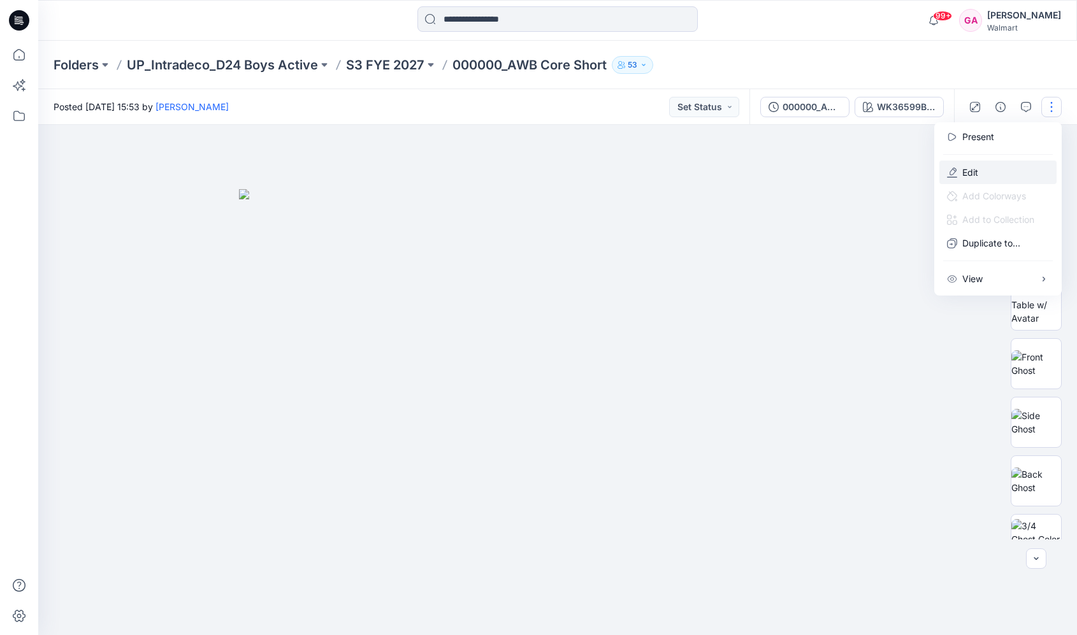
click at [967, 171] on p "Edit" at bounding box center [970, 172] width 16 height 13
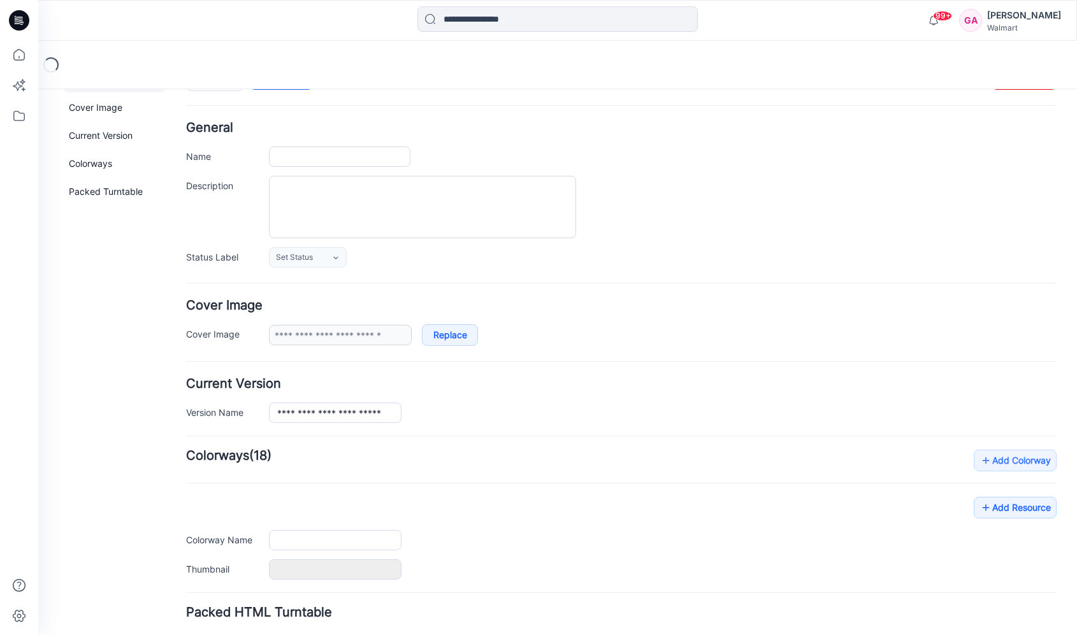
scroll to position [124, 0]
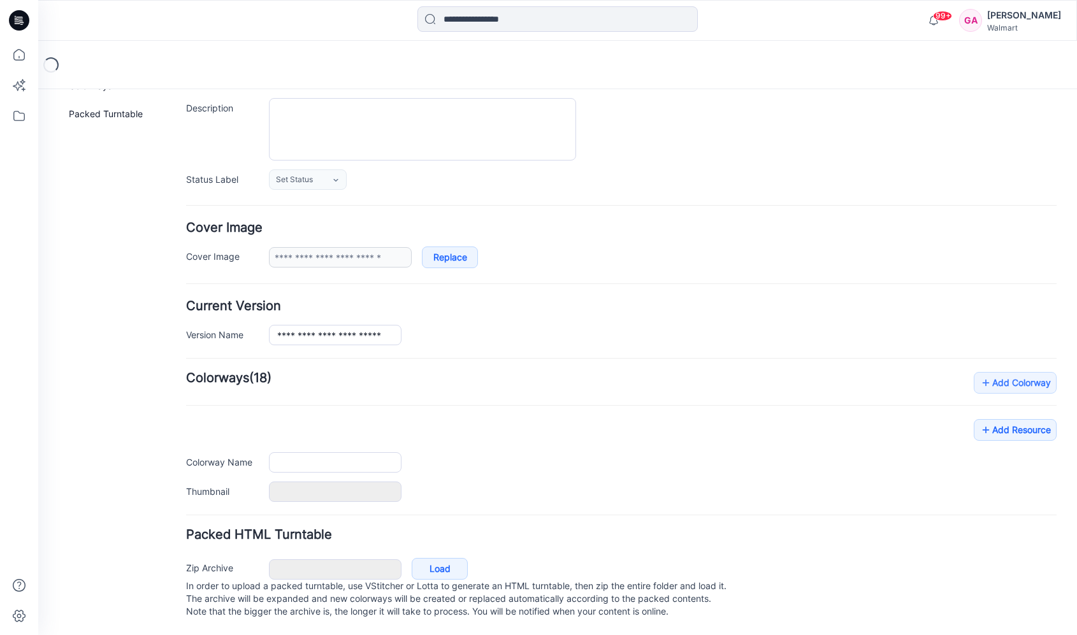
type input "**********"
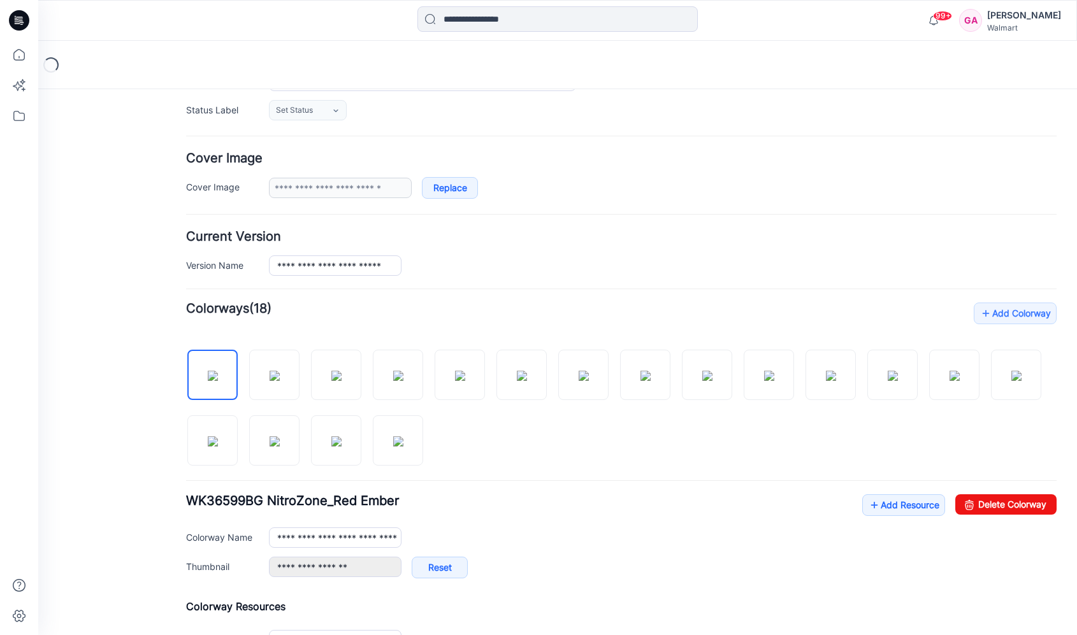
scroll to position [187, 0]
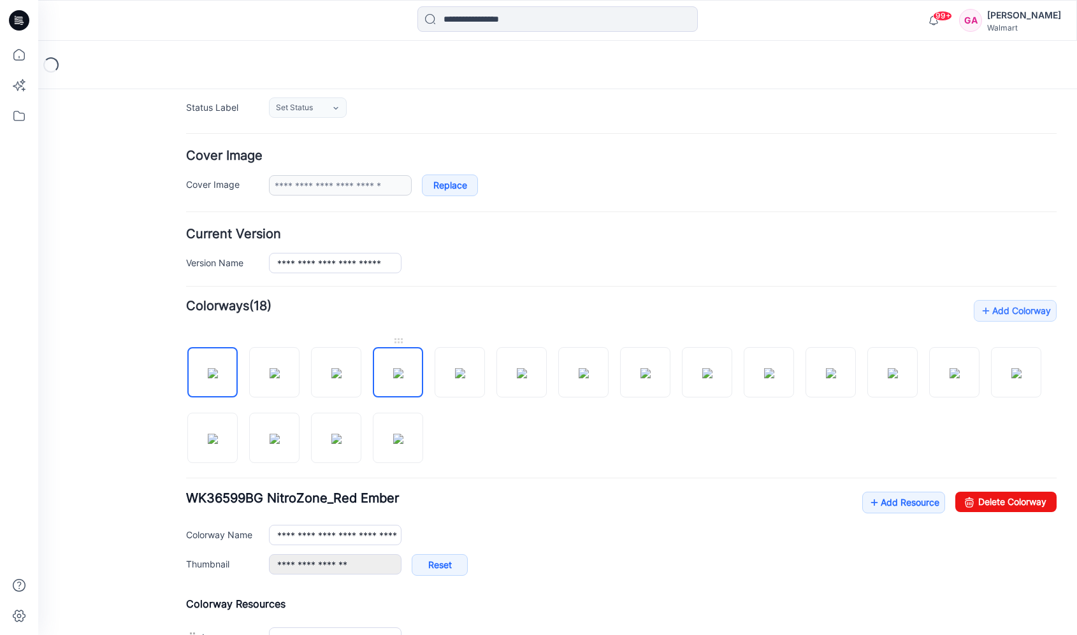
click at [393, 368] on img at bounding box center [398, 373] width 10 height 10
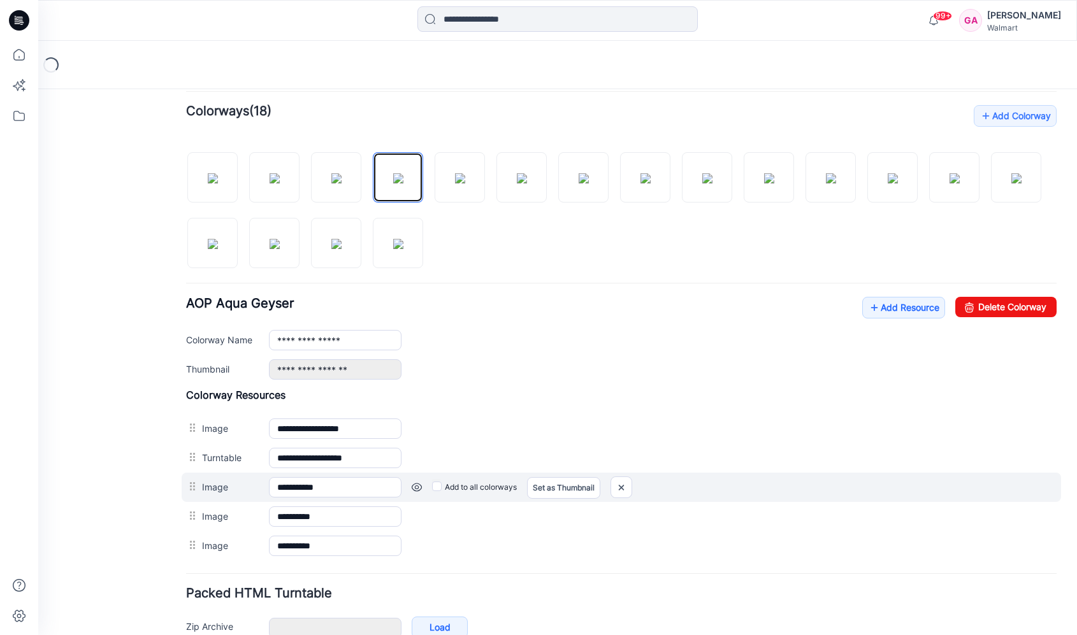
scroll to position [383, 0]
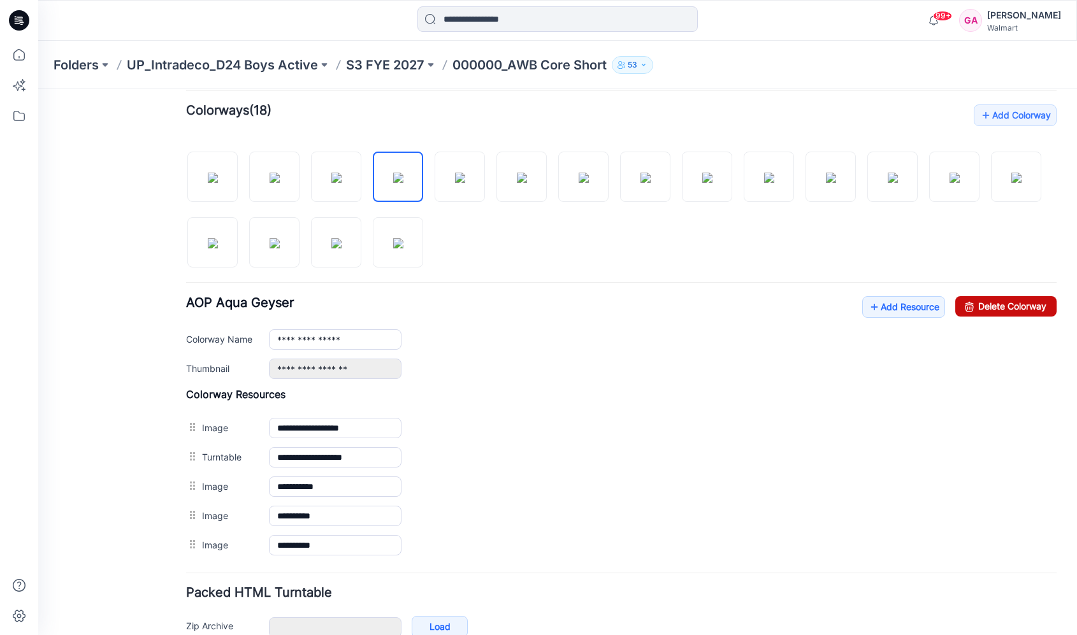
click at [1025, 308] on link "Delete Colorway" at bounding box center [1005, 306] width 101 height 20
type input "**********"
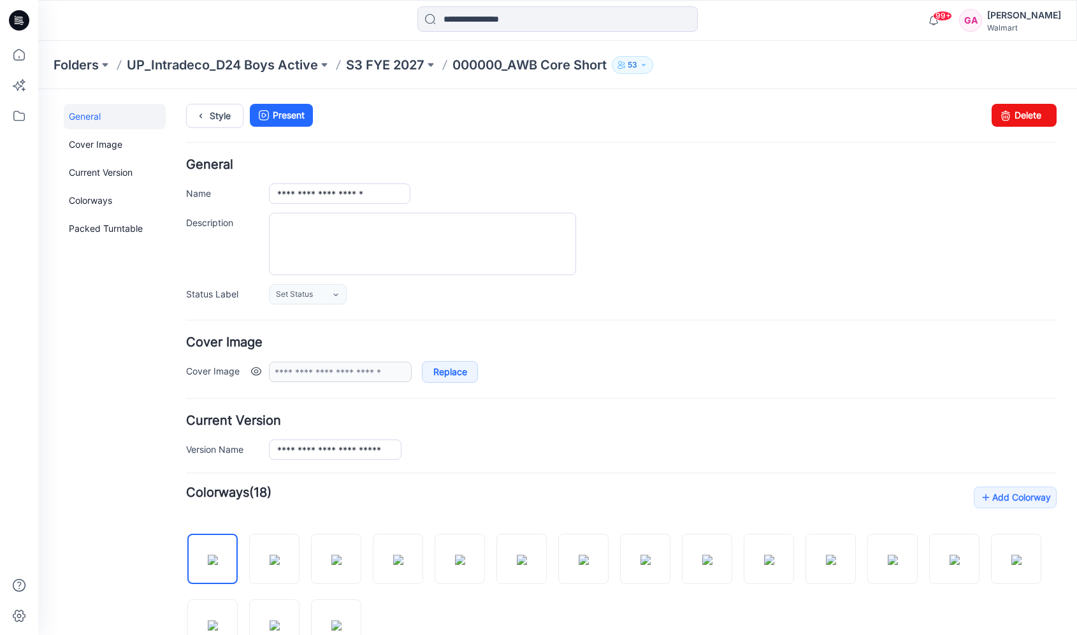
scroll to position [0, 0]
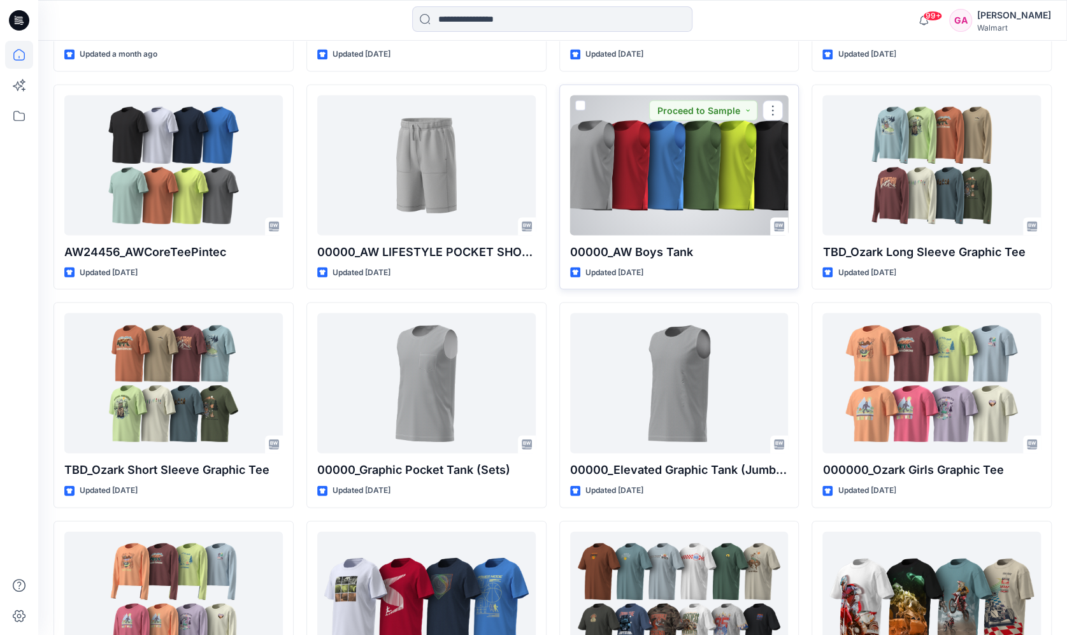
scroll to position [1652, 0]
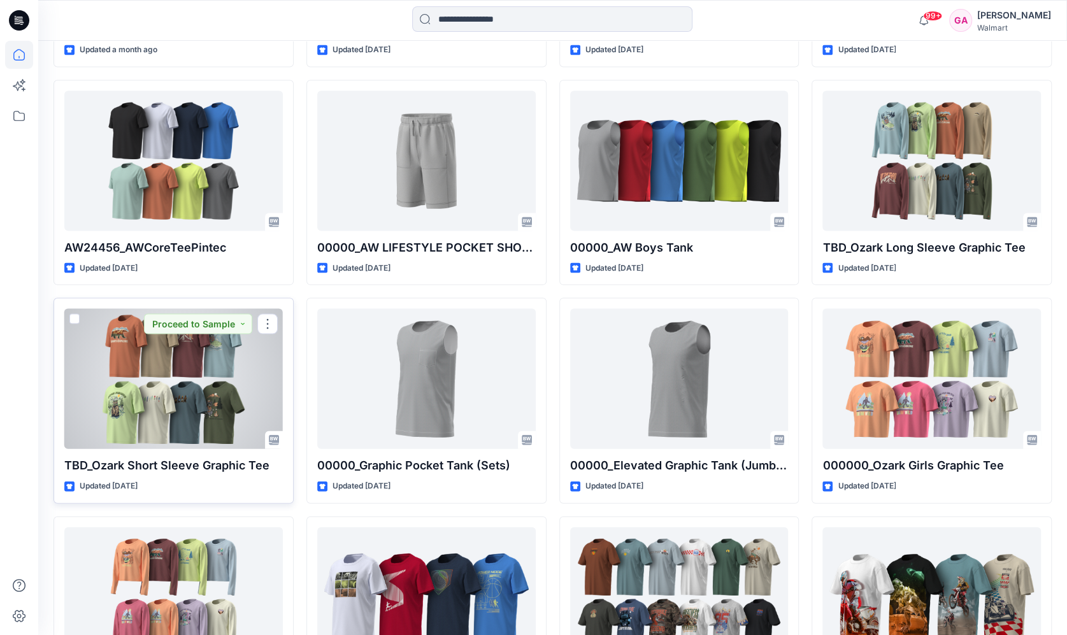
click at [186, 396] on div at bounding box center [173, 379] width 219 height 140
